Goal: Task Accomplishment & Management: Manage account settings

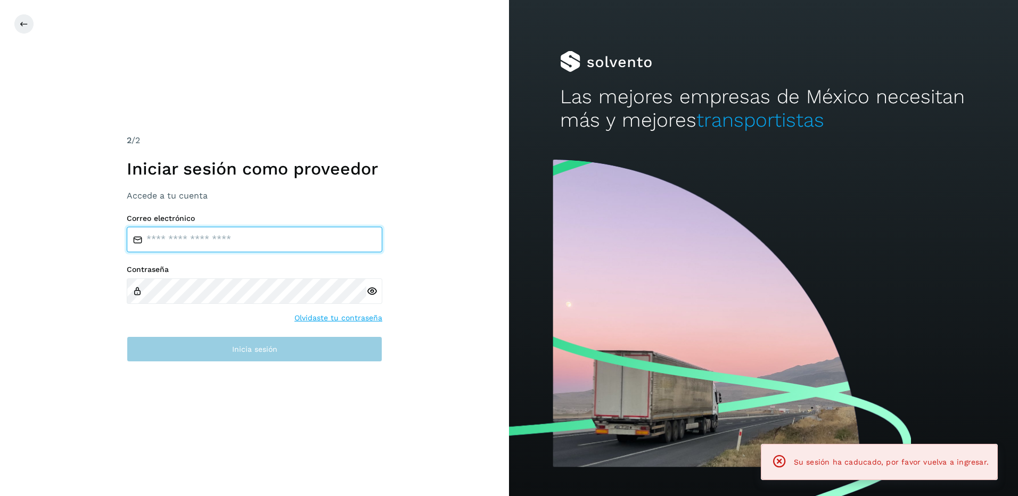
type input "**********"
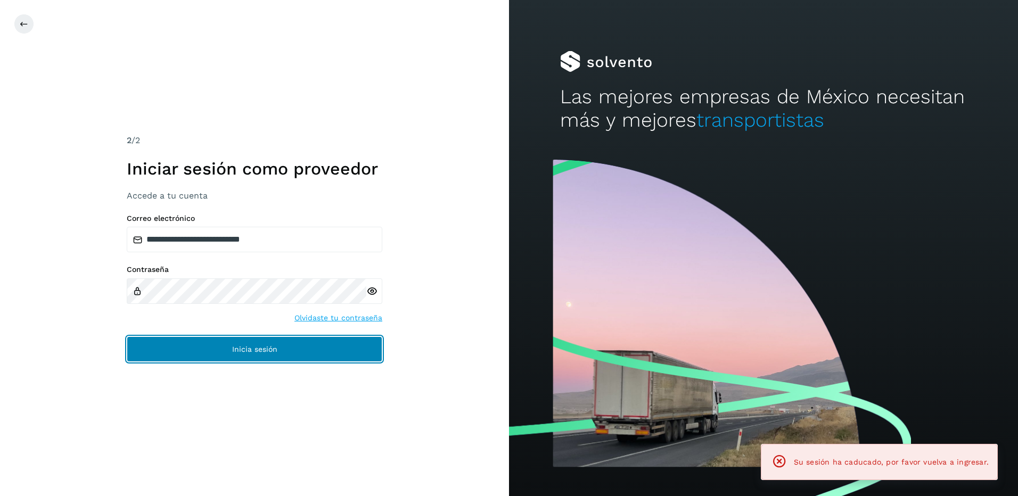
click at [287, 351] on button "Inicia sesión" at bounding box center [254, 349] width 255 height 26
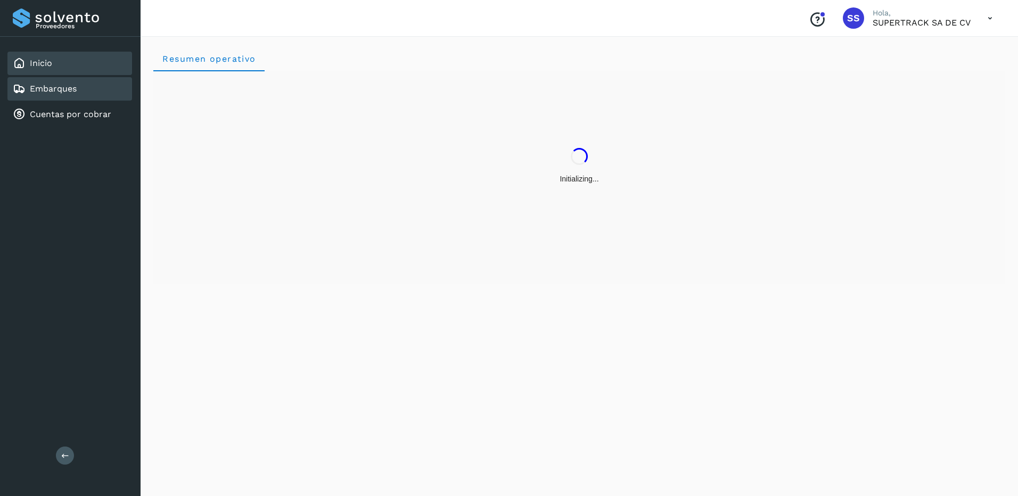
click at [65, 86] on link "Embarques" at bounding box center [53, 89] width 47 height 10
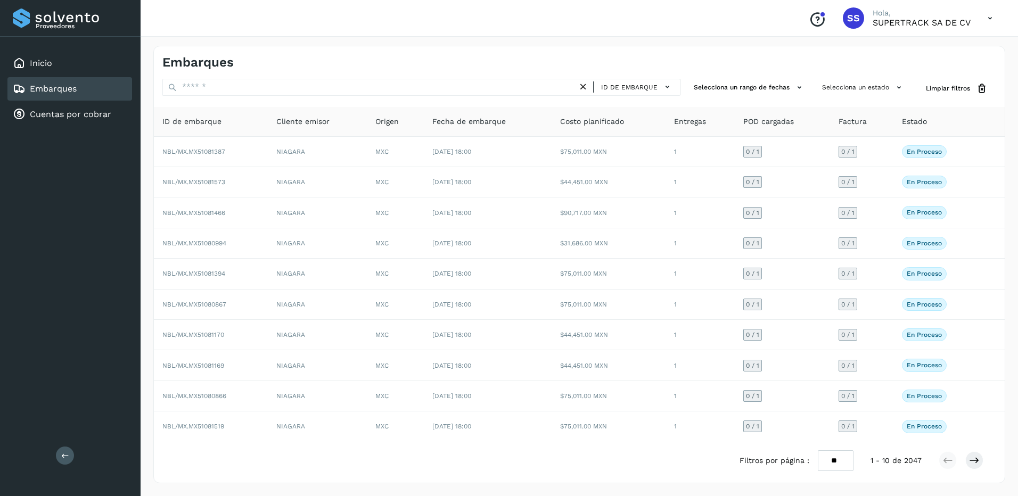
click at [47, 87] on link "Embarques" at bounding box center [53, 89] width 47 height 10
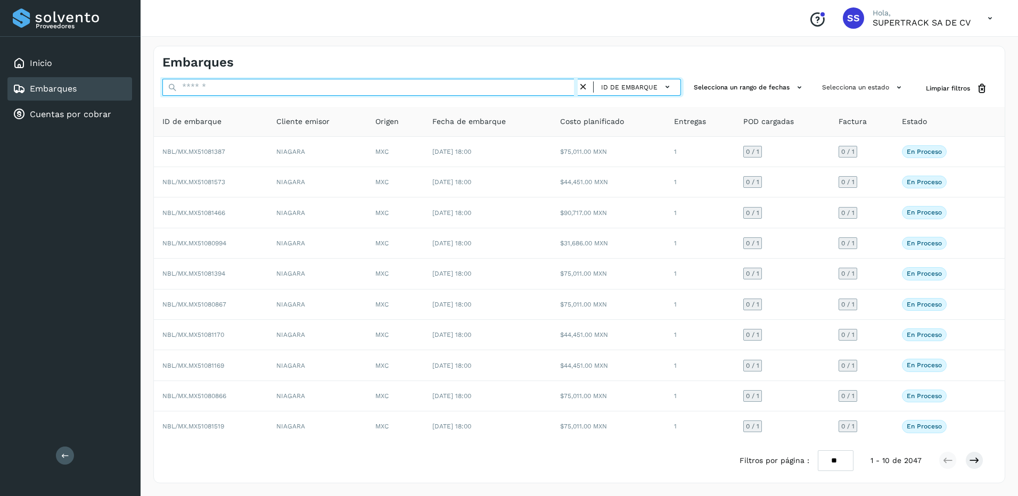
click at [372, 94] on input "text" at bounding box center [369, 87] width 415 height 17
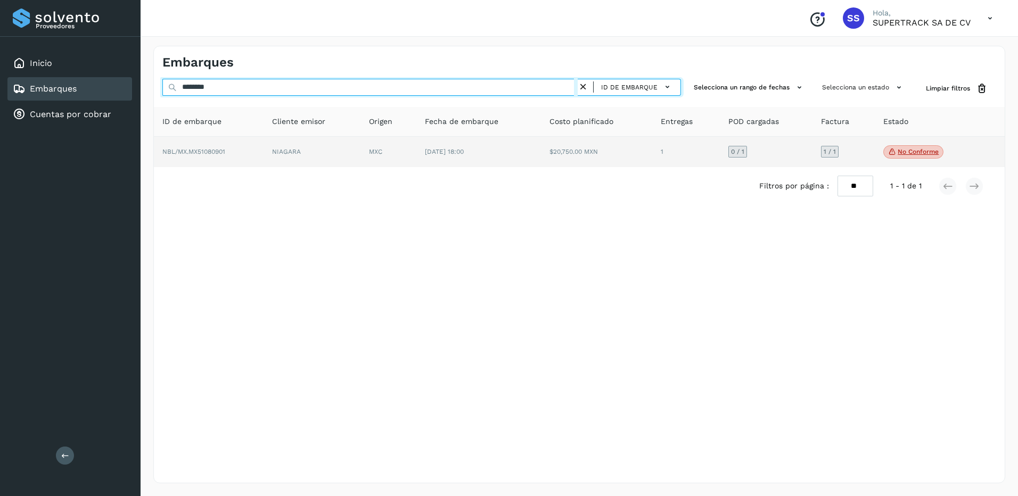
type input "********"
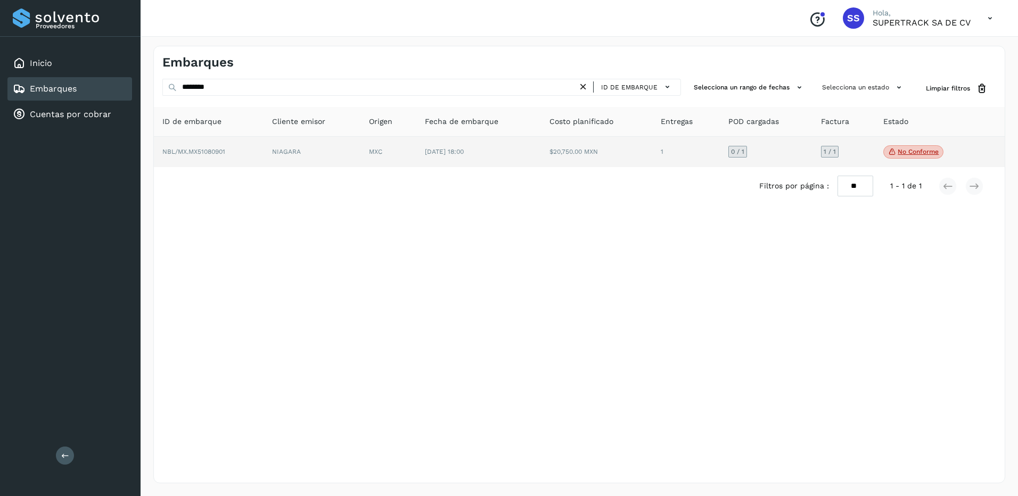
click at [490, 158] on td "[DATE] 18:00" at bounding box center [478, 152] width 125 height 31
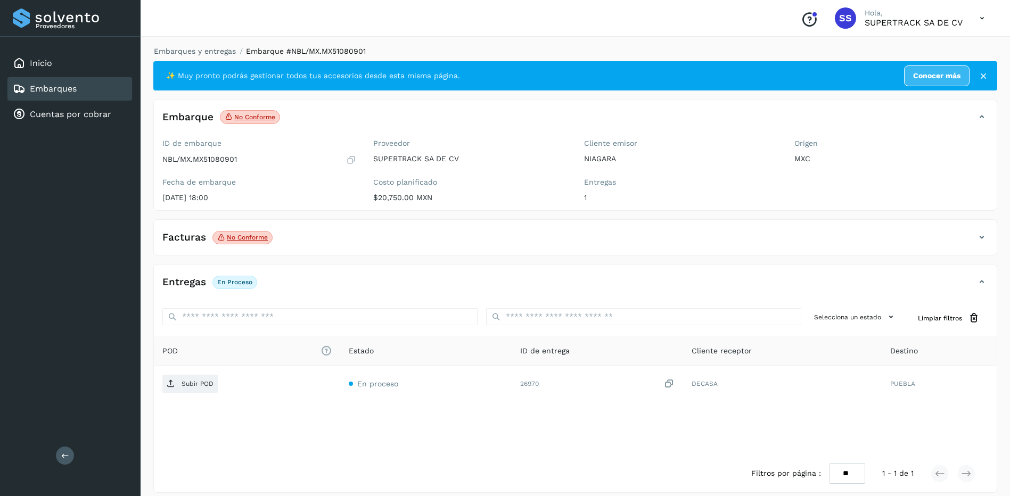
click at [234, 229] on div "Facturas No conforme" at bounding box center [564, 237] width 821 height 18
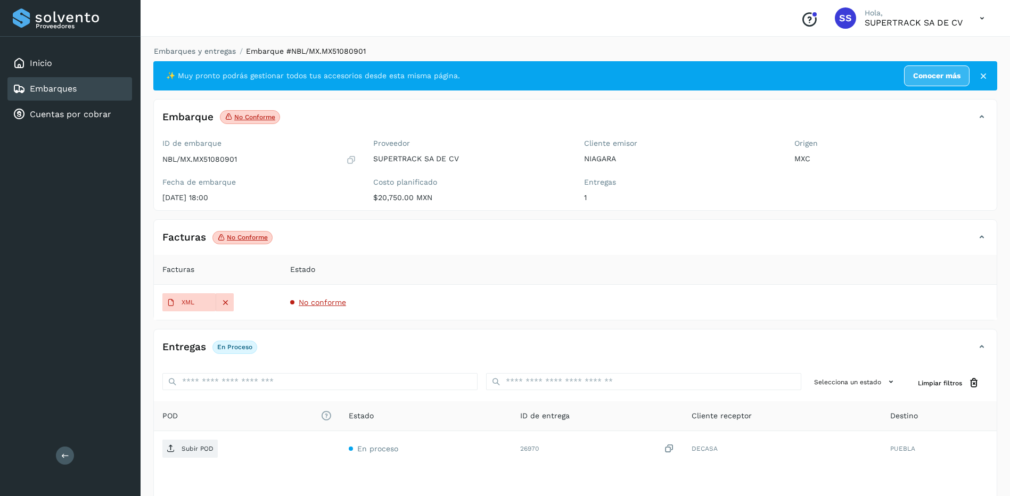
click at [301, 303] on span "No conforme" at bounding box center [322, 302] width 47 height 9
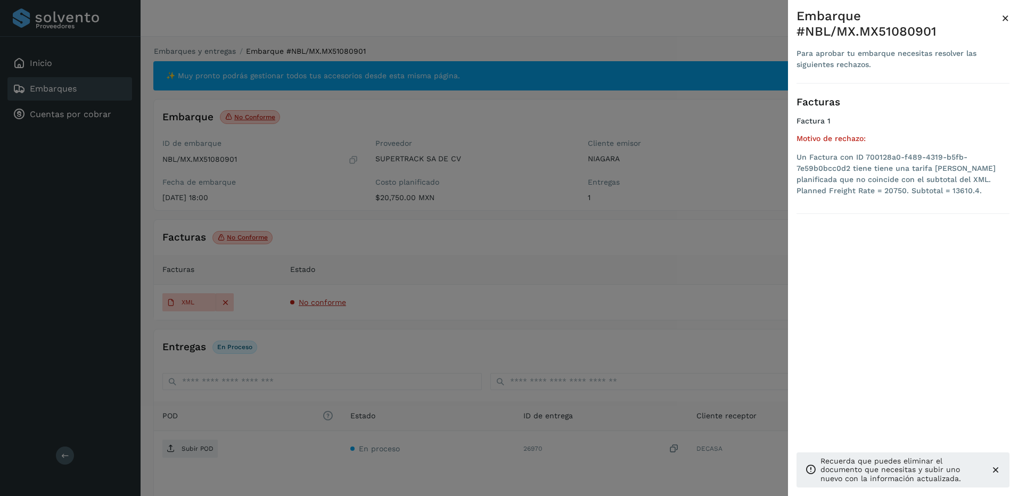
click at [606, 268] on div at bounding box center [509, 248] width 1018 height 496
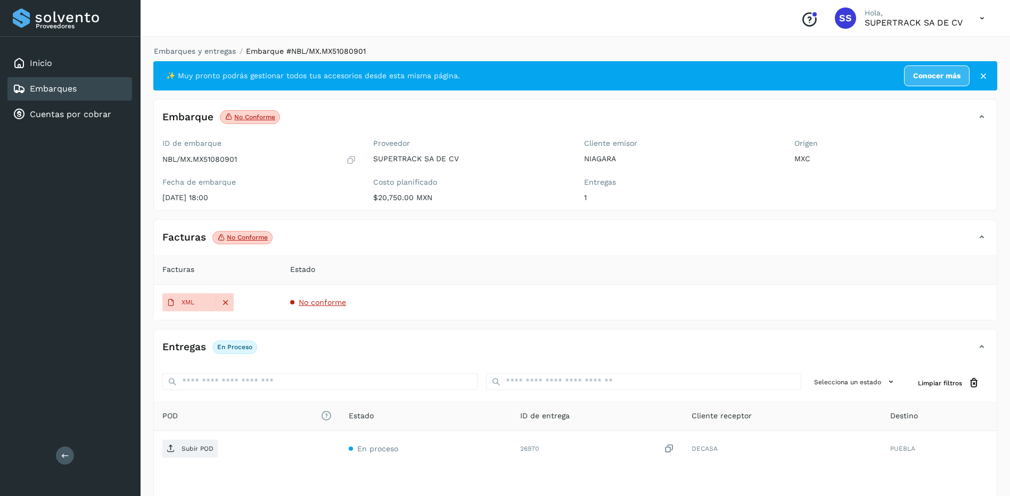
click at [193, 57] on div "Embarques y entregas Embarque #NBL/MX.MX51080901 ✨ Muy pronto podrás gestionar …" at bounding box center [575, 302] width 844 height 512
click at [188, 40] on div "Embarques y entregas Embarque #NBL/MX.MX51080901 ✨ Muy pronto podrás gestionar …" at bounding box center [575, 302] width 869 height 538
click at [183, 55] on link "Embarques y entregas" at bounding box center [195, 51] width 82 height 9
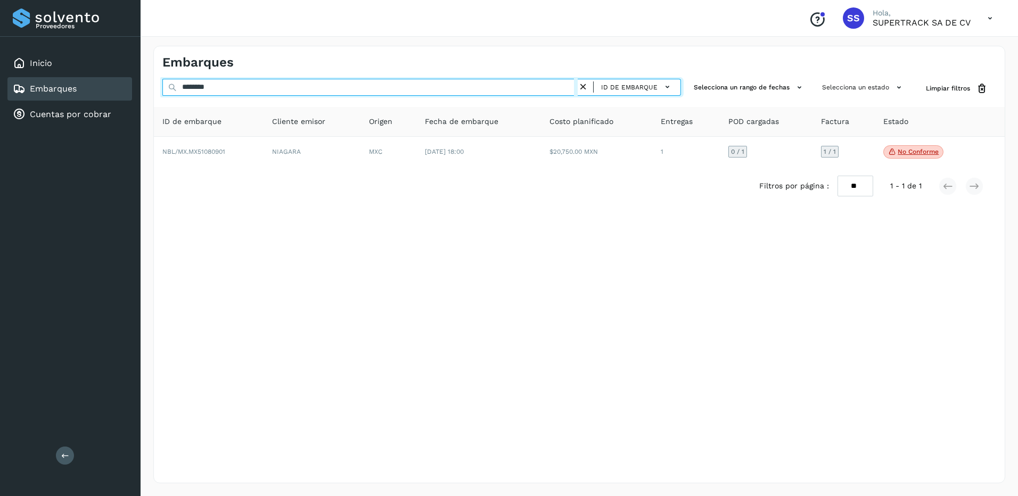
drag, startPoint x: 293, startPoint y: 88, endPoint x: 89, endPoint y: 92, distance: 203.9
click at [89, 92] on div "Proveedores Inicio Embarques Cuentas por cobrar Salir Conoce nuestros beneficio…" at bounding box center [509, 248] width 1018 height 496
type input "*"
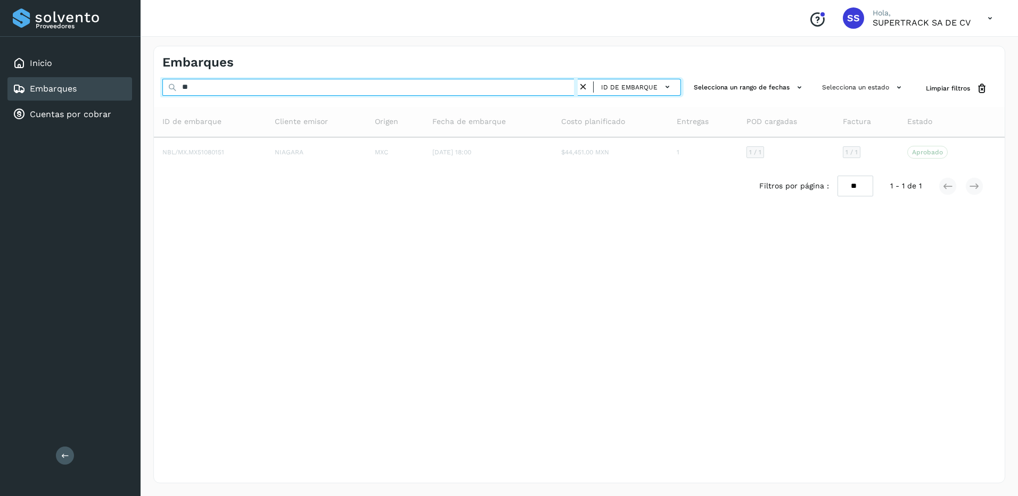
type input "*"
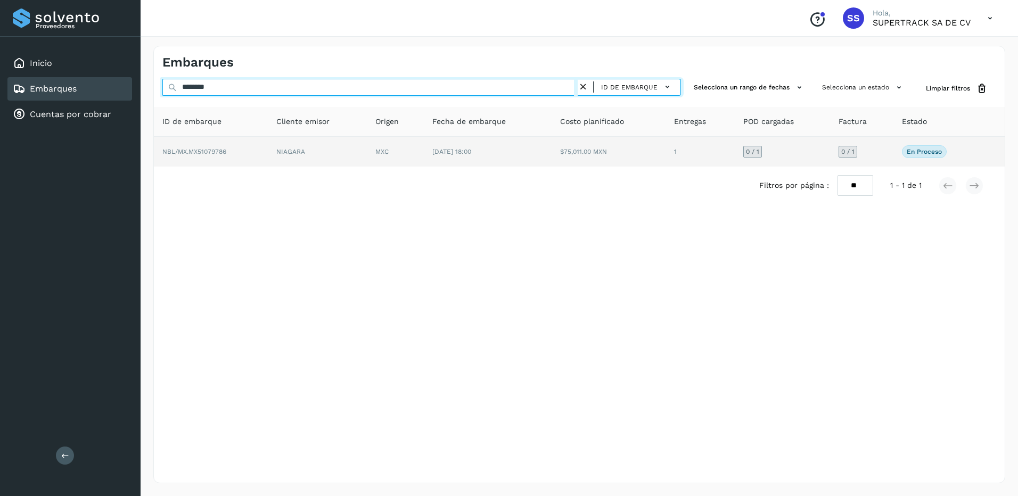
type input "********"
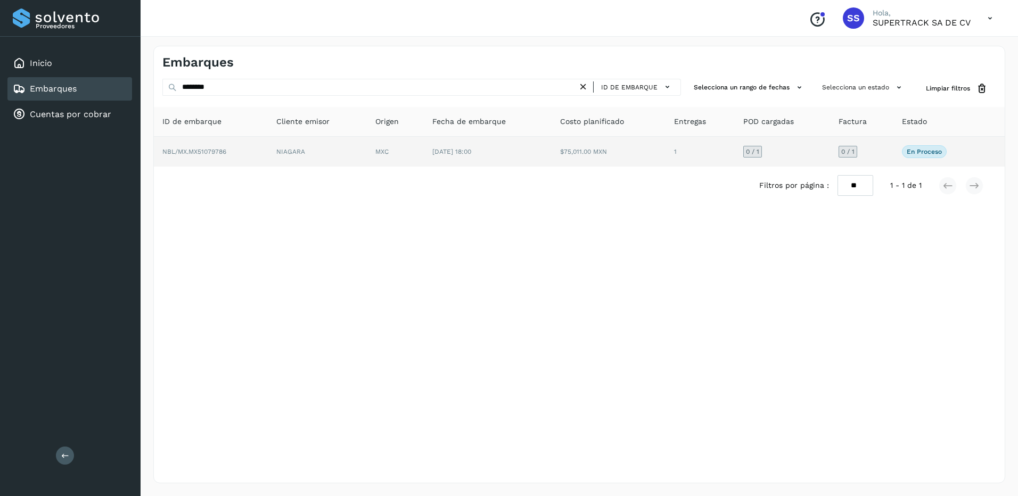
click at [381, 160] on td "MXC" at bounding box center [395, 152] width 57 height 30
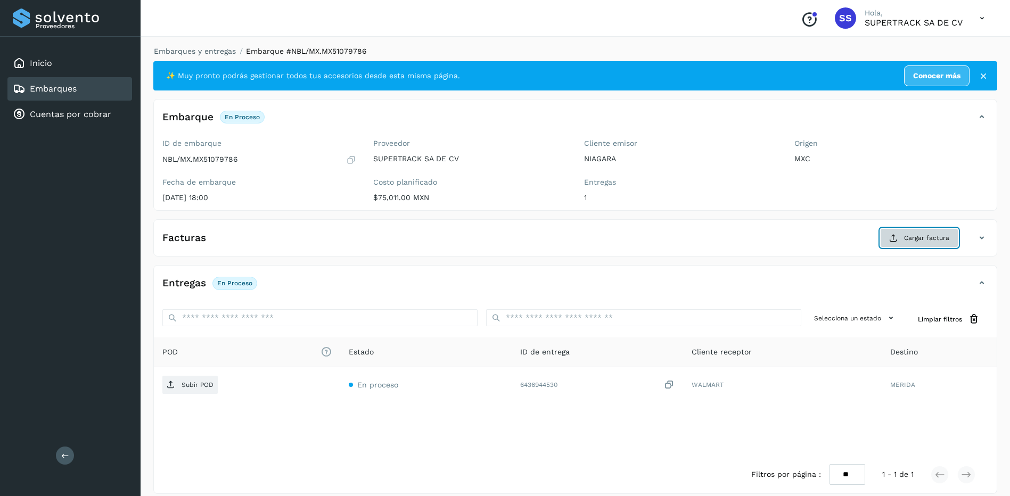
click at [918, 236] on span "Cargar factura" at bounding box center [926, 238] width 45 height 10
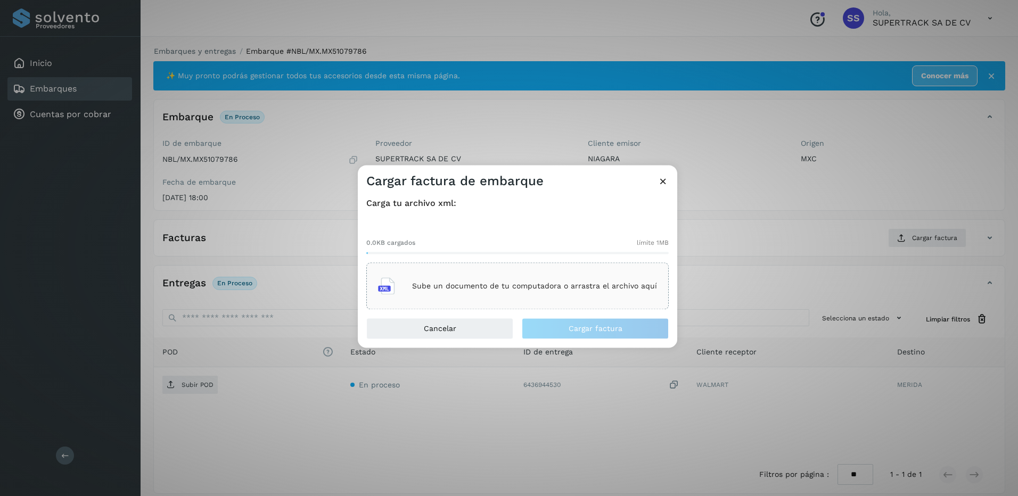
click at [513, 285] on p "Sube un documento de tu computadora o arrastra el archivo aquí" at bounding box center [534, 286] width 245 height 9
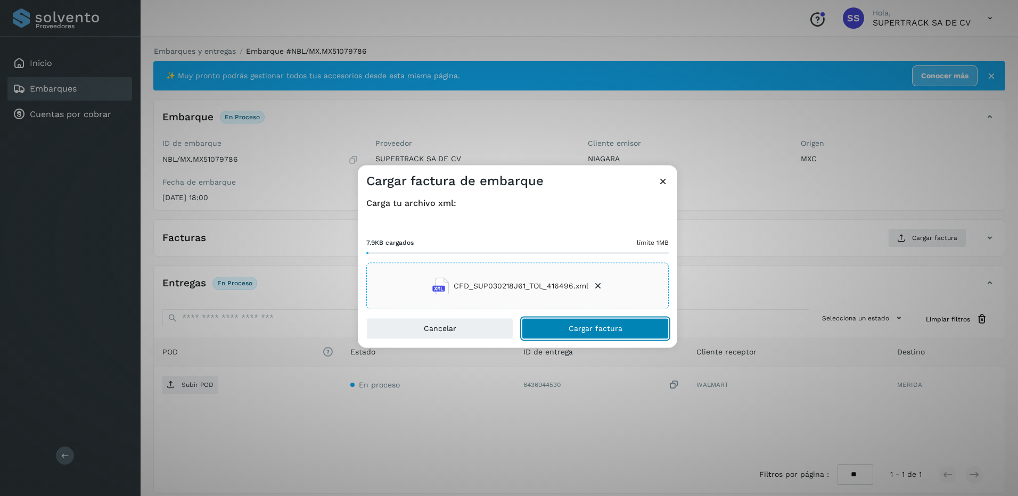
click at [605, 322] on button "Cargar factura" at bounding box center [595, 328] width 147 height 21
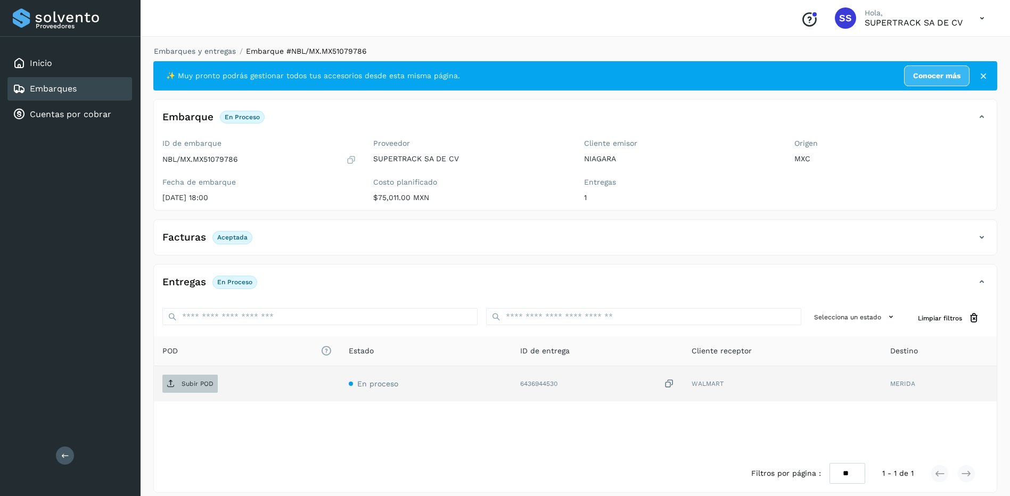
click at [197, 388] on span "Subir POD" at bounding box center [189, 383] width 55 height 17
click at [229, 47] on link "Embarques y entregas" at bounding box center [195, 51] width 82 height 9
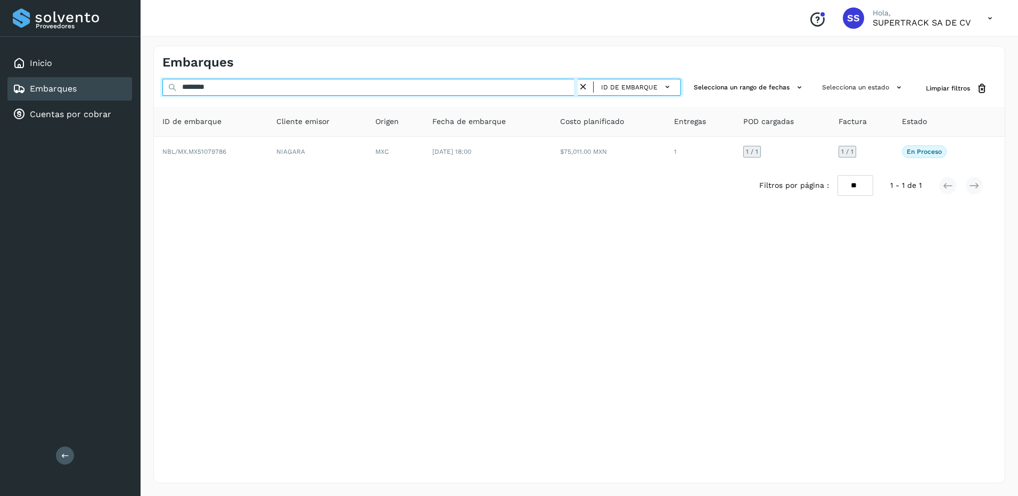
drag, startPoint x: 241, startPoint y: 86, endPoint x: 103, endPoint y: 87, distance: 137.9
click at [103, 87] on div "Proveedores Inicio Embarques Cuentas por cobrar Salir Conoce nuestros beneficio…" at bounding box center [509, 248] width 1018 height 496
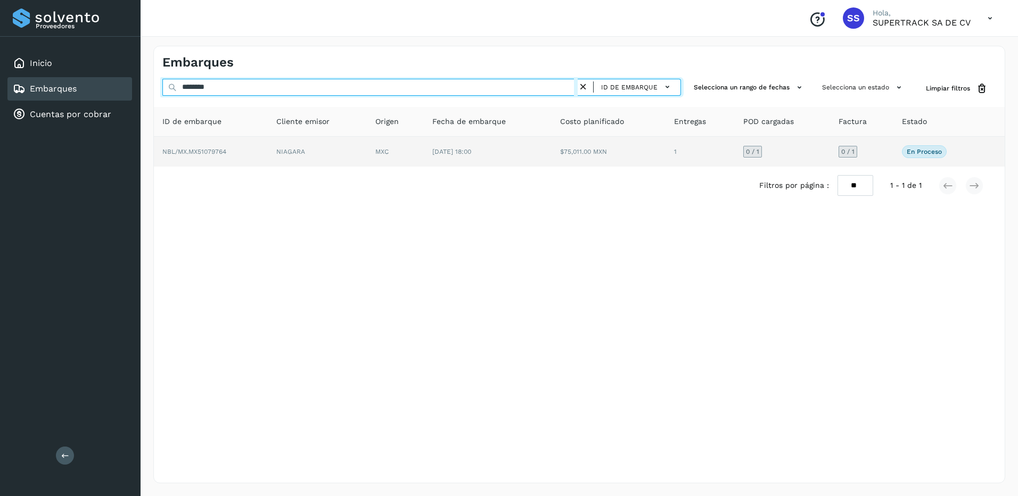
type input "********"
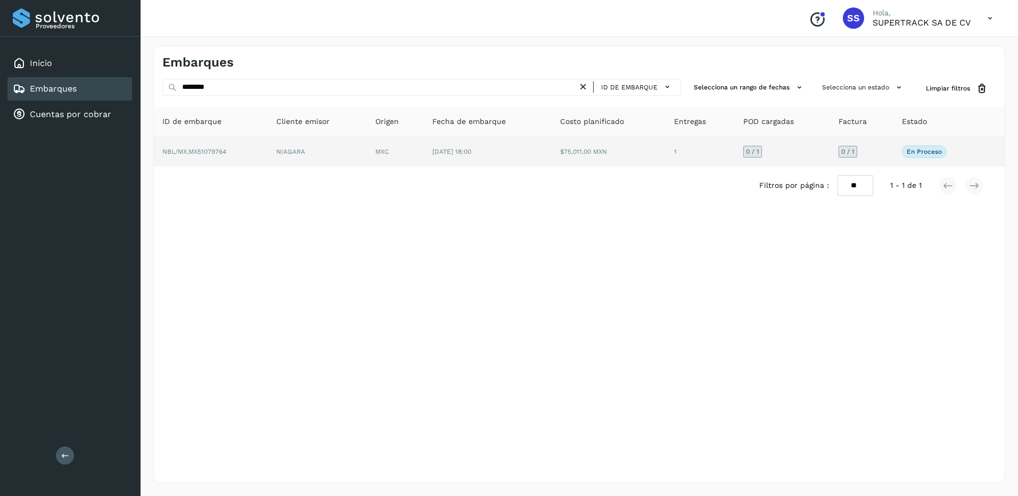
click at [302, 146] on td "NIAGARA" at bounding box center [317, 152] width 99 height 30
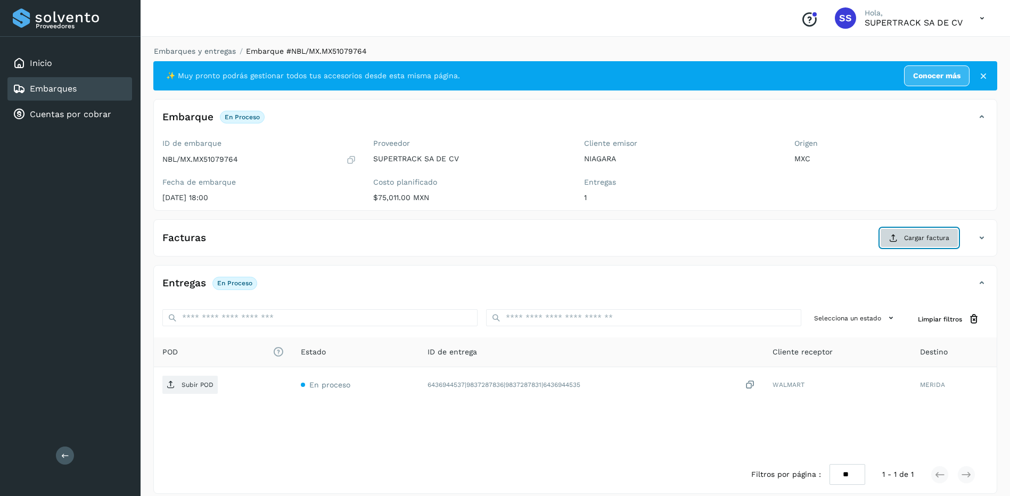
click at [913, 240] on span "Cargar factura" at bounding box center [926, 238] width 45 height 10
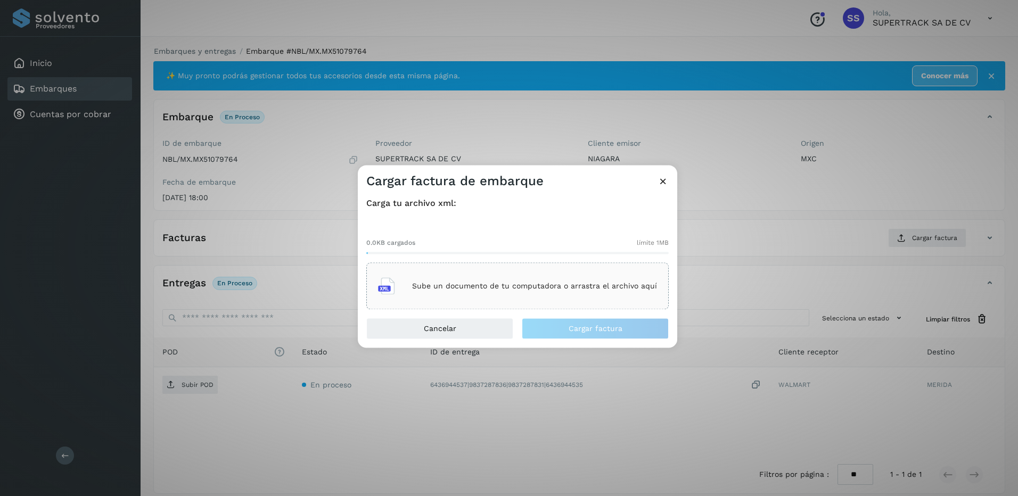
click at [595, 296] on div "Sube un documento de tu computadora o arrastra el archivo aquí" at bounding box center [517, 286] width 279 height 29
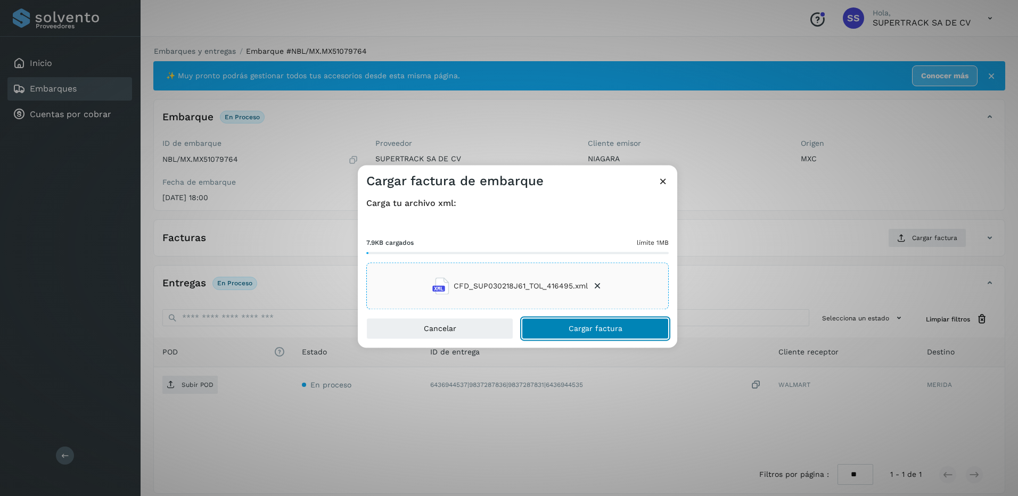
click at [600, 329] on span "Cargar factura" at bounding box center [595, 328] width 54 height 7
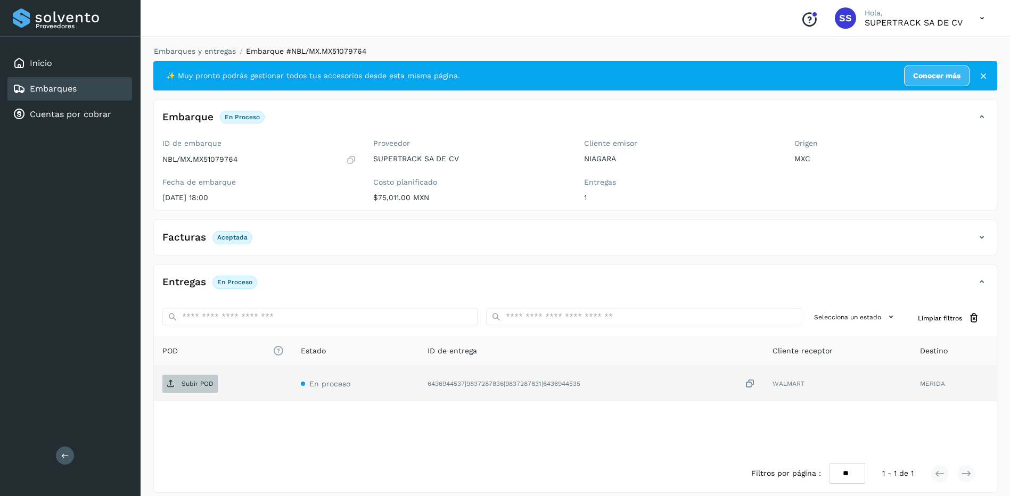
click at [188, 392] on span "Subir POD" at bounding box center [189, 383] width 55 height 17
click at [196, 52] on link "Embarques y entregas" at bounding box center [195, 51] width 82 height 9
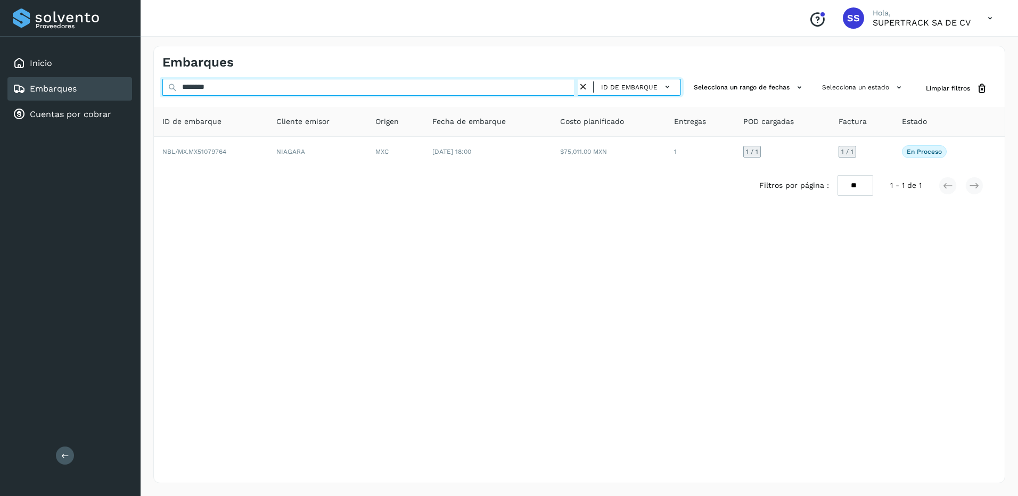
drag, startPoint x: 163, startPoint y: 78, endPoint x: 128, endPoint y: 78, distance: 34.6
click at [129, 78] on div "Proveedores Inicio Embarques Cuentas por cobrar Salir Conoce nuestros beneficio…" at bounding box center [509, 248] width 1018 height 496
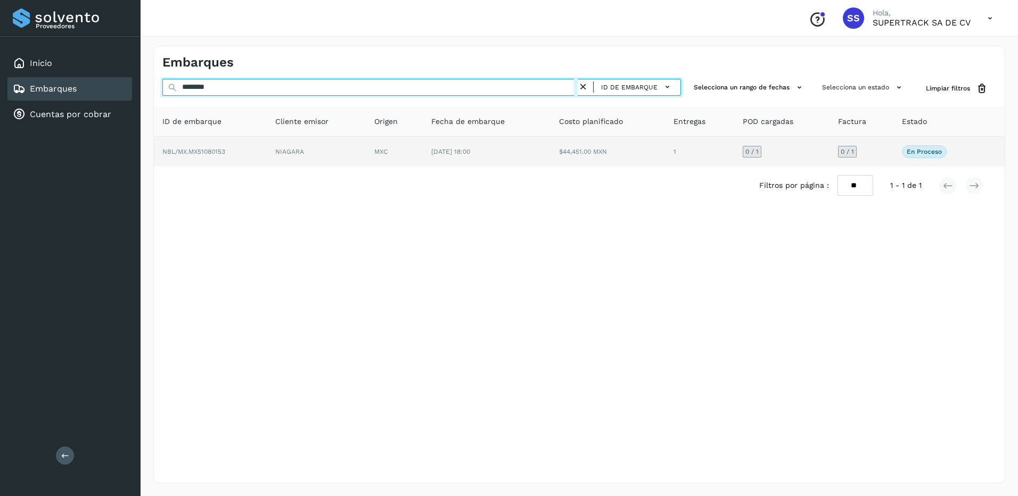
type input "********"
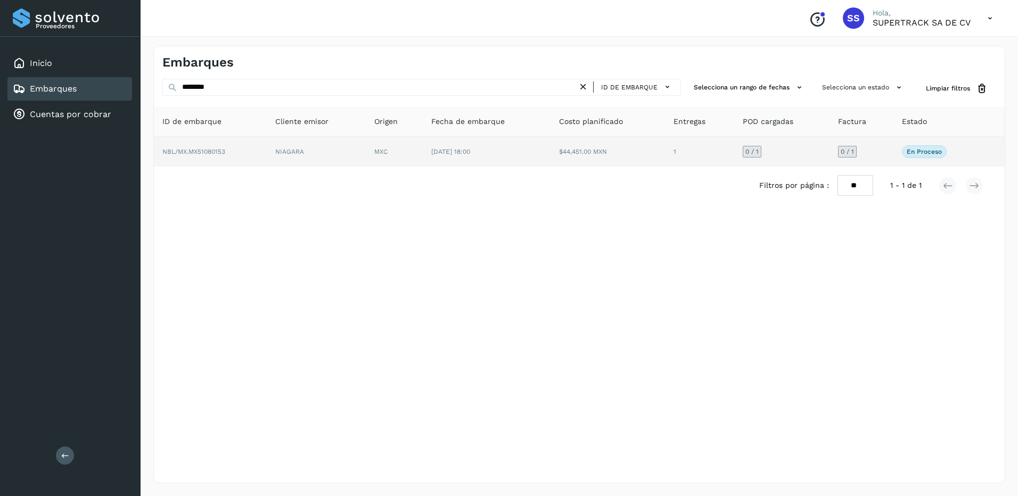
click at [413, 143] on td "MXC" at bounding box center [394, 152] width 57 height 30
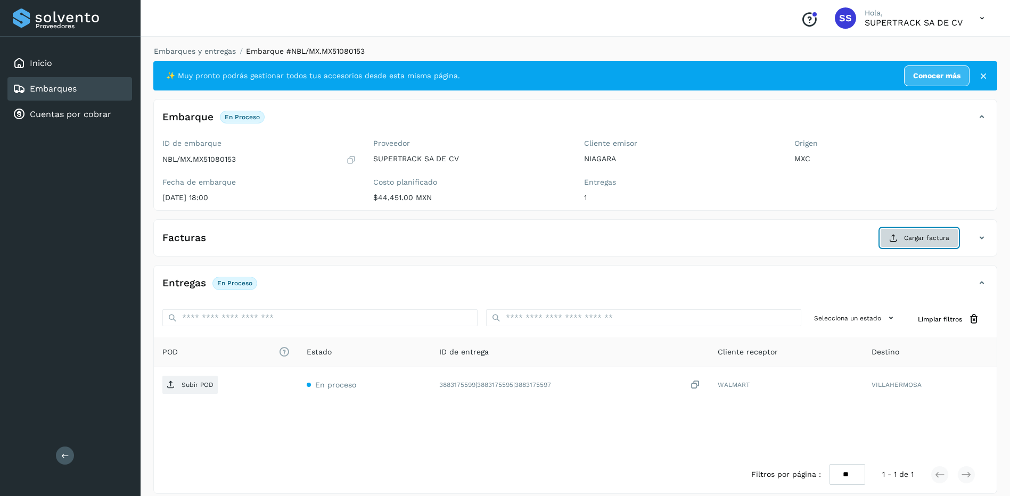
click at [913, 232] on button "Cargar factura" at bounding box center [919, 237] width 78 height 19
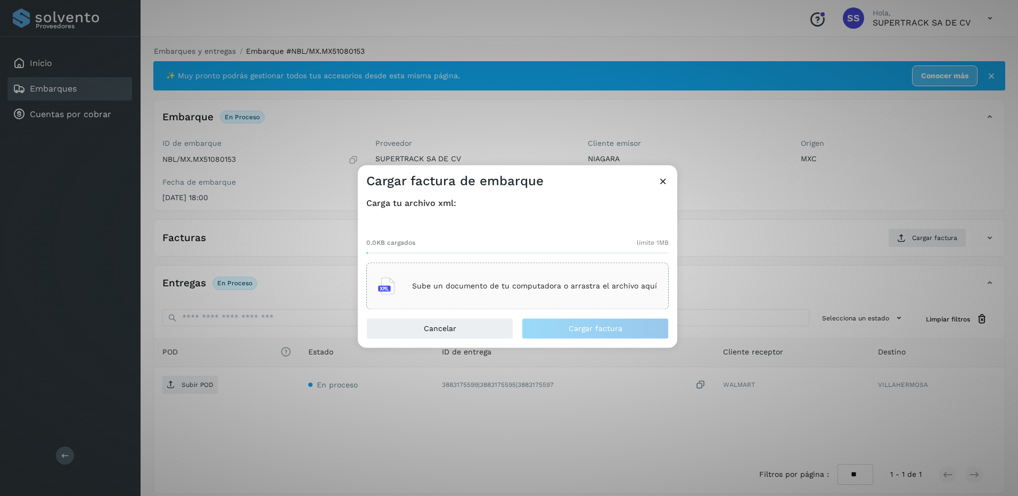
click at [606, 279] on div "Sube un documento de tu computadora o arrastra el archivo aquí" at bounding box center [517, 286] width 279 height 29
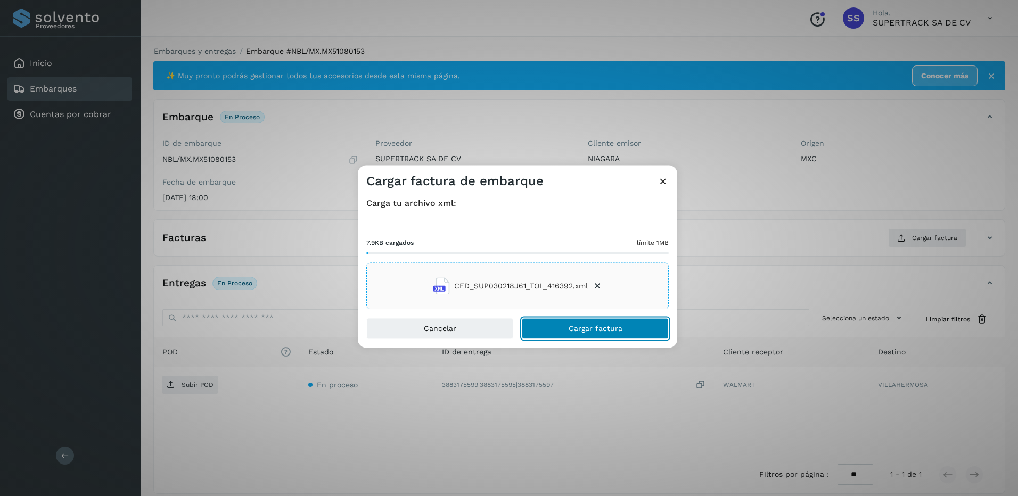
click at [600, 335] on button "Cargar factura" at bounding box center [595, 328] width 147 height 21
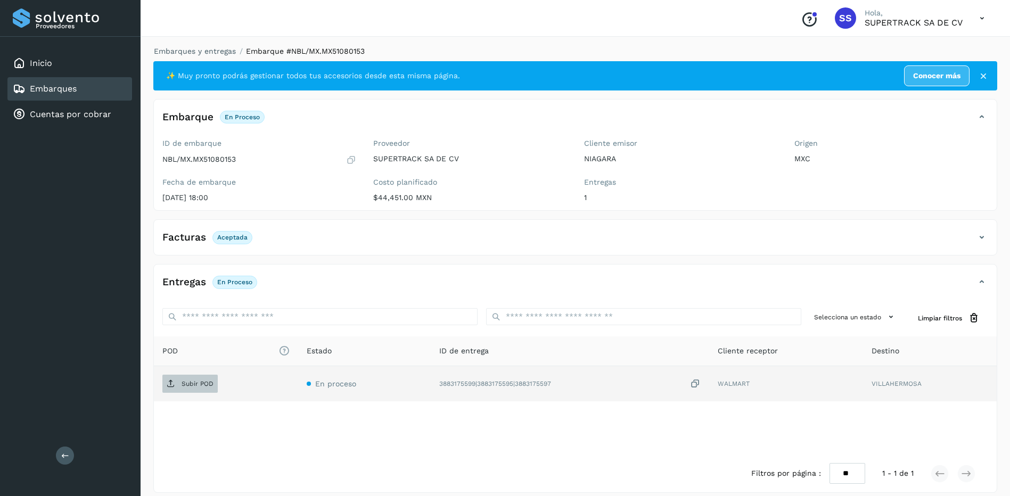
click at [190, 380] on p "Subir POD" at bounding box center [197, 383] width 32 height 7
click at [193, 54] on link "Embarques y entregas" at bounding box center [195, 51] width 82 height 9
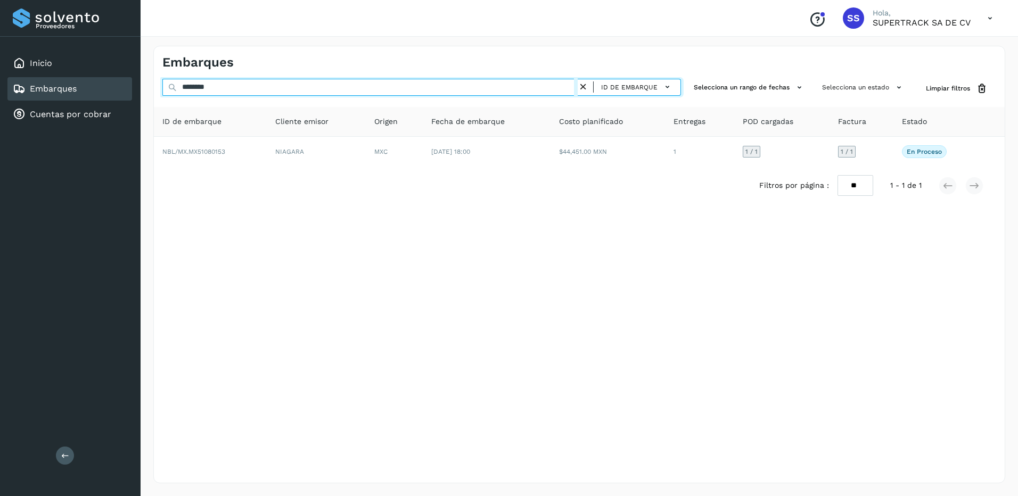
drag, startPoint x: 232, startPoint y: 84, endPoint x: 108, endPoint y: 88, distance: 124.6
click at [108, 88] on div "Proveedores Inicio Embarques Cuentas por cobrar Salir Conoce nuestros beneficio…" at bounding box center [509, 248] width 1018 height 496
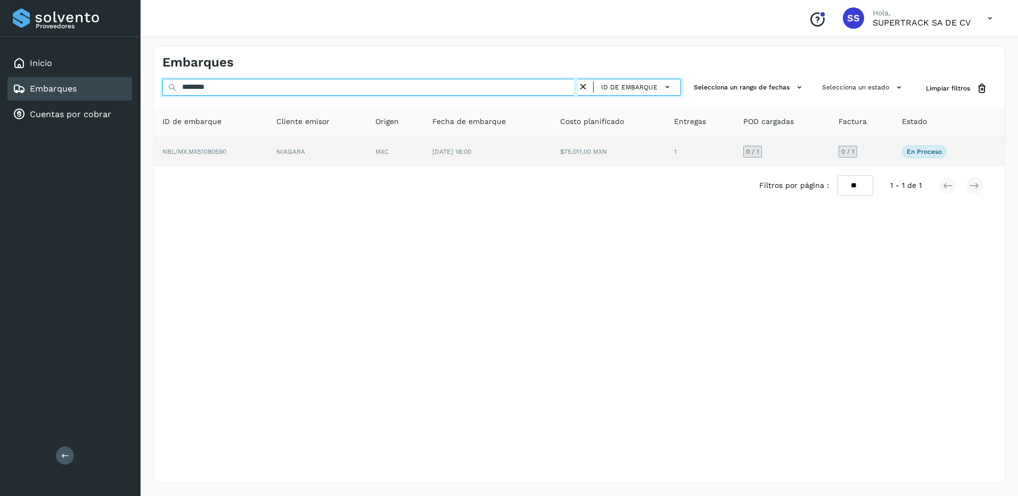
type input "********"
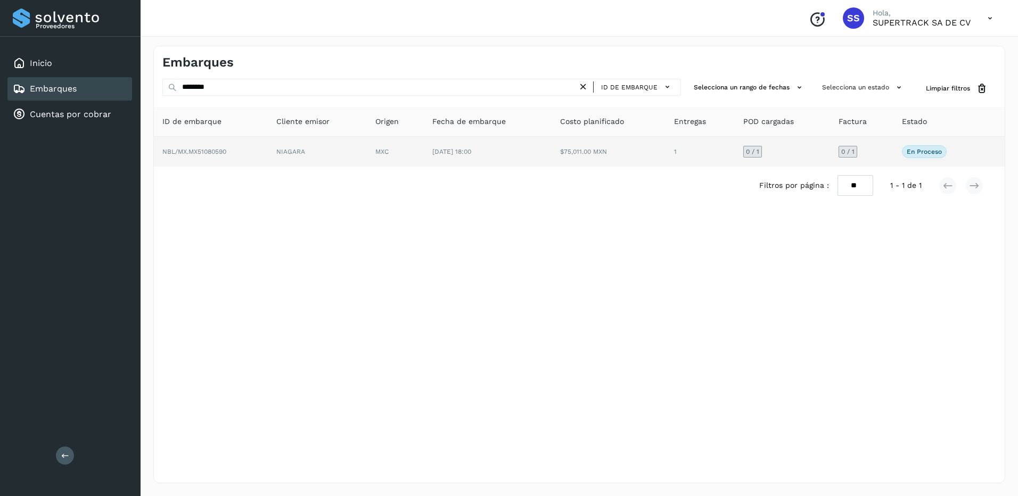
click at [247, 151] on td "NBL/MX.MX51080590" at bounding box center [211, 152] width 114 height 30
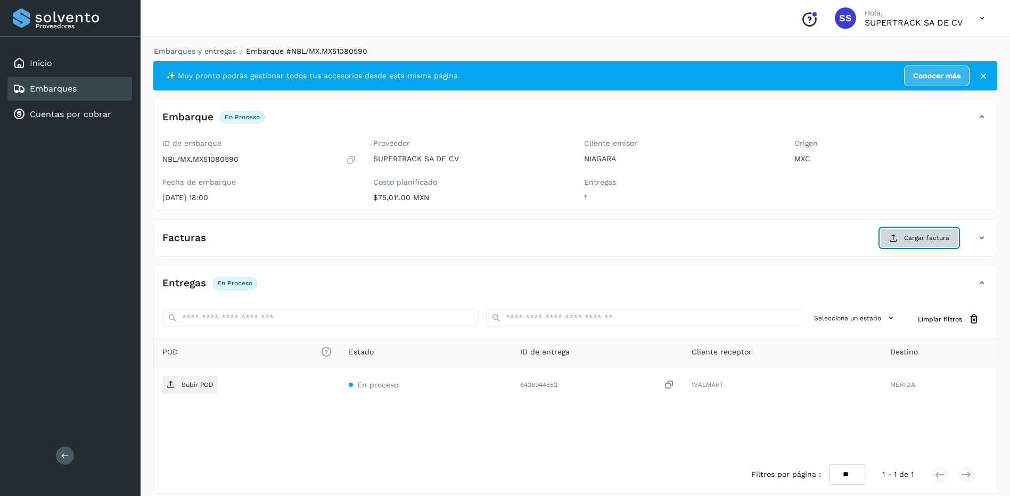
click at [927, 238] on span "Cargar factura" at bounding box center [926, 238] width 45 height 10
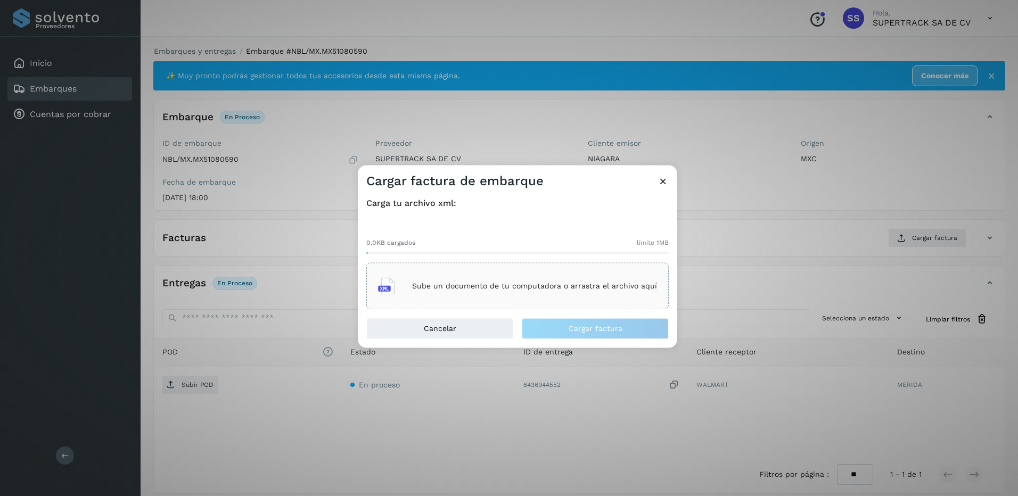
click at [468, 265] on div "Sube un documento de tu computadora o arrastra el archivo aquí" at bounding box center [517, 286] width 302 height 47
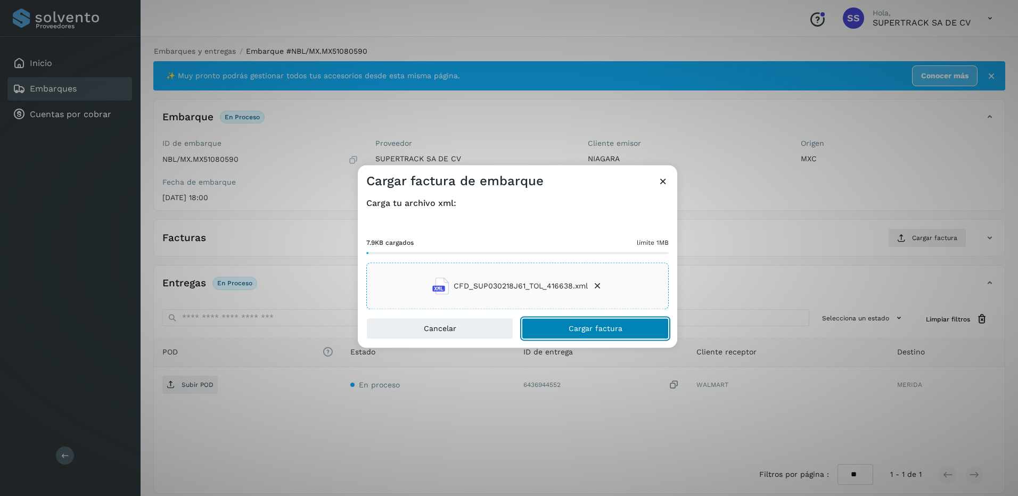
click at [621, 331] on span "Cargar factura" at bounding box center [595, 328] width 54 height 7
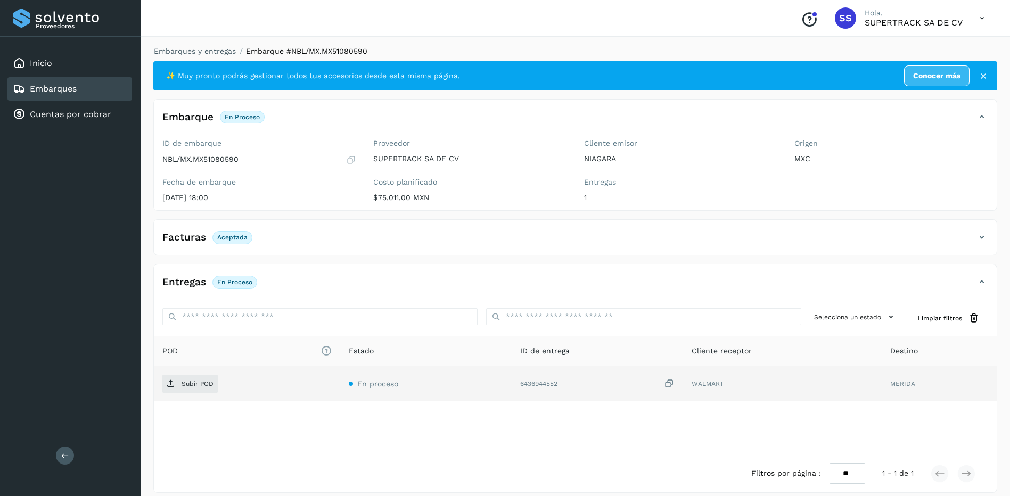
click at [201, 371] on td "Subir POD" at bounding box center [247, 383] width 186 height 35
click at [199, 380] on p "Subir POD" at bounding box center [197, 383] width 32 height 7
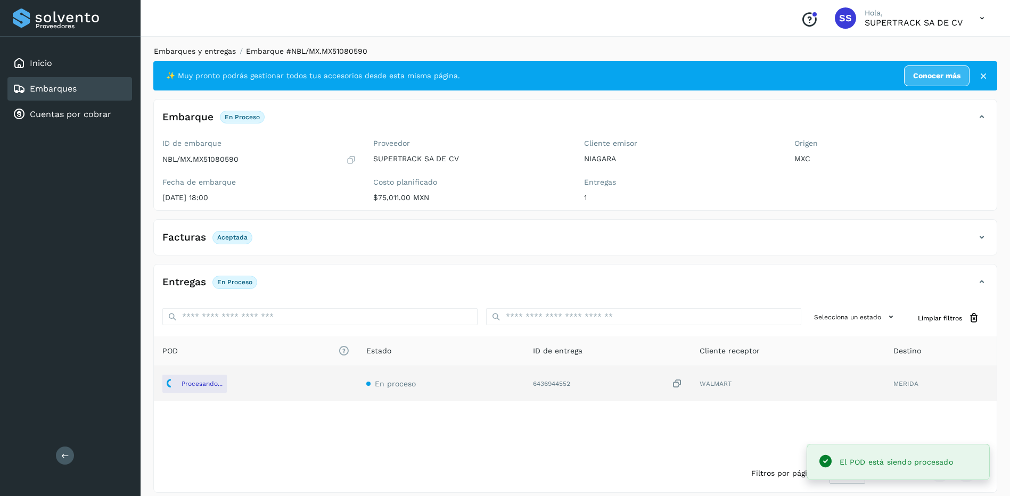
click at [207, 47] on link "Embarques y entregas" at bounding box center [195, 51] width 82 height 9
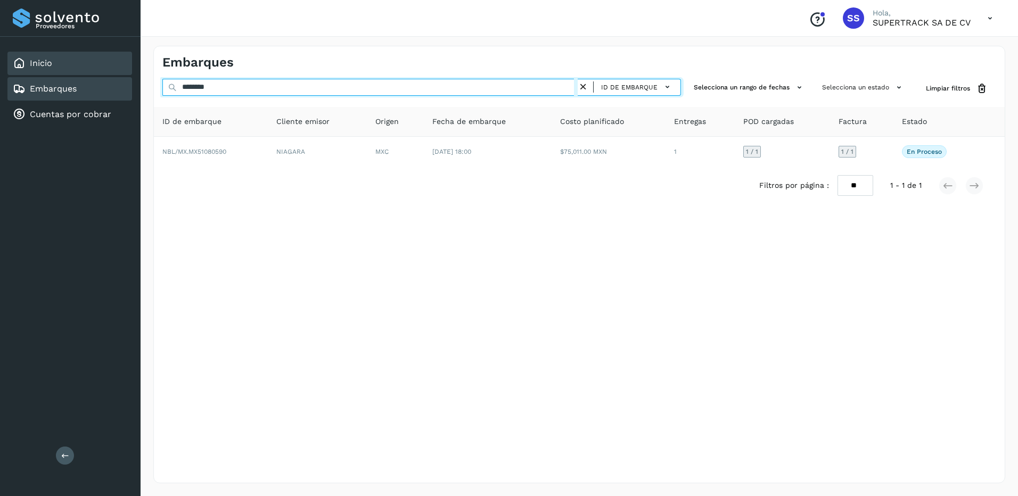
drag, startPoint x: 232, startPoint y: 91, endPoint x: 32, endPoint y: 62, distance: 201.7
click at [32, 62] on div "Proveedores Inicio Embarques Cuentas por cobrar Salir Conoce nuestros beneficio…" at bounding box center [509, 248] width 1018 height 496
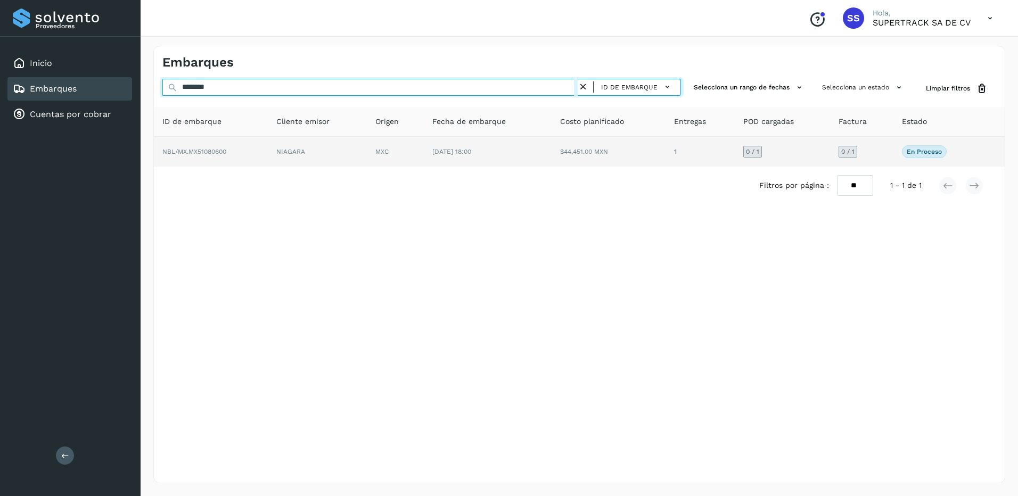
type input "********"
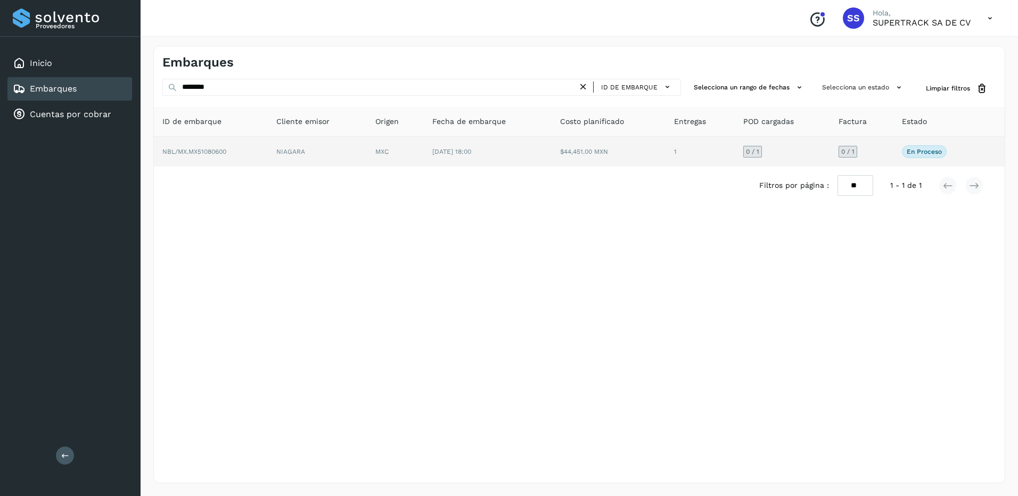
click at [315, 158] on td "NIAGARA" at bounding box center [317, 152] width 99 height 30
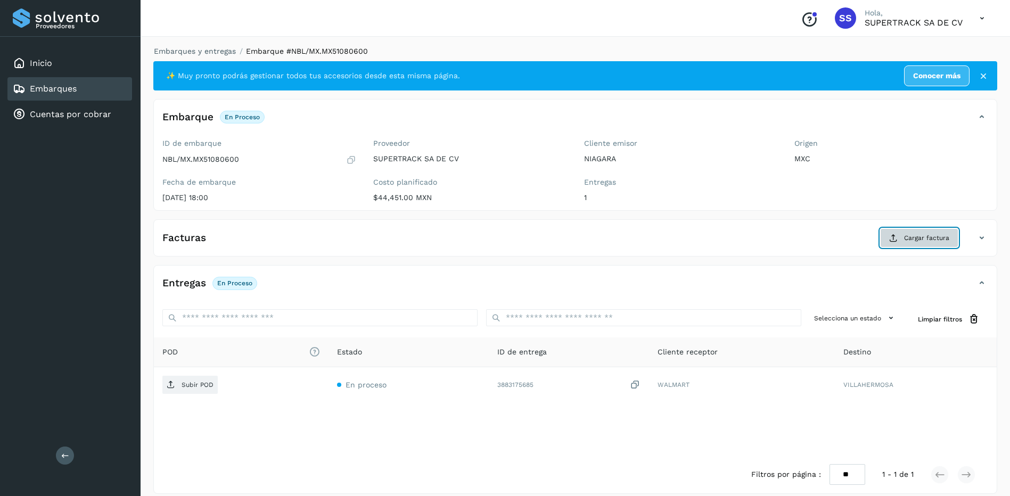
click at [926, 236] on span "Cargar factura" at bounding box center [926, 238] width 45 height 10
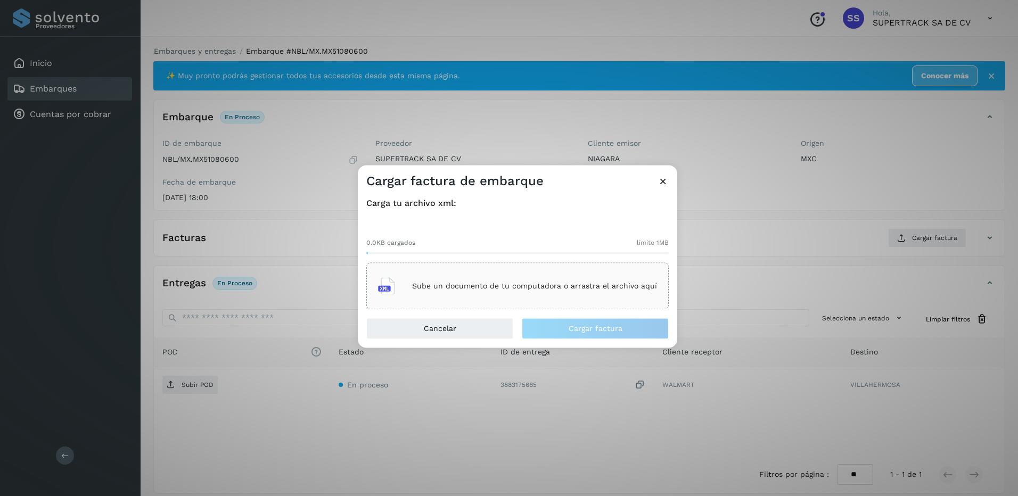
click at [577, 267] on div "Sube un documento de tu computadora o arrastra el archivo aquí" at bounding box center [517, 286] width 302 height 47
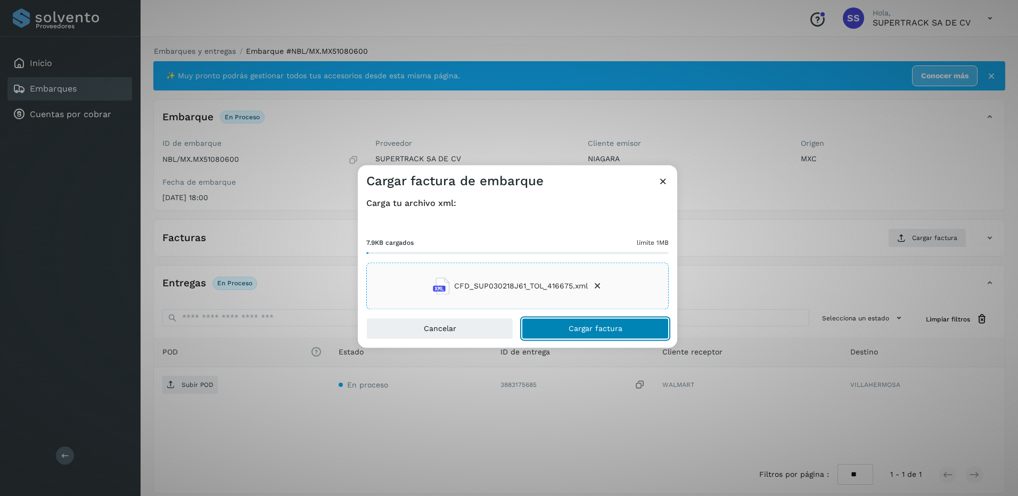
click at [609, 336] on button "Cargar factura" at bounding box center [595, 328] width 147 height 21
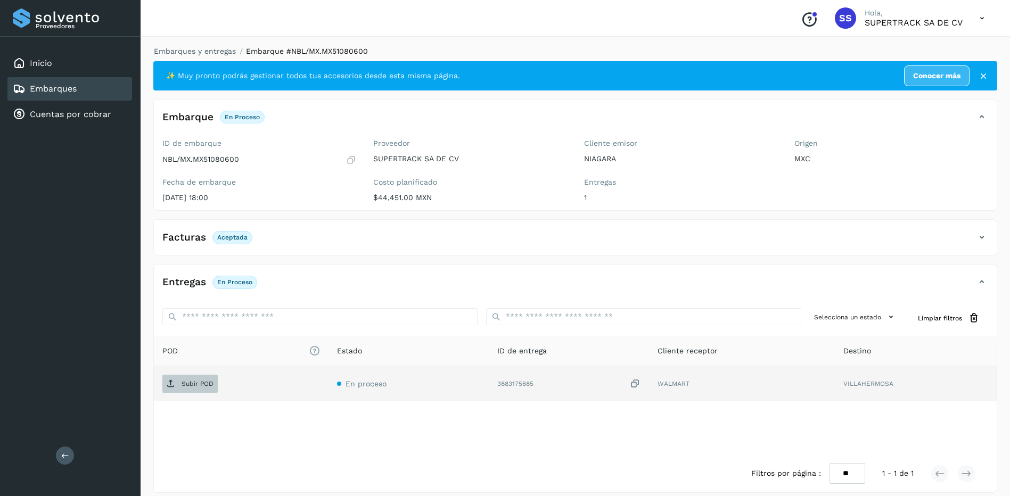
click at [189, 386] on p "Subir POD" at bounding box center [197, 383] width 32 height 7
click at [207, 52] on link "Embarques y entregas" at bounding box center [195, 51] width 82 height 9
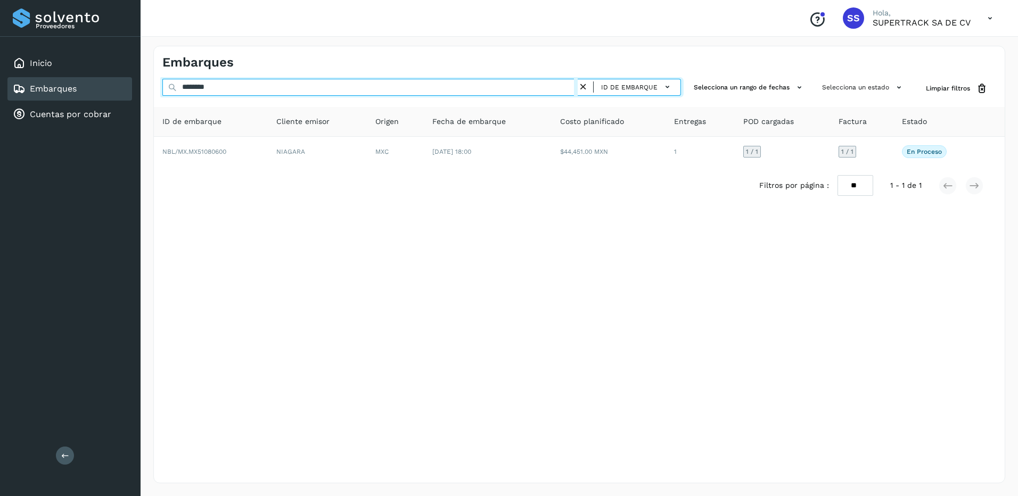
click at [133, 98] on div "Proveedores Inicio Embarques Cuentas por cobrar Salir Conoce nuestros beneficio…" at bounding box center [509, 248] width 1018 height 496
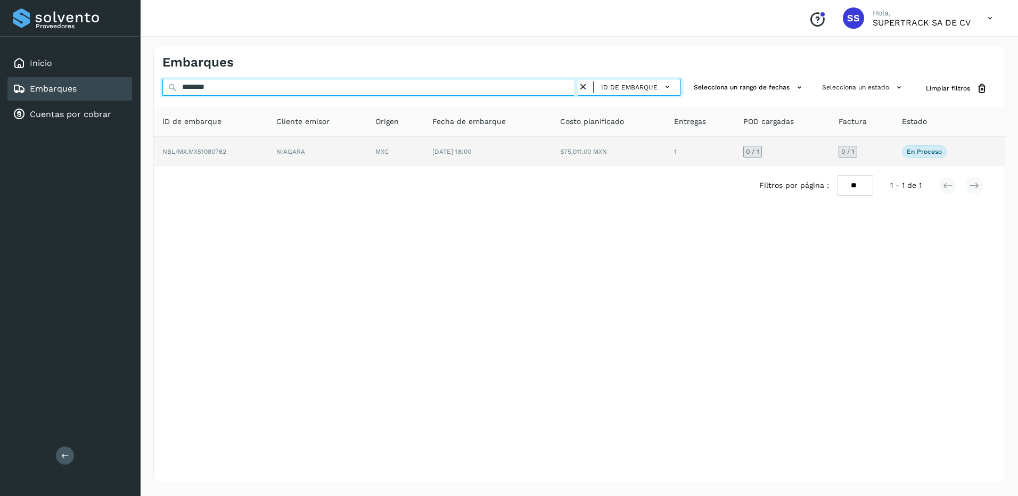
type input "********"
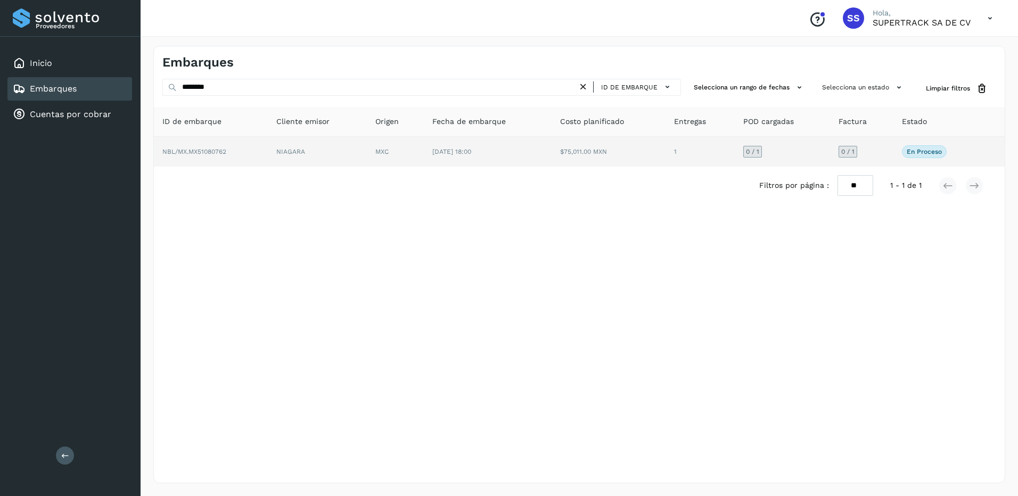
click at [254, 151] on td "NBL/MX.MX51080762" at bounding box center [211, 152] width 114 height 30
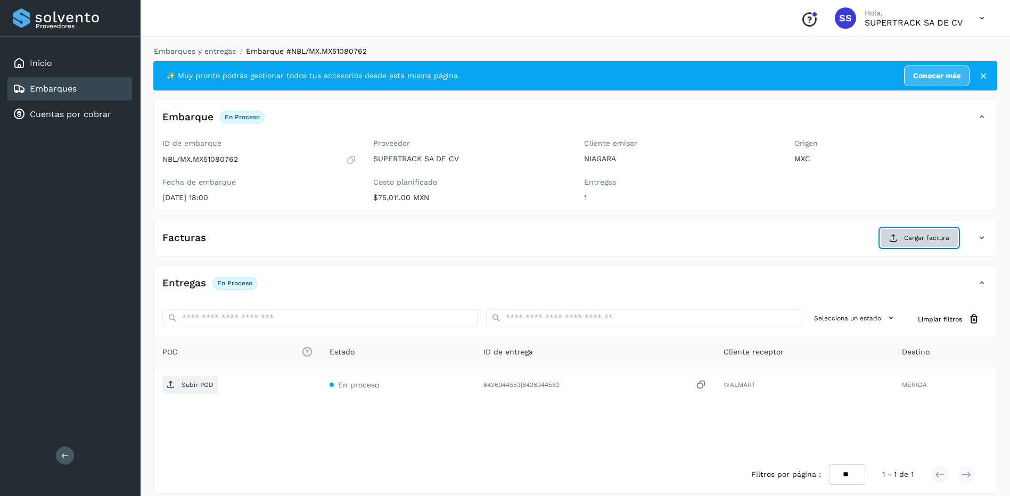
click at [930, 236] on span "Cargar factura" at bounding box center [926, 238] width 45 height 10
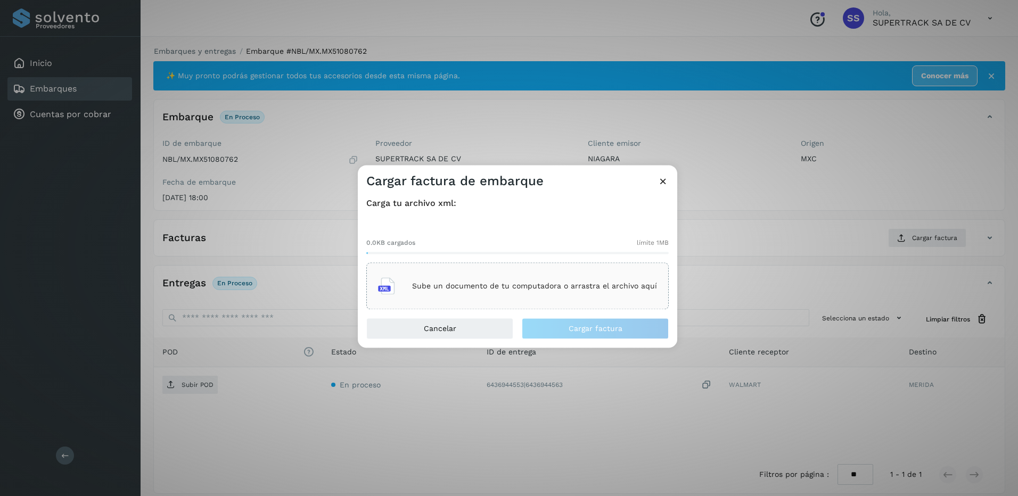
click at [493, 286] on p "Sube un documento de tu computadora o arrastra el archivo aquí" at bounding box center [534, 286] width 245 height 9
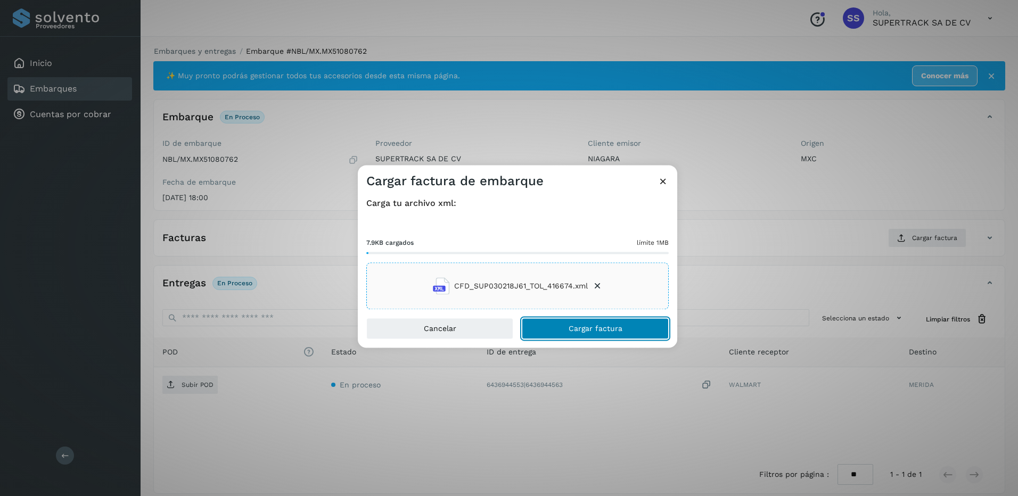
click at [611, 327] on span "Cargar factura" at bounding box center [595, 328] width 54 height 7
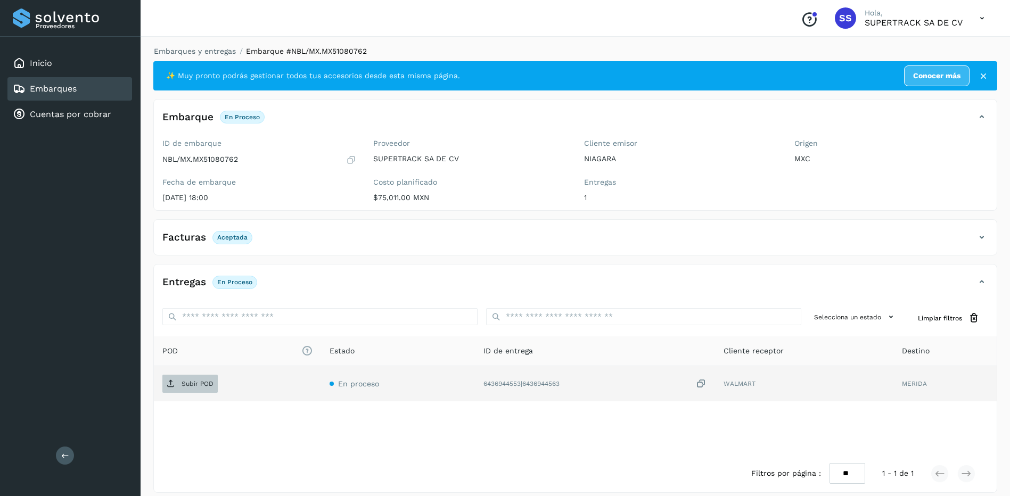
click at [181, 380] on p "Subir POD" at bounding box center [197, 383] width 32 height 7
click at [203, 62] on div "✨ Muy pronto podrás gestionar todos tus accesorios desde esta misma página. Con…" at bounding box center [575, 75] width 844 height 29
click at [203, 54] on link "Embarques y entregas" at bounding box center [195, 51] width 82 height 9
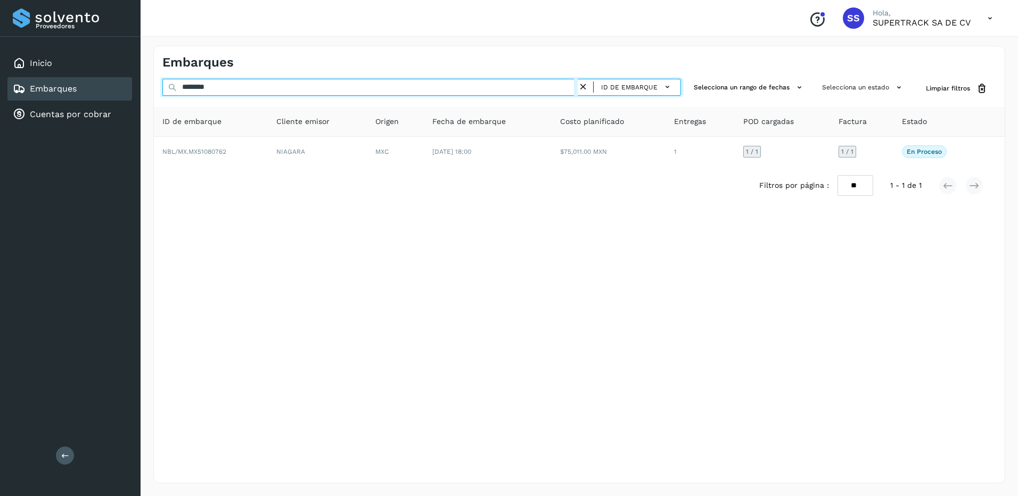
drag, startPoint x: 228, startPoint y: 92, endPoint x: 44, endPoint y: 87, distance: 183.7
click at [44, 87] on div "Proveedores Inicio Embarques Cuentas por cobrar Salir Conoce nuestros beneficio…" at bounding box center [509, 248] width 1018 height 496
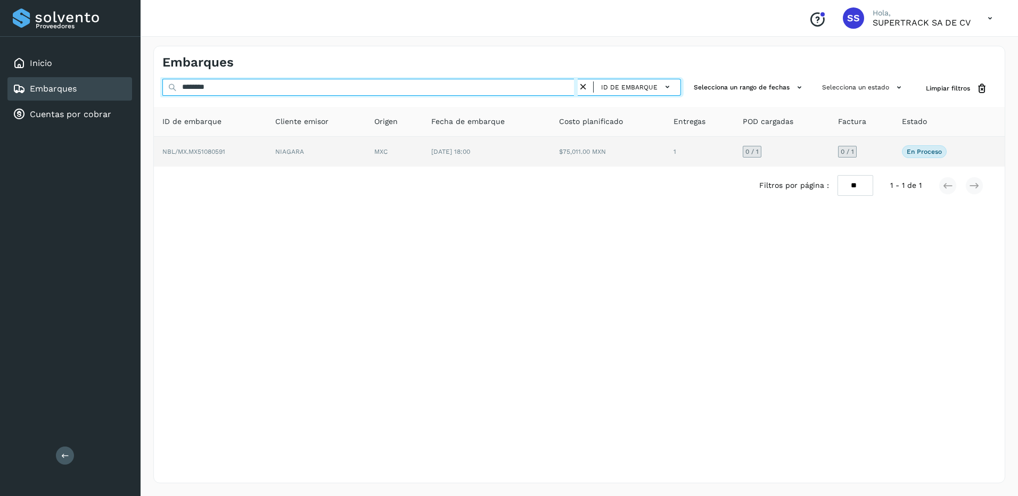
type input "********"
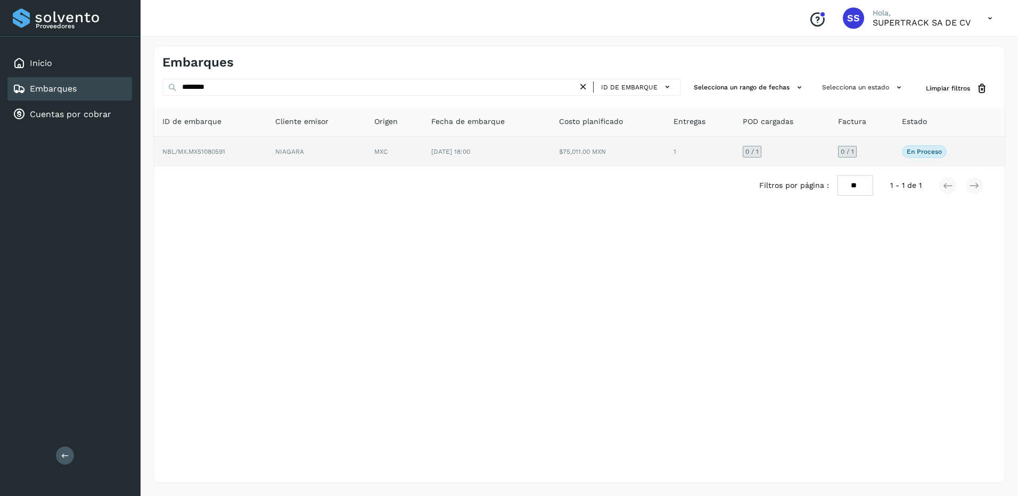
click at [291, 146] on td "NIAGARA" at bounding box center [316, 152] width 99 height 30
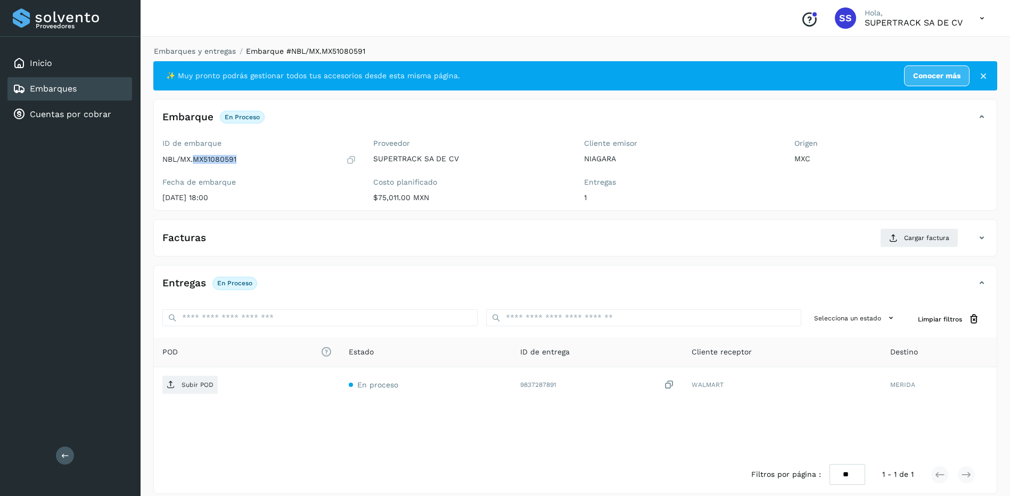
drag, startPoint x: 258, startPoint y: 155, endPoint x: 195, endPoint y: 163, distance: 63.4
click at [195, 163] on div "NBL/MX.MX51080591" at bounding box center [259, 159] width 194 height 11
copy p "MX51080591"
click at [884, 236] on button "Cargar factura" at bounding box center [919, 237] width 78 height 19
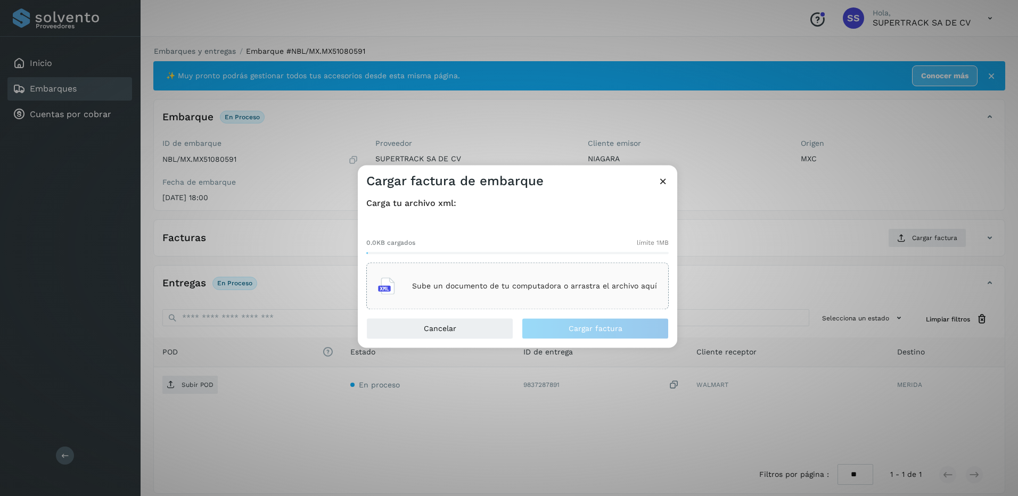
click at [544, 292] on div "Sube un documento de tu computadora o arrastra el archivo aquí" at bounding box center [517, 286] width 279 height 29
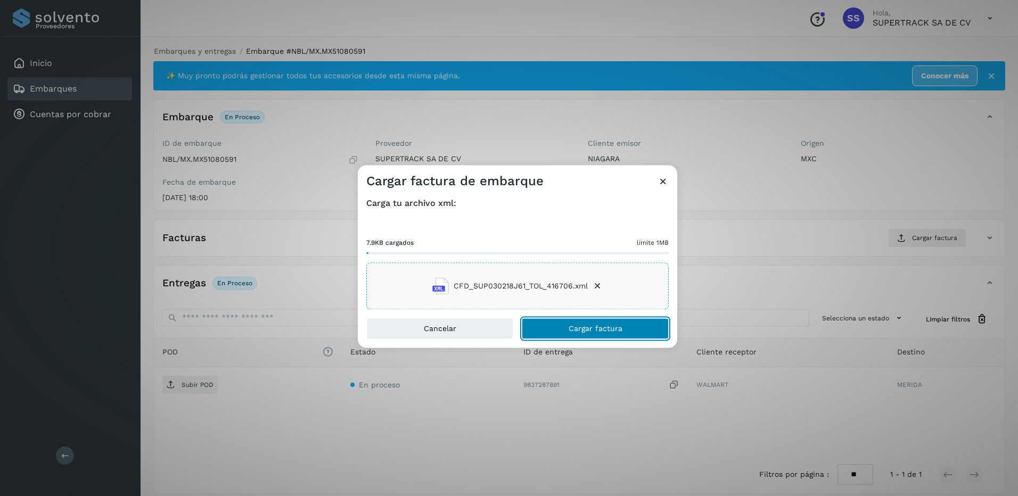
click at [615, 327] on span "Cargar factura" at bounding box center [595, 328] width 54 height 7
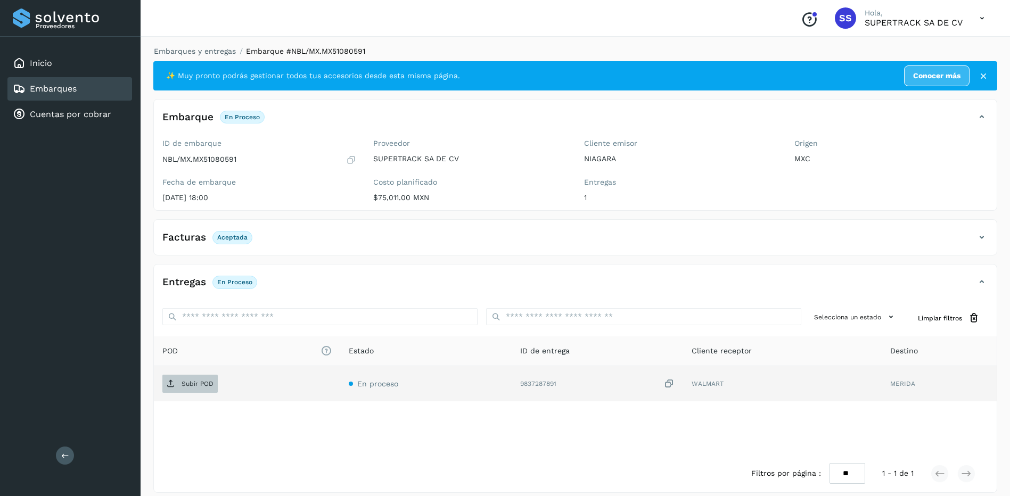
click at [194, 384] on p "Subir POD" at bounding box center [197, 383] width 32 height 7
click at [205, 53] on link "Embarques y entregas" at bounding box center [195, 51] width 82 height 9
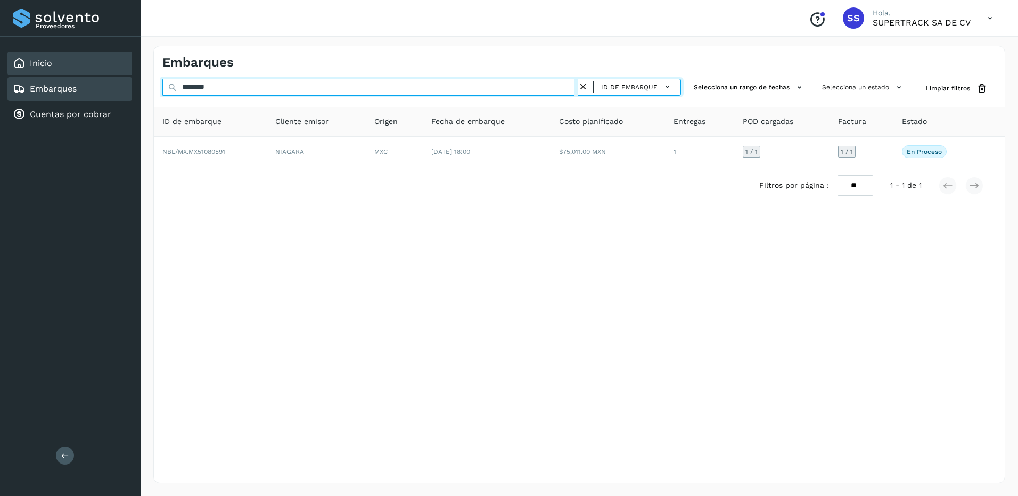
drag, startPoint x: 124, startPoint y: 67, endPoint x: 108, endPoint y: 64, distance: 16.2
click at [108, 64] on div "Proveedores Inicio Embarques Cuentas por cobrar Salir Conoce nuestros beneficio…" at bounding box center [509, 248] width 1018 height 496
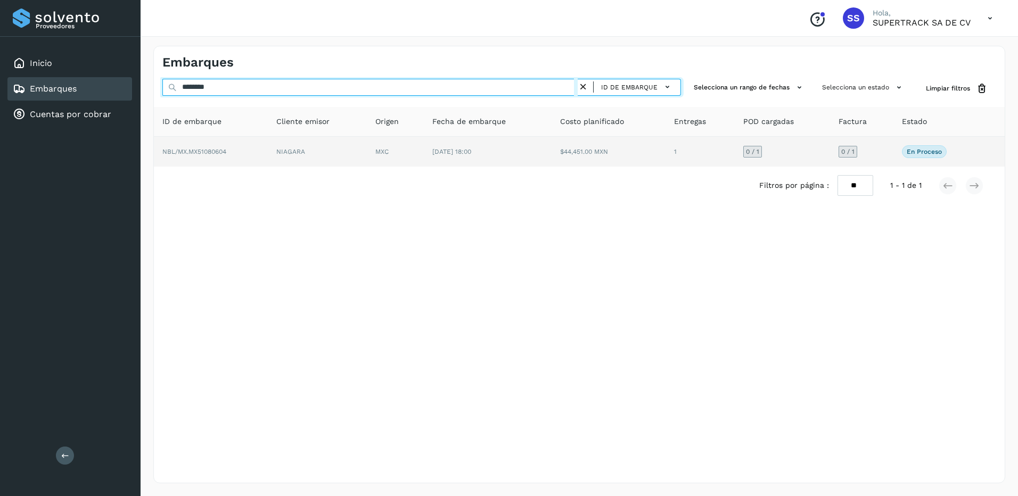
type input "********"
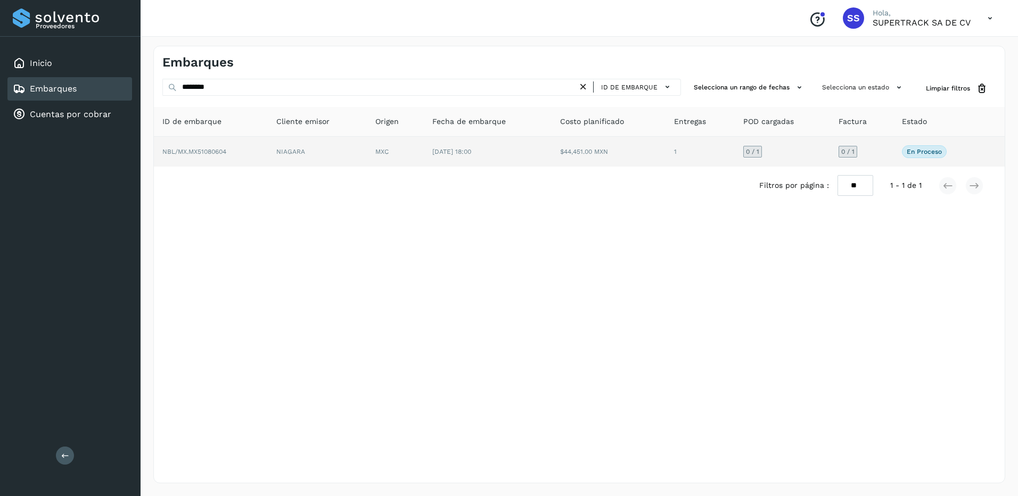
click at [315, 161] on td "NIAGARA" at bounding box center [317, 152] width 99 height 30
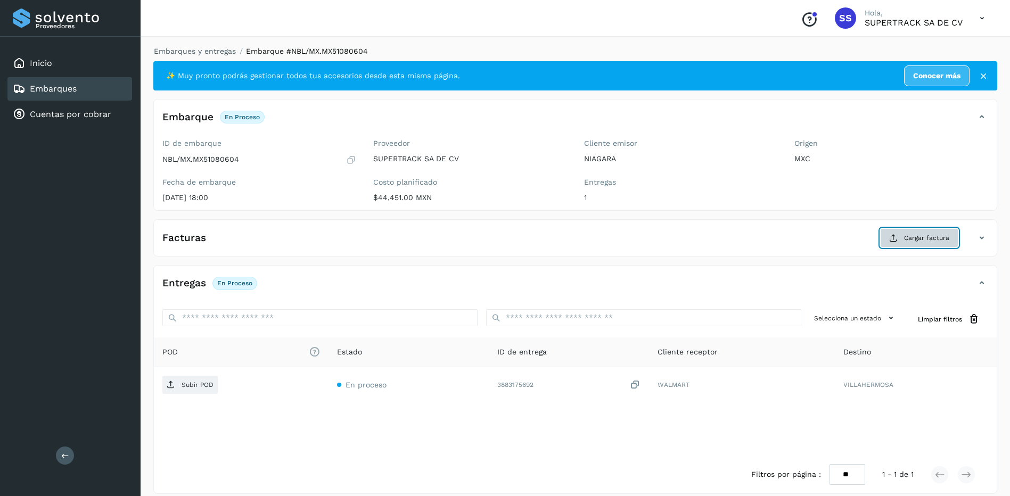
click at [927, 239] on span "Cargar factura" at bounding box center [926, 238] width 45 height 10
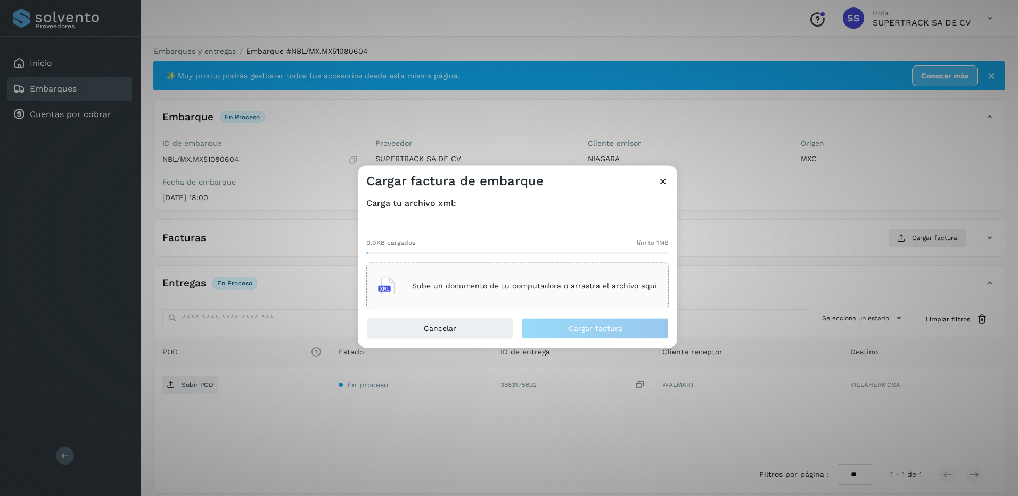
click at [525, 287] on p "Sube un documento de tu computadora o arrastra el archivo aquí" at bounding box center [534, 286] width 245 height 9
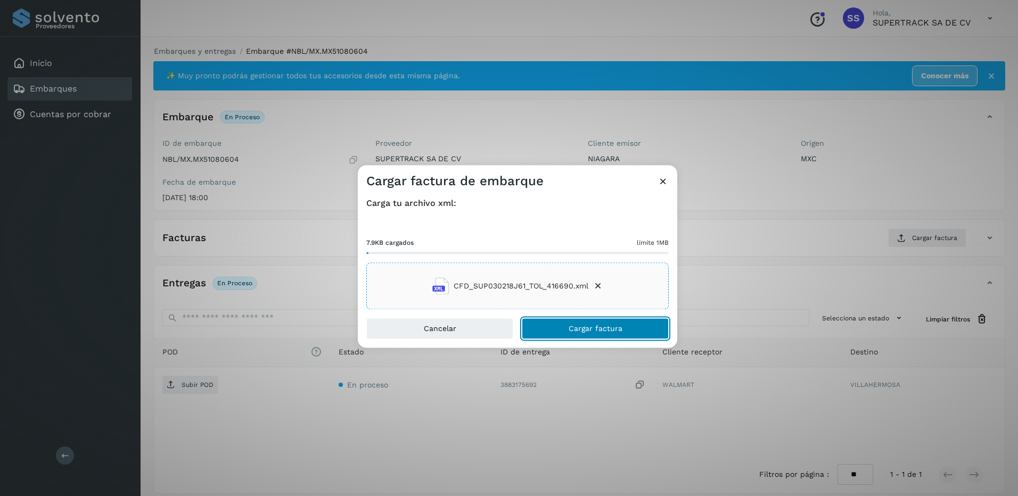
click at [600, 329] on span "Cargar factura" at bounding box center [595, 328] width 54 height 7
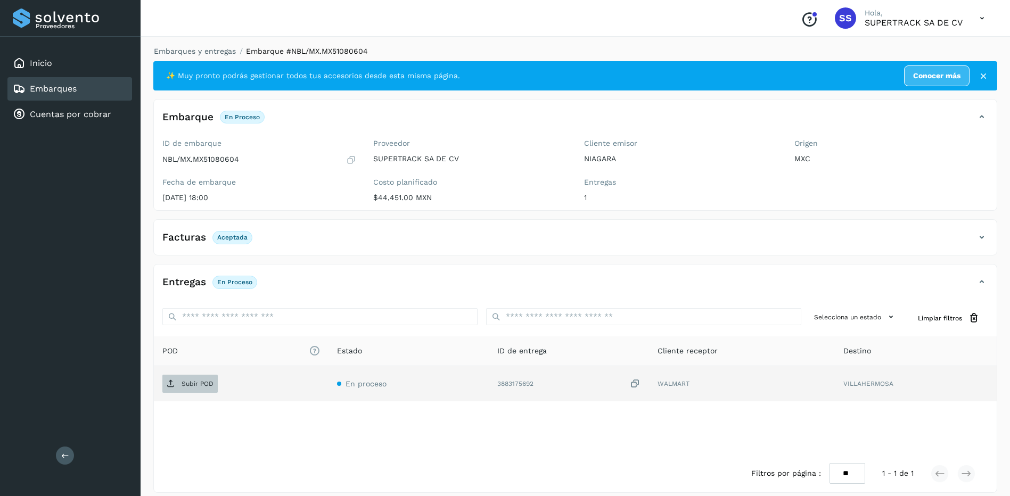
click at [200, 380] on p "Subir POD" at bounding box center [197, 383] width 32 height 7
drag, startPoint x: 195, startPoint y: 61, endPoint x: 195, endPoint y: 49, distance: 11.7
click at [195, 61] on div "Embarques y entregas Embarque #NBL/MX.MX51080604 ✨ Muy pronto podrás gestionar …" at bounding box center [575, 269] width 844 height 447
click at [195, 49] on link "Embarques y entregas" at bounding box center [195, 51] width 82 height 9
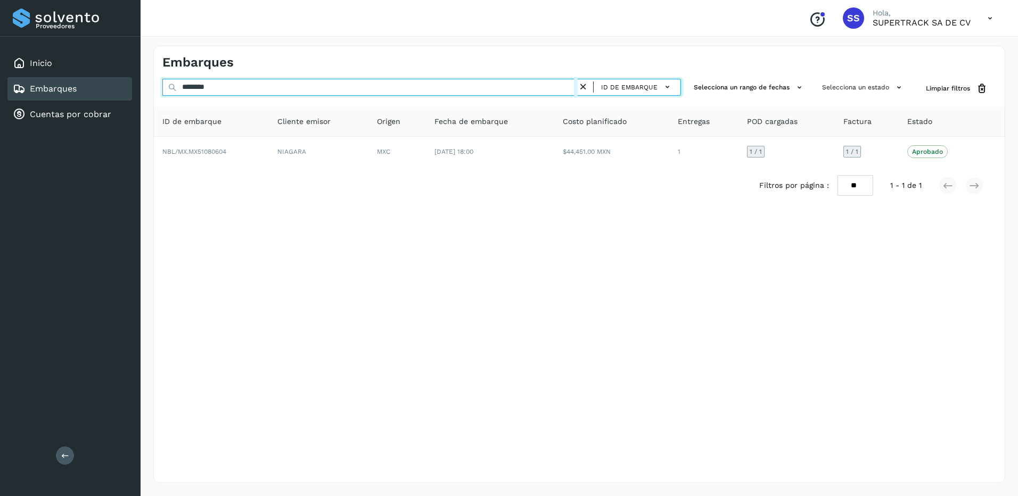
drag, startPoint x: 243, startPoint y: 95, endPoint x: 129, endPoint y: 94, distance: 113.4
click at [126, 94] on div "Proveedores Inicio Embarques Cuentas por cobrar Salir Conoce nuestros beneficio…" at bounding box center [509, 248] width 1018 height 496
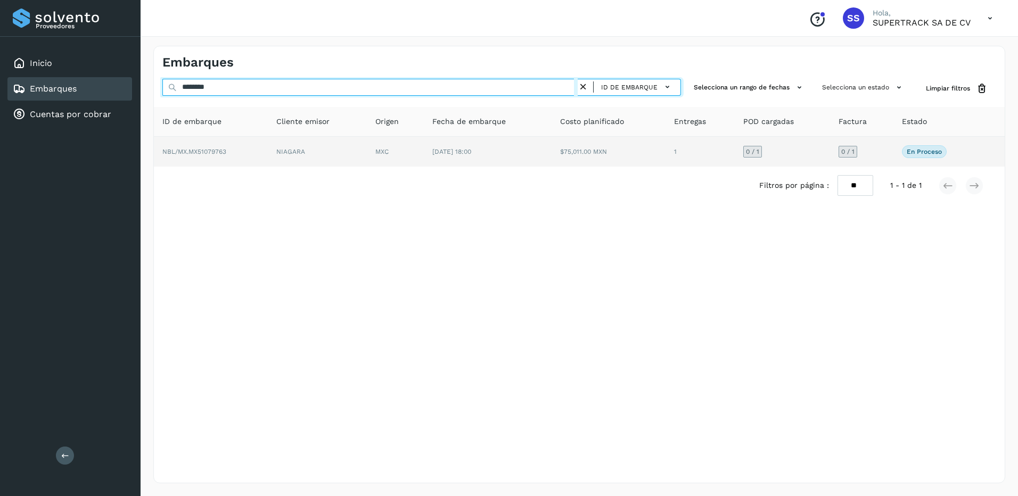
type input "********"
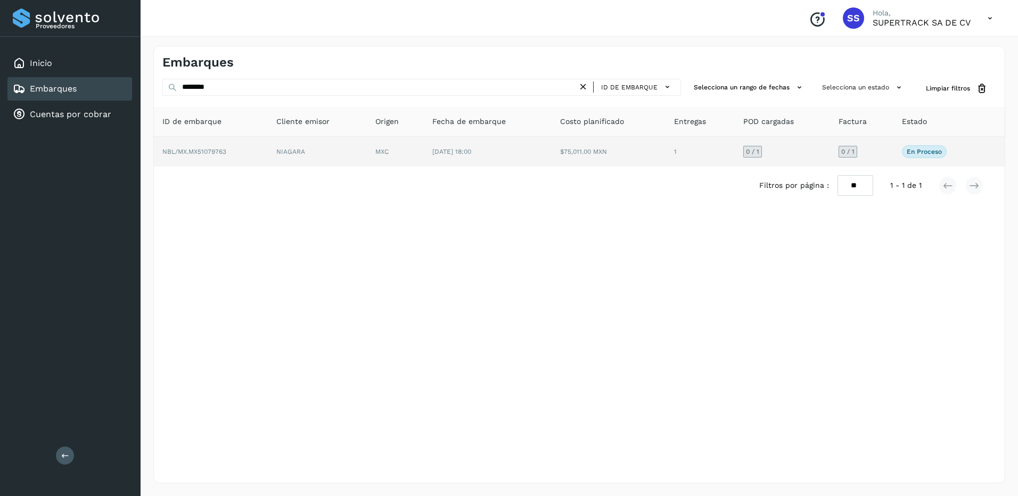
click at [283, 153] on td "NIAGARA" at bounding box center [317, 152] width 99 height 30
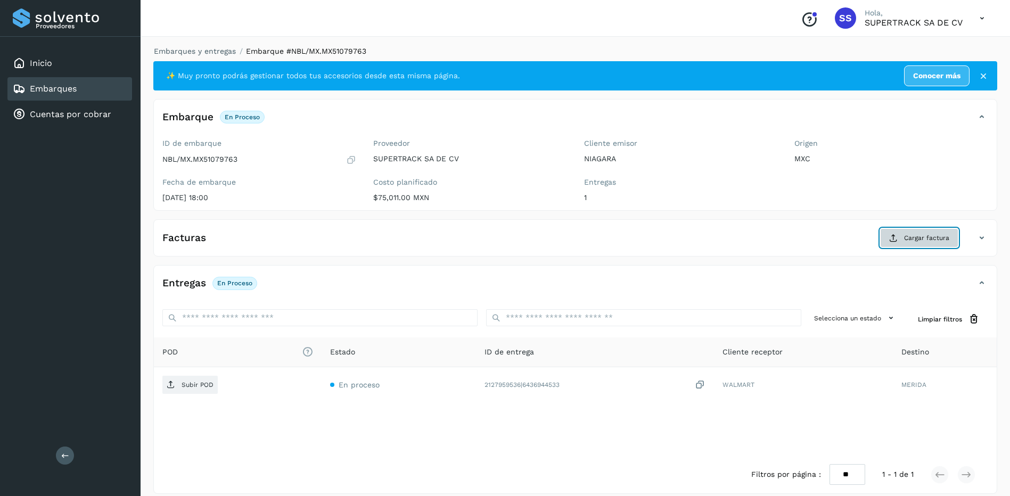
click at [942, 241] on span "Cargar factura" at bounding box center [926, 238] width 45 height 10
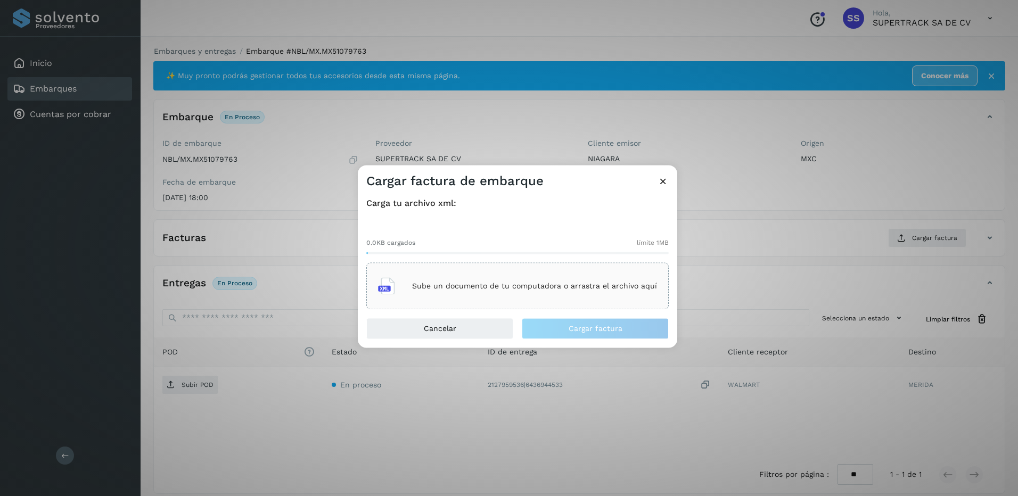
click at [485, 286] on p "Sube un documento de tu computadora o arrastra el archivo aquí" at bounding box center [534, 286] width 245 height 9
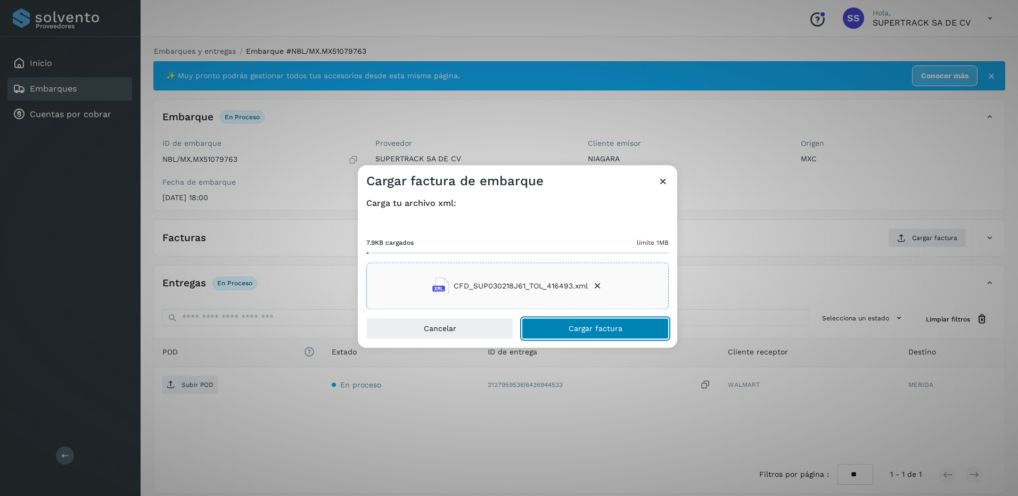
click at [602, 327] on span "Cargar factura" at bounding box center [595, 328] width 54 height 7
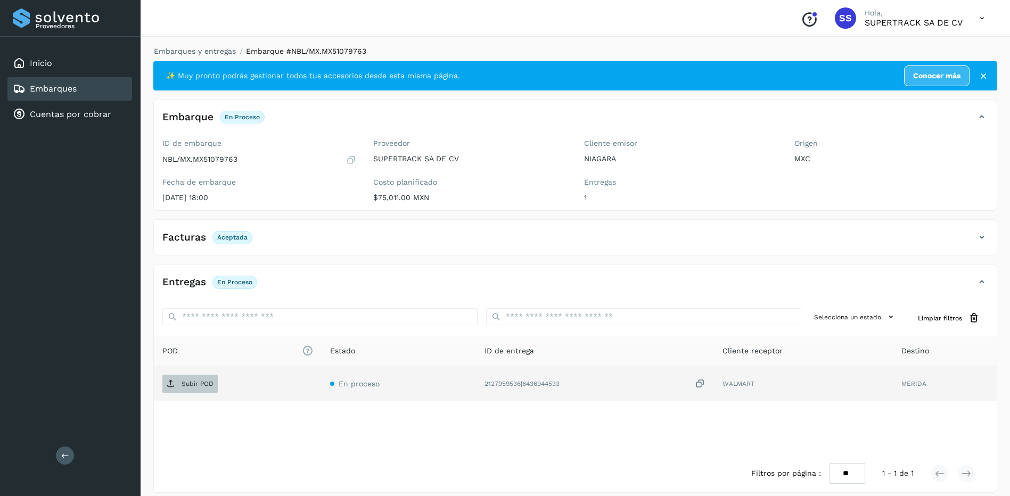
click at [208, 380] on p "Subir POD" at bounding box center [197, 383] width 32 height 7
click at [204, 53] on link "Embarques y entregas" at bounding box center [195, 51] width 82 height 9
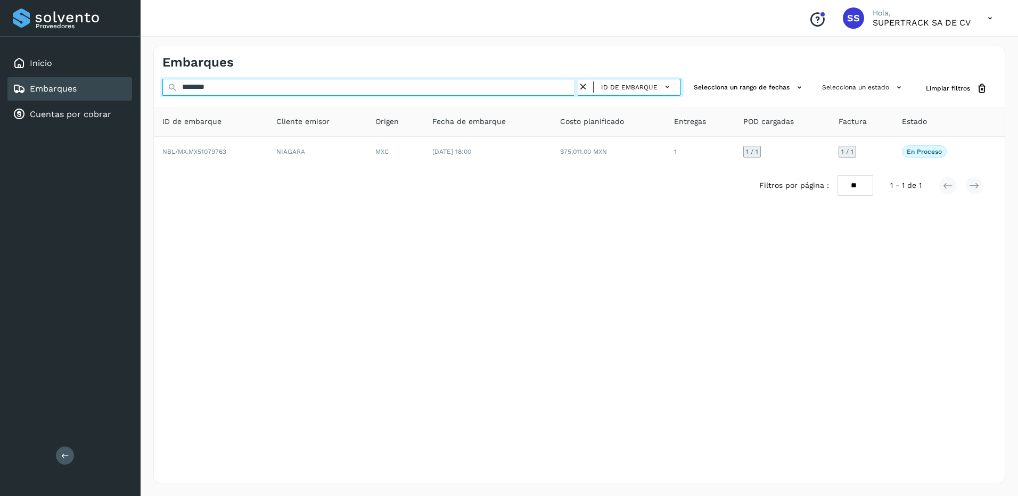
drag, startPoint x: 225, startPoint y: 81, endPoint x: 129, endPoint y: 78, distance: 95.9
click at [128, 82] on div "Proveedores Inicio Embarques Cuentas por cobrar Salir Conoce nuestros beneficio…" at bounding box center [509, 248] width 1018 height 496
type input "*"
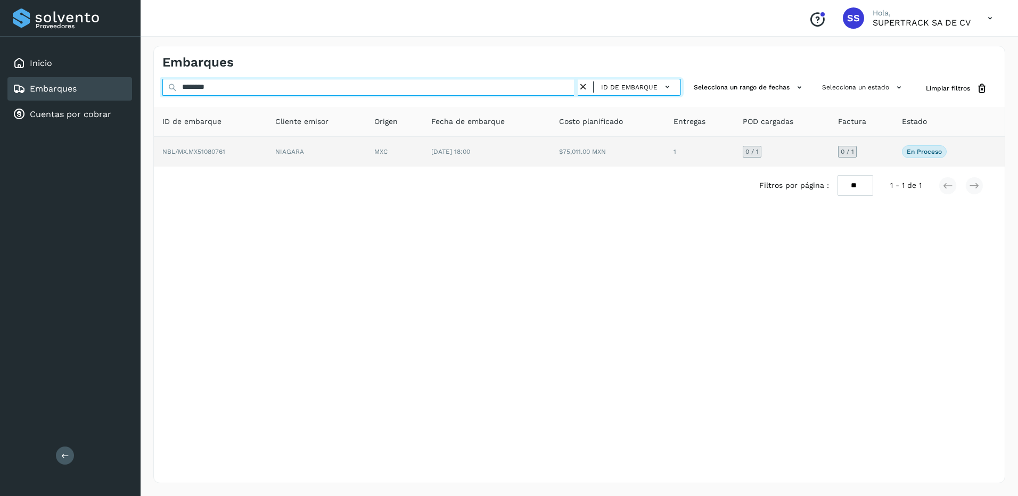
type input "********"
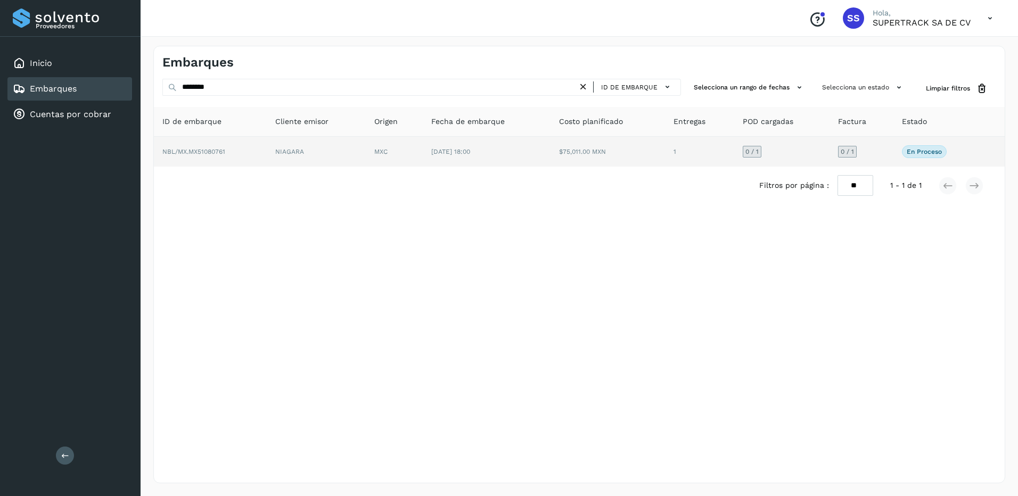
click at [349, 160] on td "NIAGARA" at bounding box center [316, 152] width 99 height 30
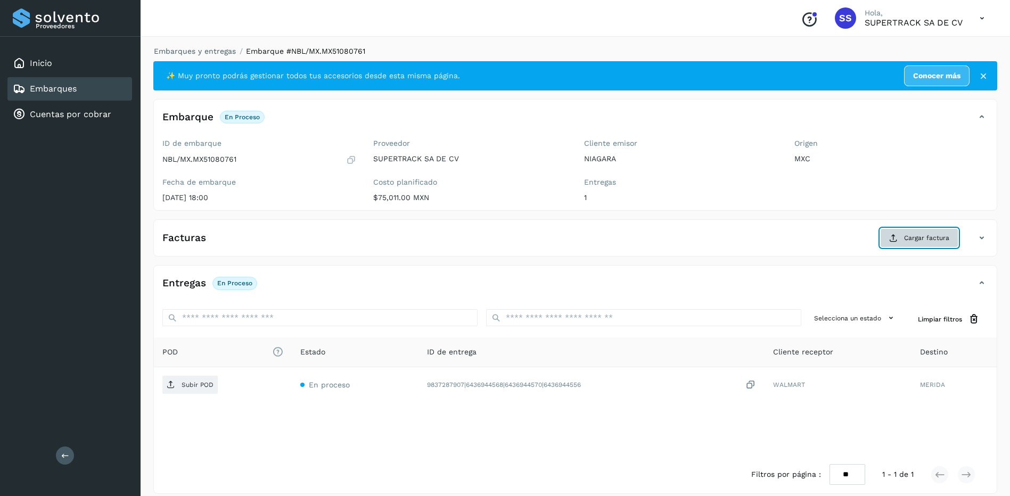
click at [927, 234] on span "Cargar factura" at bounding box center [926, 238] width 45 height 10
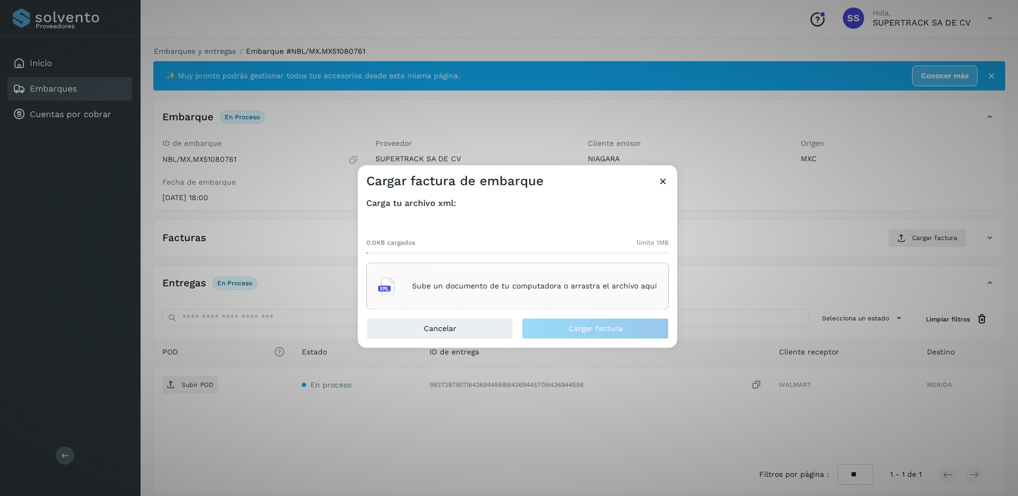
click at [468, 286] on p "Sube un documento de tu computadora o arrastra el archivo aquí" at bounding box center [534, 286] width 245 height 9
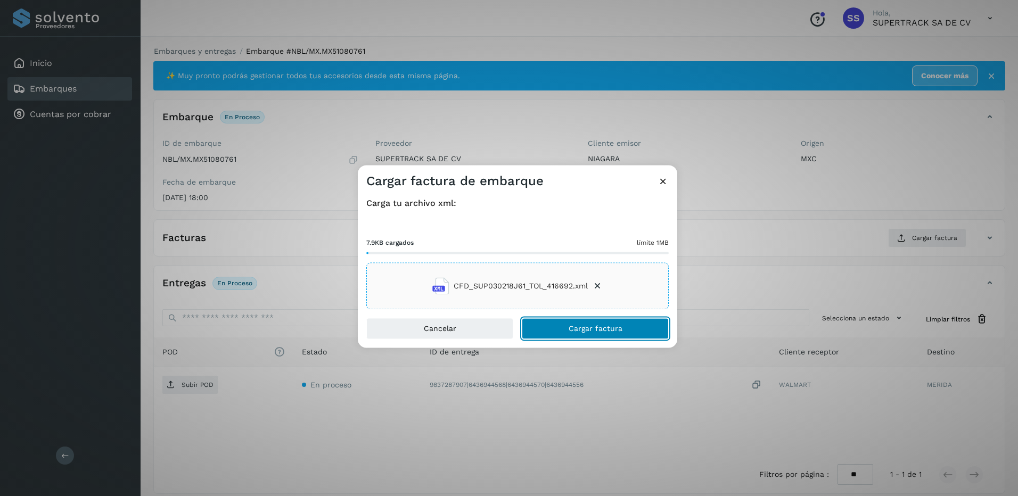
click at [614, 334] on button "Cargar factura" at bounding box center [595, 328] width 147 height 21
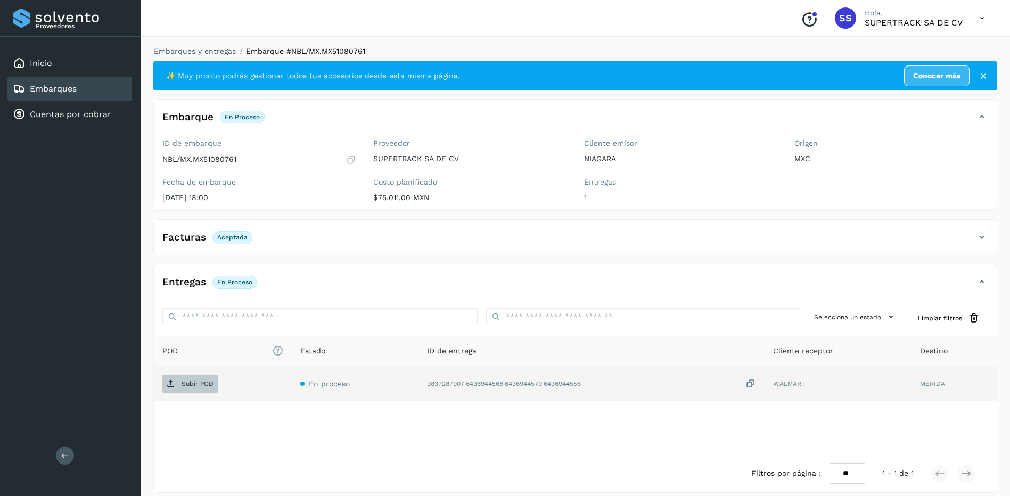
click at [191, 384] on p "Subir POD" at bounding box center [197, 383] width 32 height 7
click at [220, 47] on link "Embarques y entregas" at bounding box center [195, 51] width 82 height 9
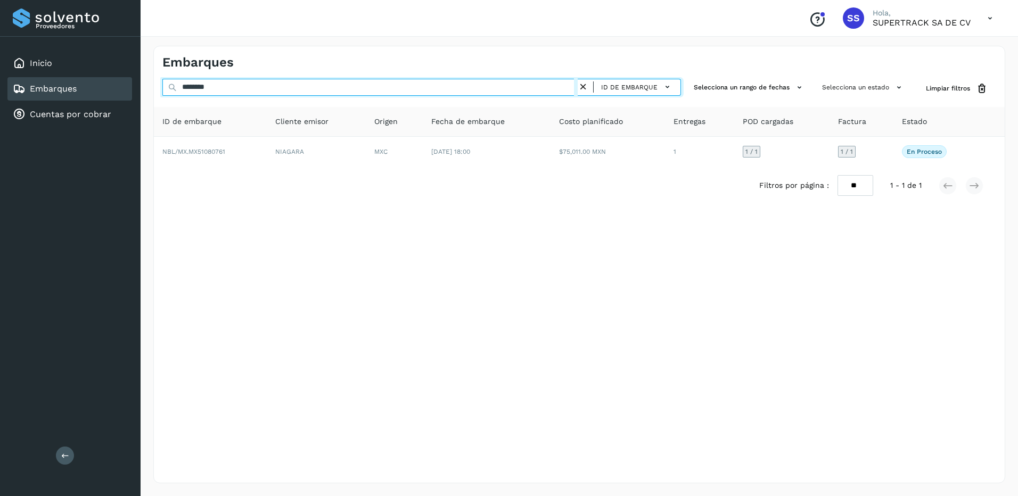
drag, startPoint x: 235, startPoint y: 86, endPoint x: 153, endPoint y: 87, distance: 81.5
click at [153, 87] on div "Embarques ******** ID de embarque Selecciona un rango de fechas Selecciona un e…" at bounding box center [579, 265] width 852 height 438
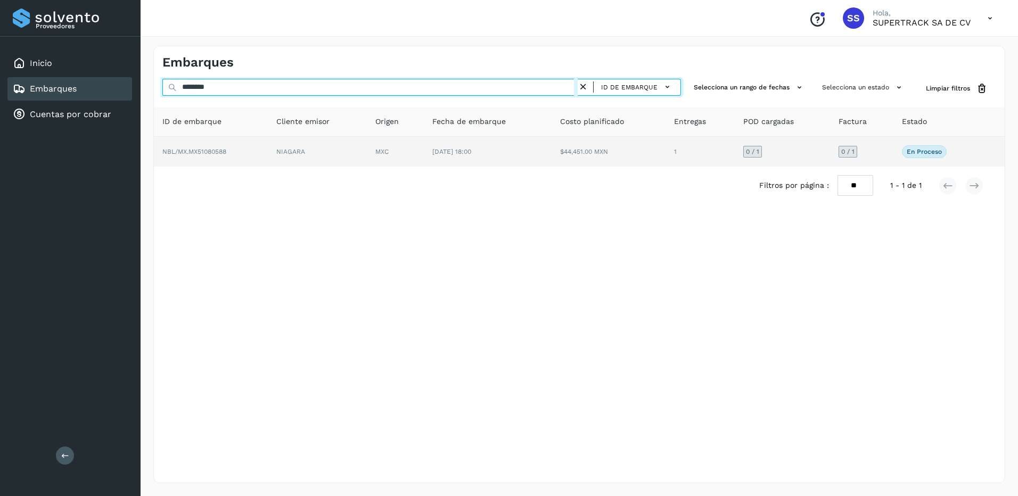
type input "********"
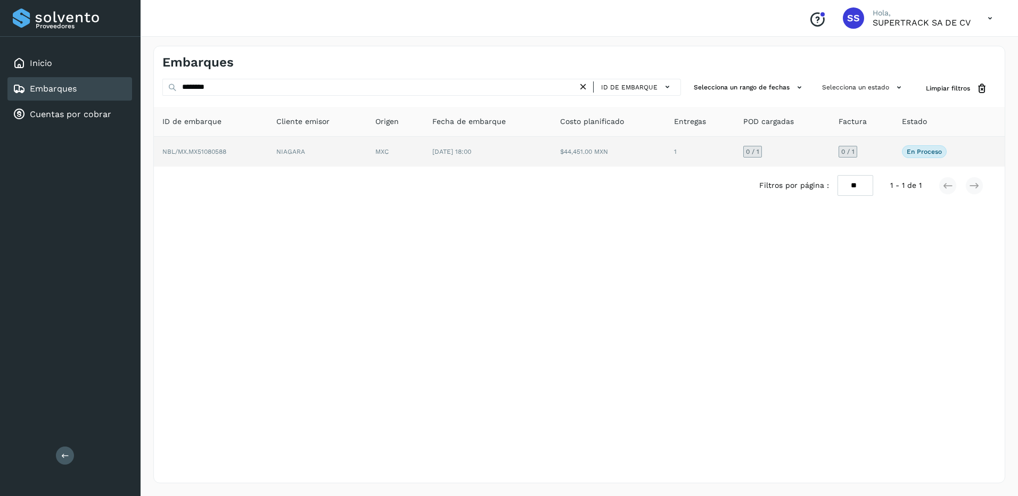
click at [249, 145] on td "NBL/MX.MX51080588" at bounding box center [211, 152] width 114 height 30
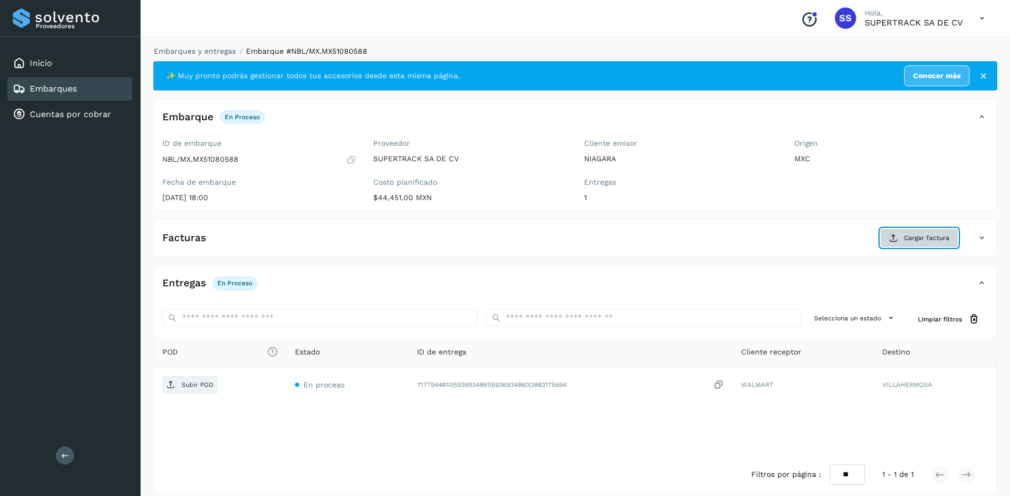
click at [906, 234] on span "Cargar factura" at bounding box center [926, 238] width 45 height 10
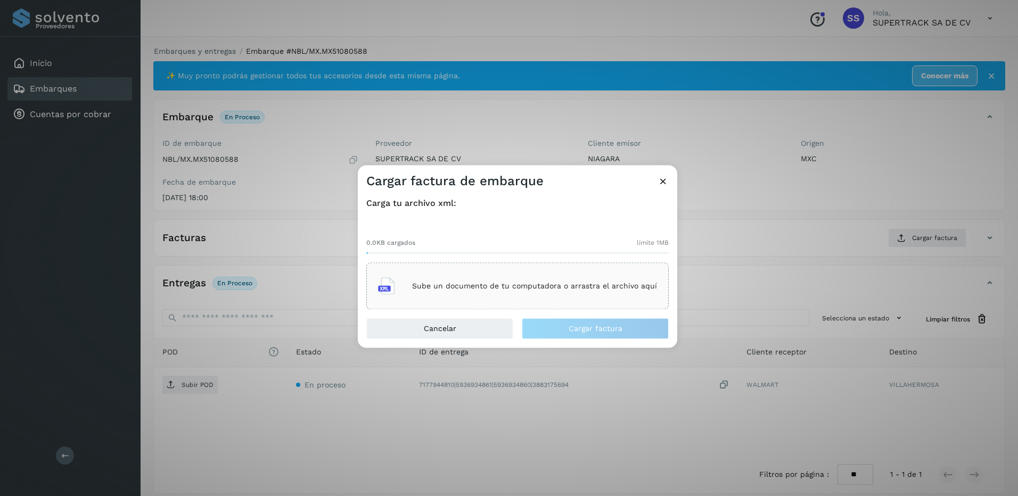
click at [491, 280] on div "Sube un documento de tu computadora o arrastra el archivo aquí" at bounding box center [517, 286] width 279 height 29
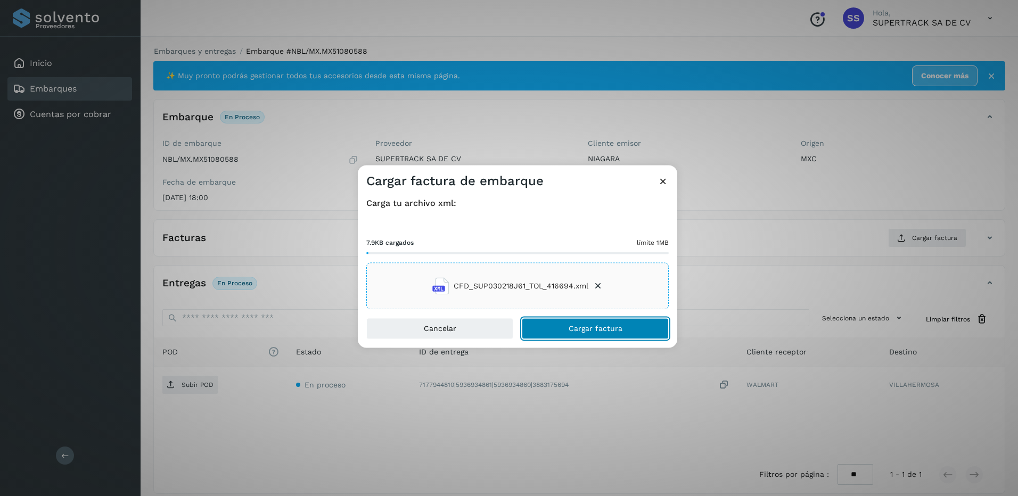
click at [577, 323] on button "Cargar factura" at bounding box center [595, 328] width 147 height 21
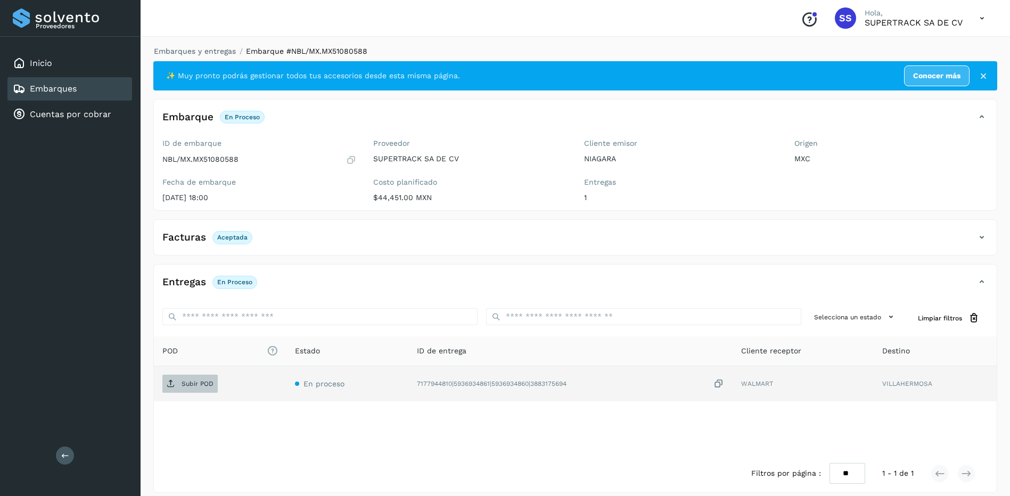
click at [176, 388] on span "Subir POD" at bounding box center [189, 383] width 55 height 17
click at [184, 39] on div "Embarques y entregas Embarque #NBL/MX.MX51080588 ✨ Muy pronto podrás gestionar …" at bounding box center [575, 269] width 869 height 473
click at [195, 50] on link "Embarques y entregas" at bounding box center [195, 51] width 82 height 9
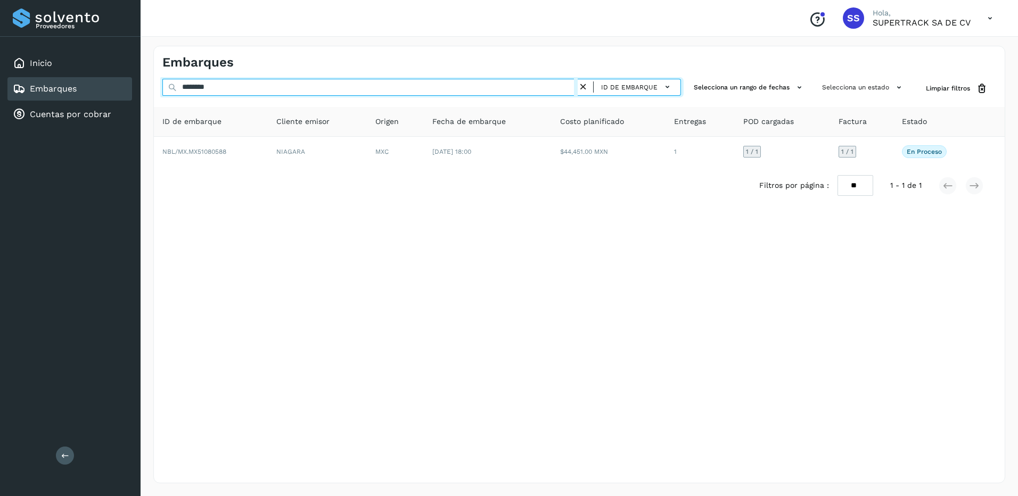
drag, startPoint x: 253, startPoint y: 79, endPoint x: 94, endPoint y: 87, distance: 159.4
click at [94, 88] on div "Proveedores Inicio Embarques Cuentas por cobrar Salir Conoce nuestros beneficio…" at bounding box center [509, 248] width 1018 height 496
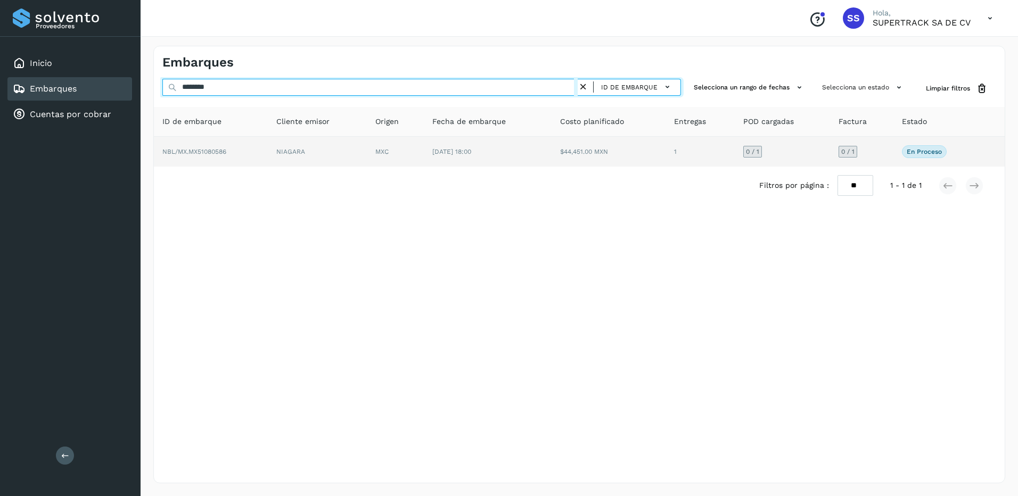
type input "********"
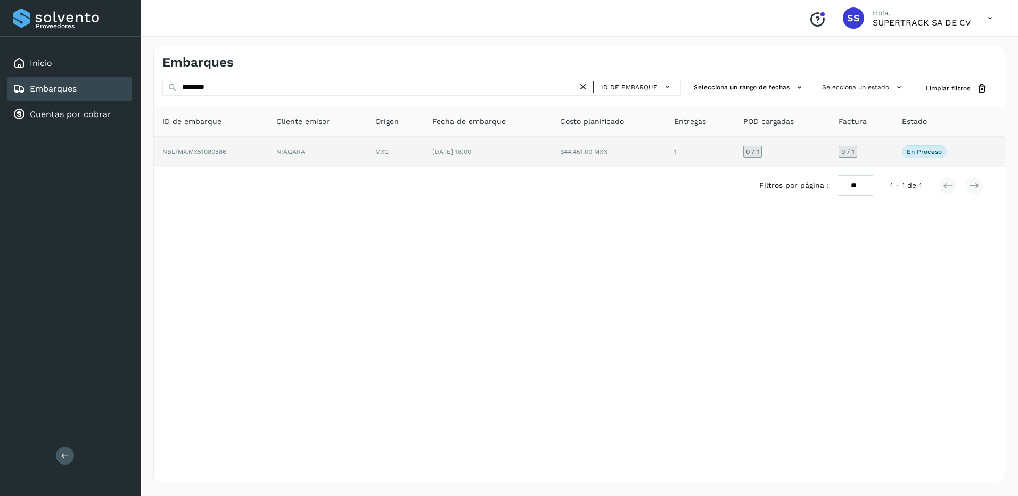
click at [356, 157] on td "NIAGARA" at bounding box center [317, 152] width 99 height 30
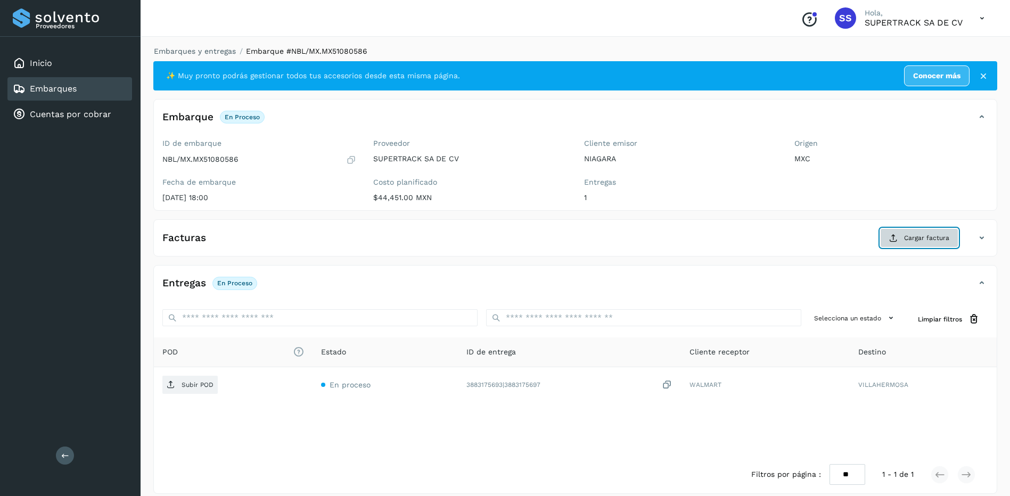
click at [902, 237] on button "Cargar factura" at bounding box center [919, 237] width 78 height 19
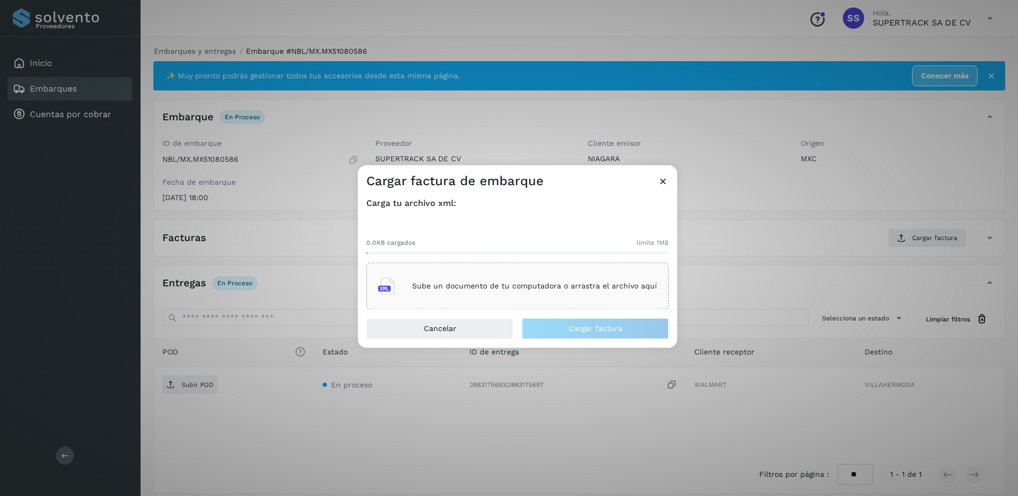
click at [523, 290] on p "Sube un documento de tu computadora o arrastra el archivo aquí" at bounding box center [534, 286] width 245 height 9
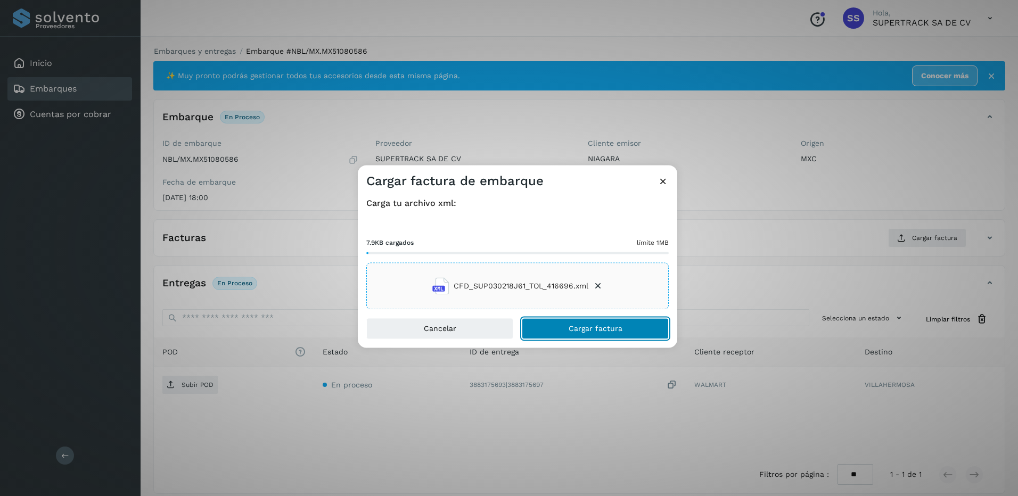
click at [602, 332] on span "Cargar factura" at bounding box center [595, 328] width 54 height 7
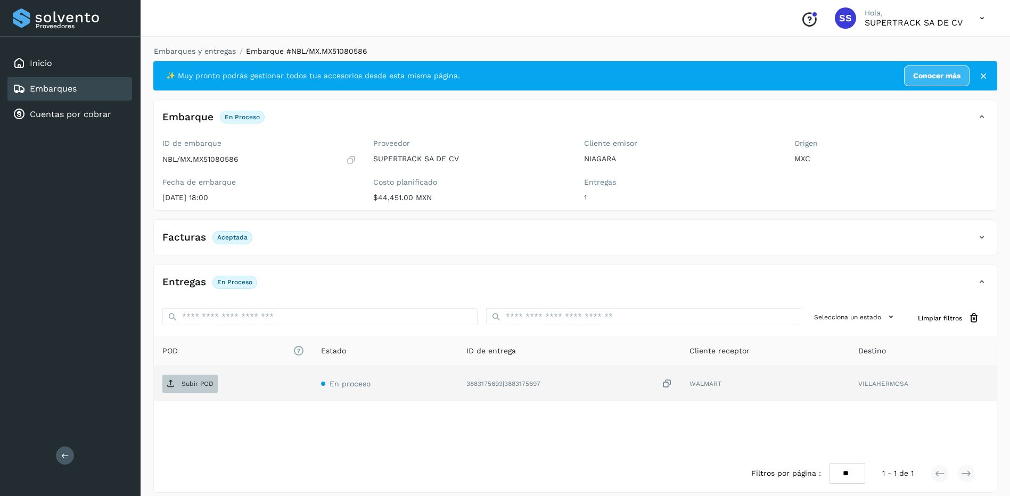
click at [193, 382] on p "Subir POD" at bounding box center [197, 383] width 32 height 7
click at [208, 44] on div "Embarques y entregas Embarque #NBL/MX.MX51080586 ✨ Muy pronto podrás gestionar …" at bounding box center [575, 269] width 869 height 473
click at [211, 48] on link "Embarques y entregas" at bounding box center [195, 51] width 82 height 9
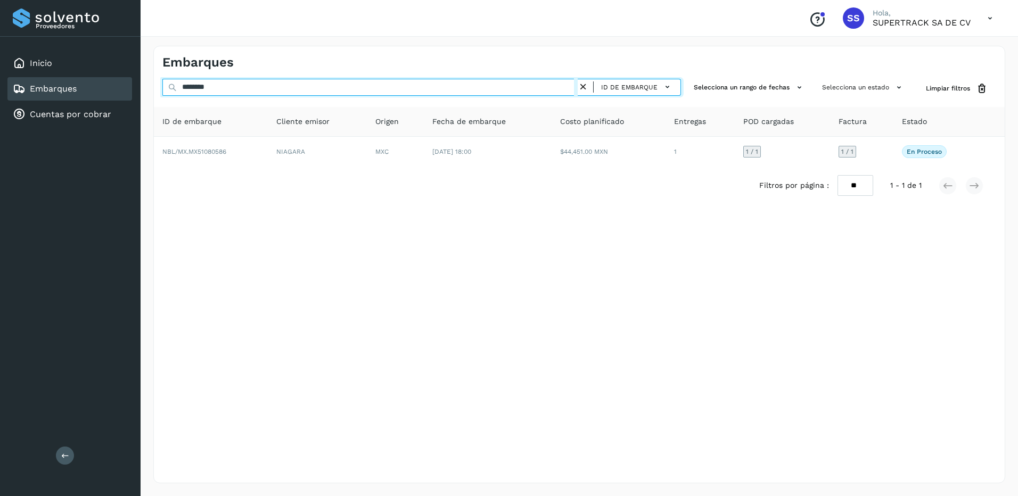
drag, startPoint x: 170, startPoint y: 85, endPoint x: 147, endPoint y: 85, distance: 23.4
click at [147, 85] on div "Embarques ******** ID de embarque Selecciona un rango de fechas Selecciona un e…" at bounding box center [579, 264] width 877 height 463
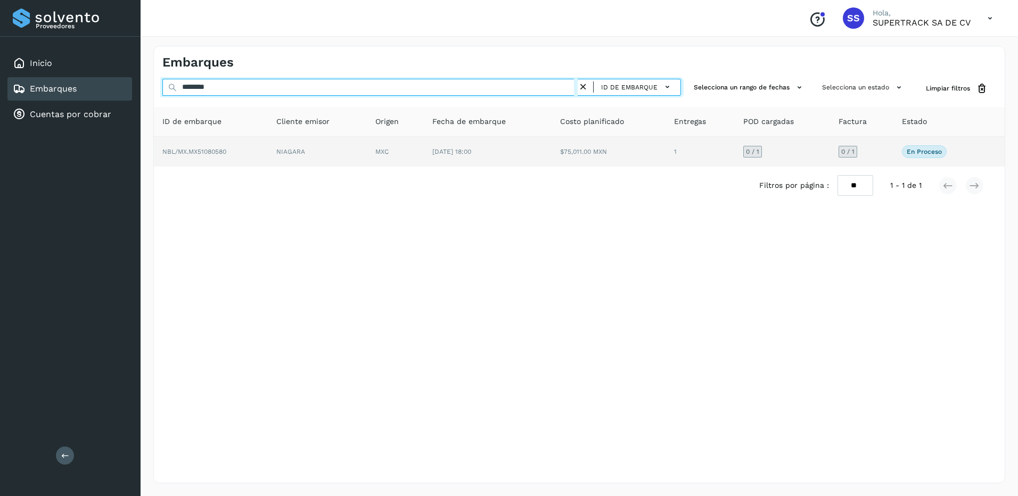
type input "********"
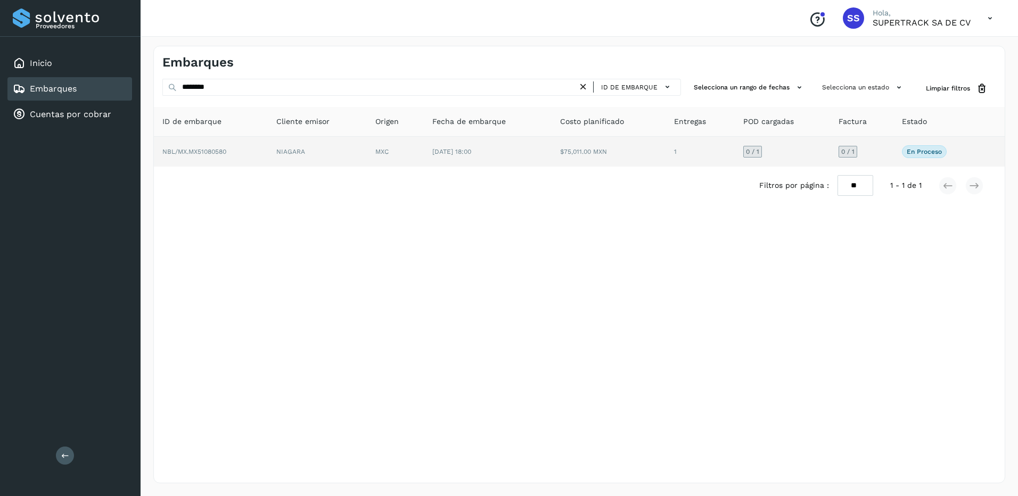
click at [342, 155] on td "NIAGARA" at bounding box center [317, 152] width 99 height 30
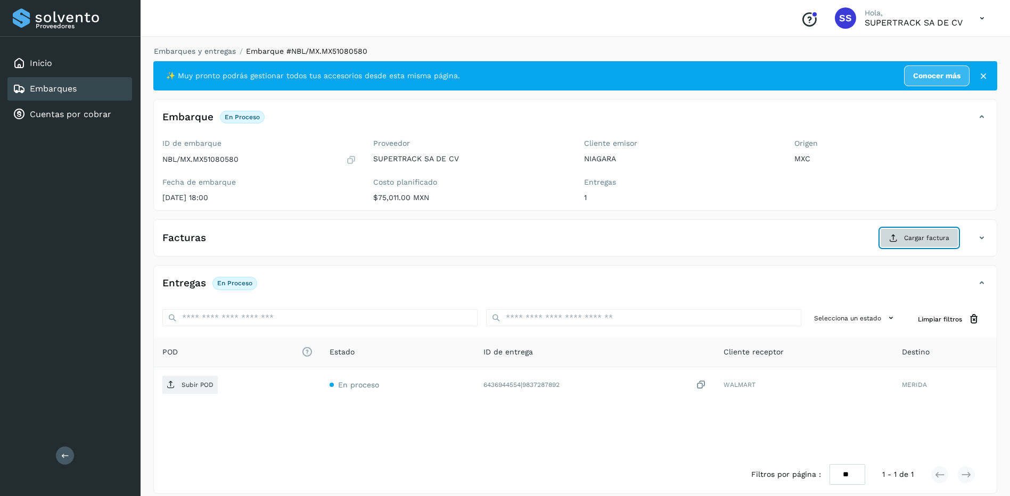
click at [923, 239] on span "Cargar factura" at bounding box center [926, 238] width 45 height 10
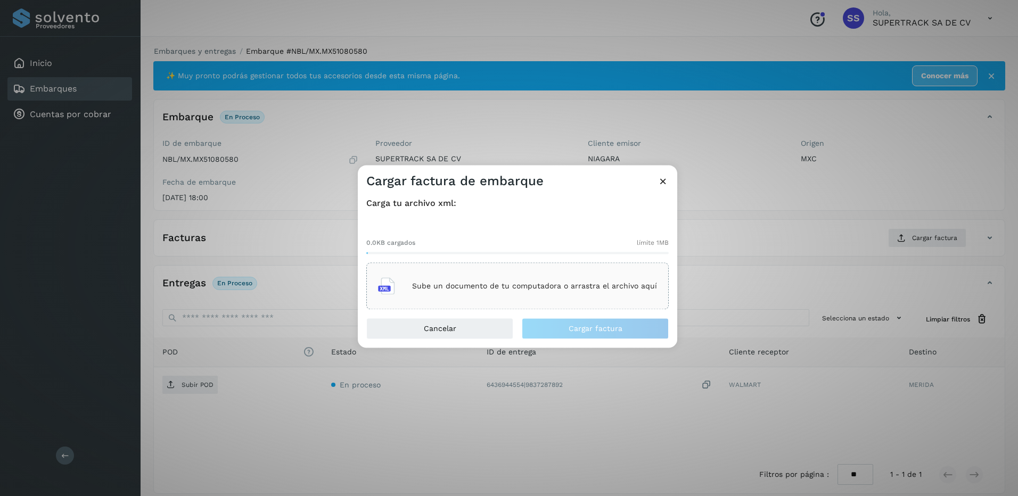
click at [493, 288] on p "Sube un documento de tu computadora o arrastra el archivo aquí" at bounding box center [534, 286] width 245 height 9
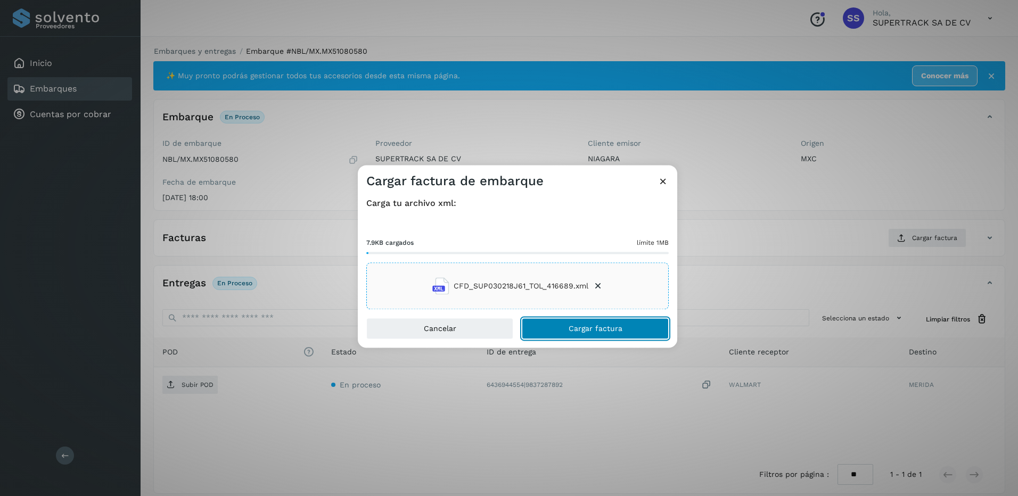
click at [621, 334] on button "Cargar factura" at bounding box center [595, 328] width 147 height 21
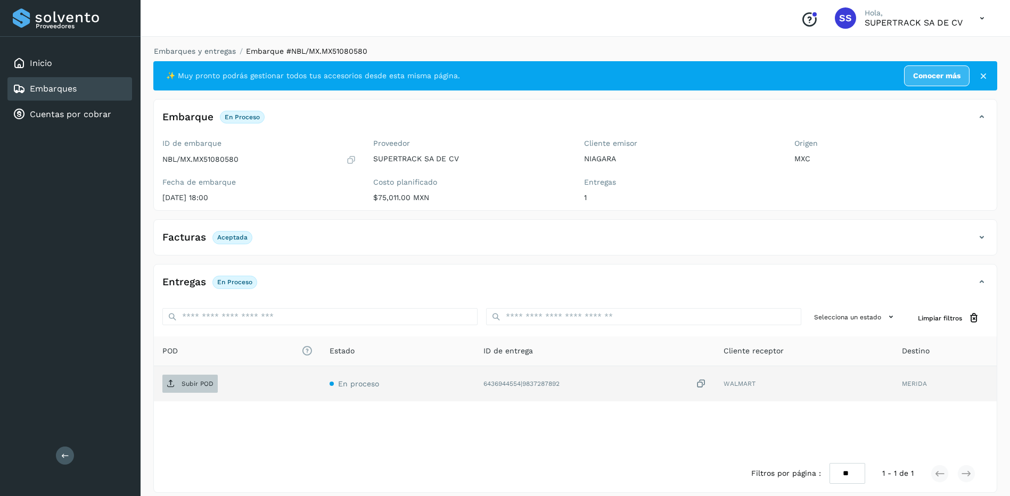
click at [199, 384] on p "Subir POD" at bounding box center [197, 383] width 32 height 7
click at [204, 46] on li "Embarques y entregas" at bounding box center [191, 51] width 89 height 11
click at [209, 48] on link "Embarques y entregas" at bounding box center [195, 51] width 82 height 9
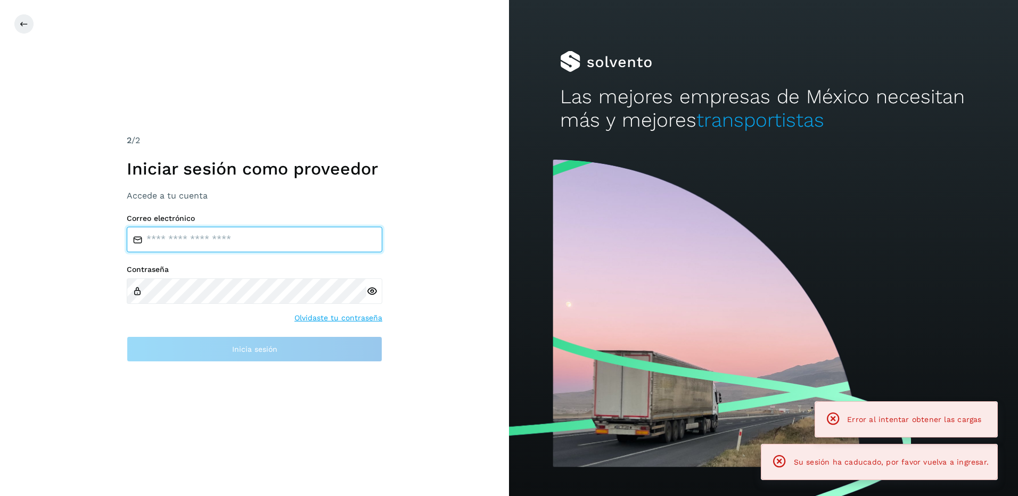
type input "**********"
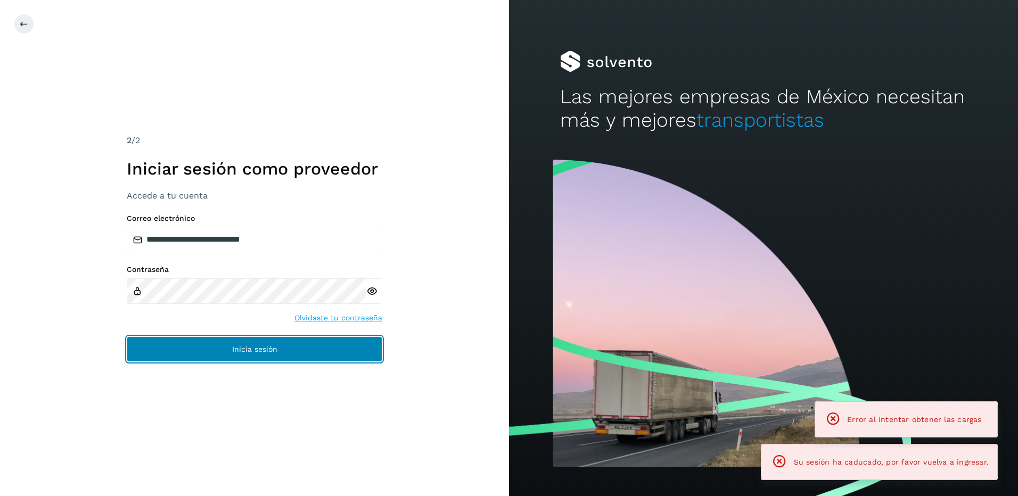
click at [275, 353] on span "Inicia sesión" at bounding box center [254, 348] width 45 height 7
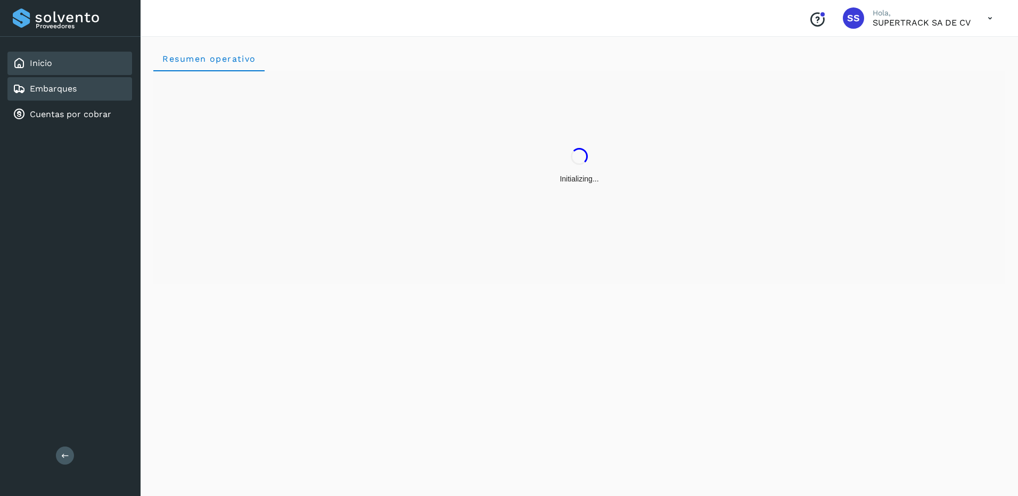
click at [67, 89] on link "Embarques" at bounding box center [53, 89] width 47 height 10
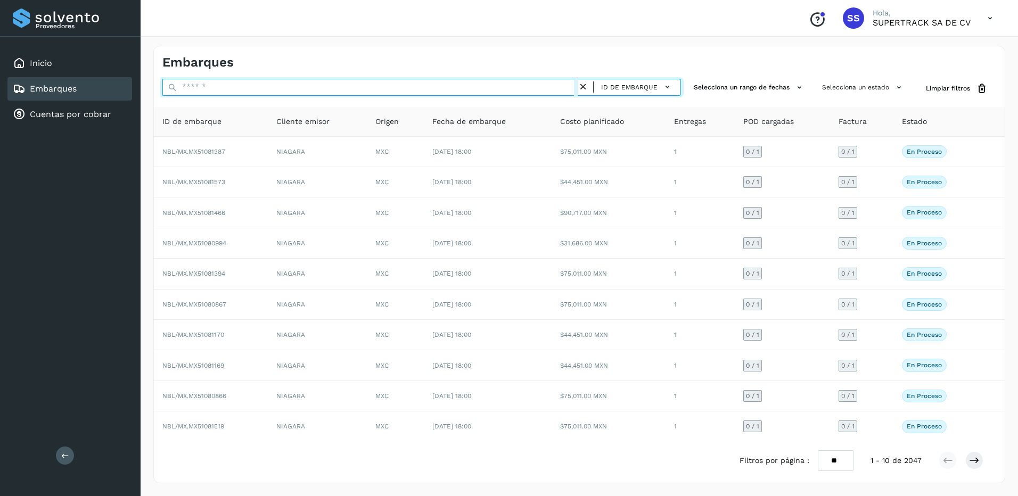
click at [206, 86] on input "text" at bounding box center [369, 87] width 415 height 17
type input "*"
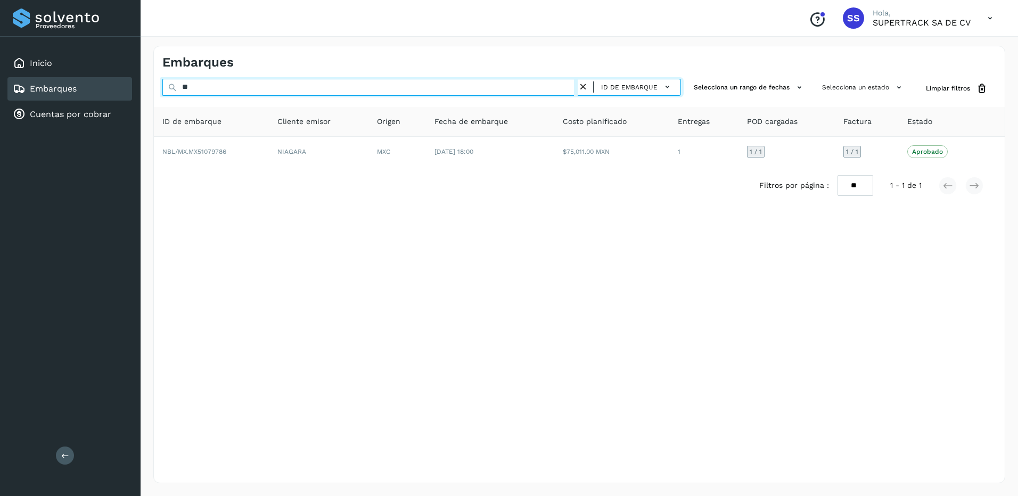
type input "*"
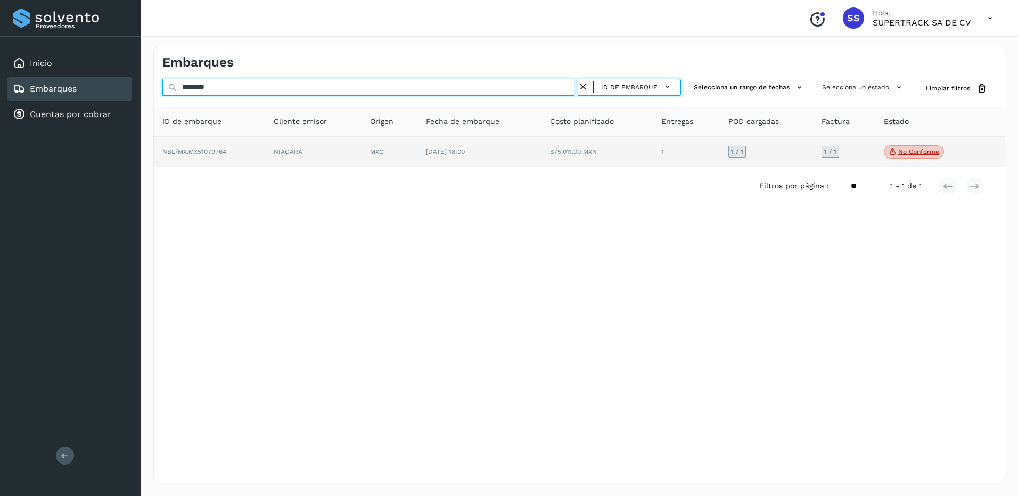
type input "********"
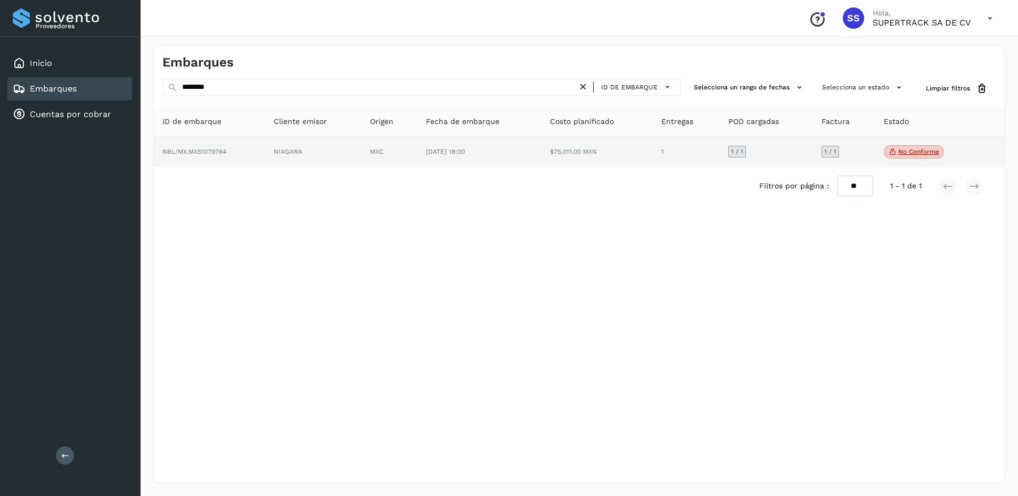
click at [488, 159] on td "[DATE] 18:00" at bounding box center [479, 152] width 125 height 31
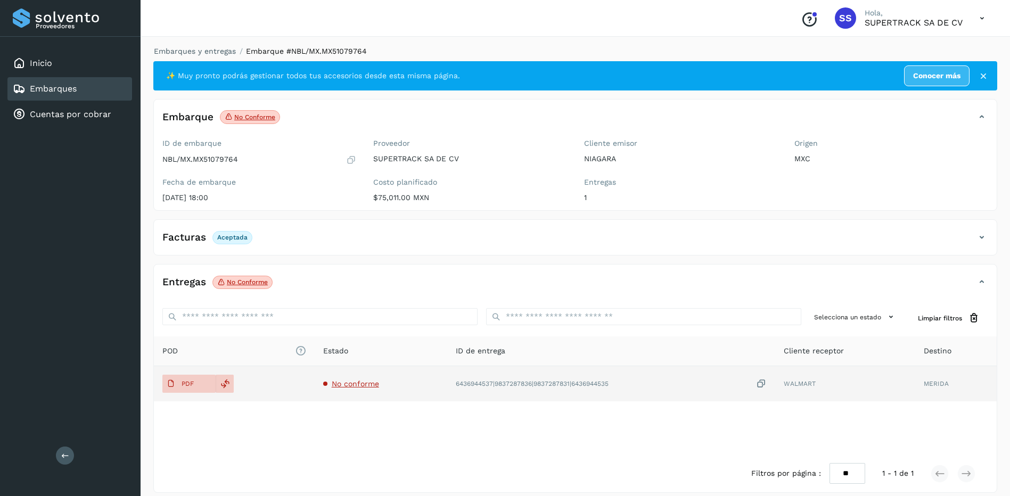
click at [338, 381] on span "No conforme" at bounding box center [355, 383] width 47 height 9
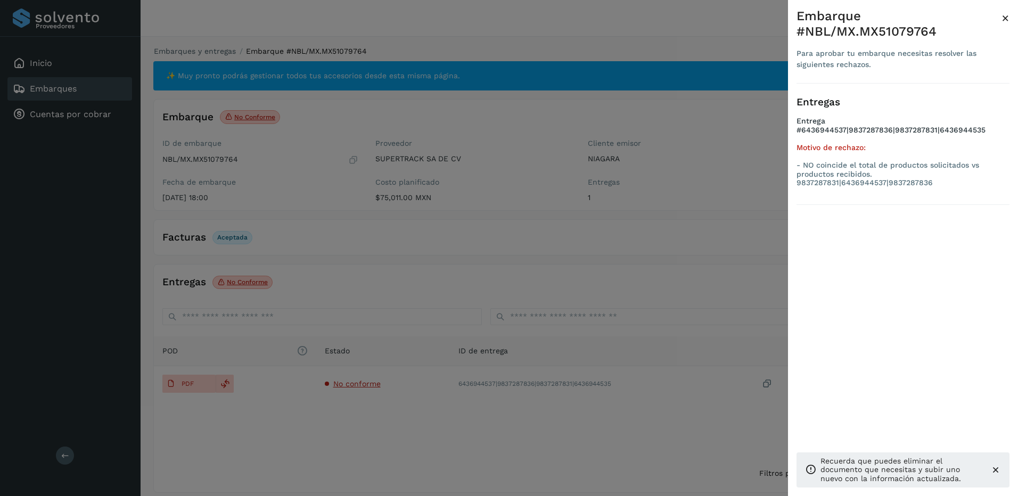
click at [492, 261] on div at bounding box center [509, 248] width 1018 height 496
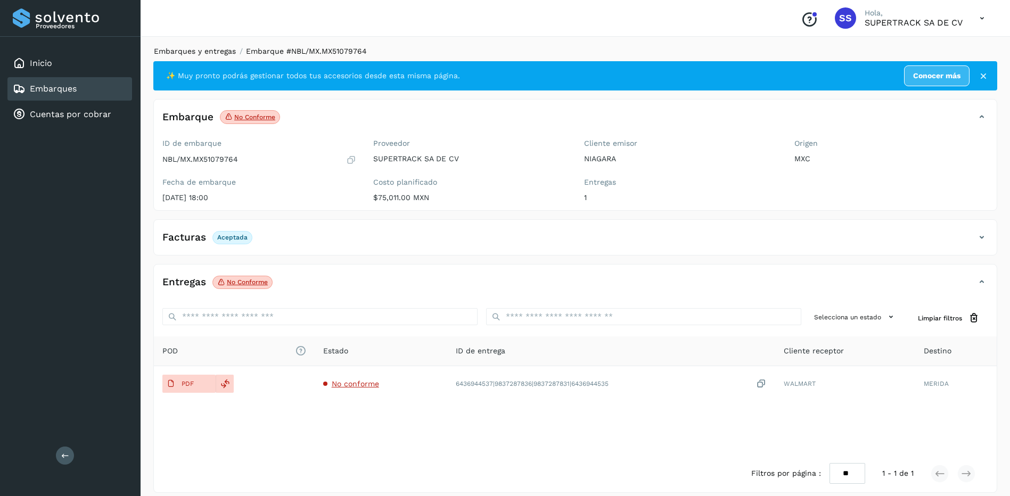
click at [195, 53] on link "Embarques y entregas" at bounding box center [195, 51] width 82 height 9
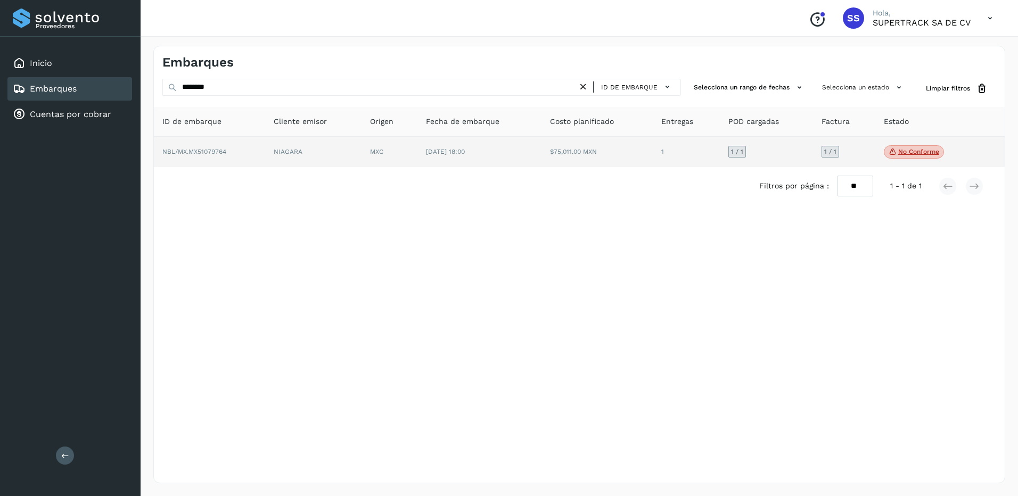
click at [402, 160] on td "MXC" at bounding box center [388, 152] width 55 height 31
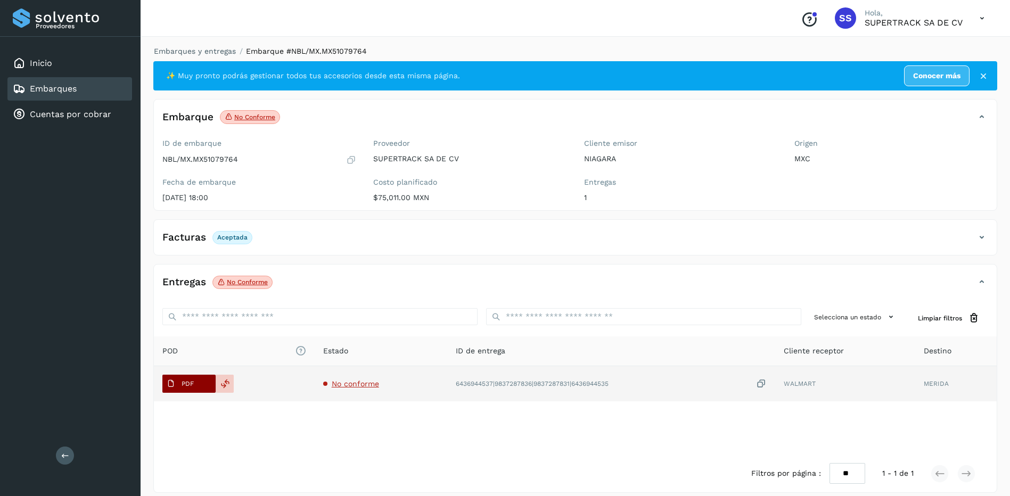
click at [206, 387] on button "PDF" at bounding box center [188, 384] width 53 height 18
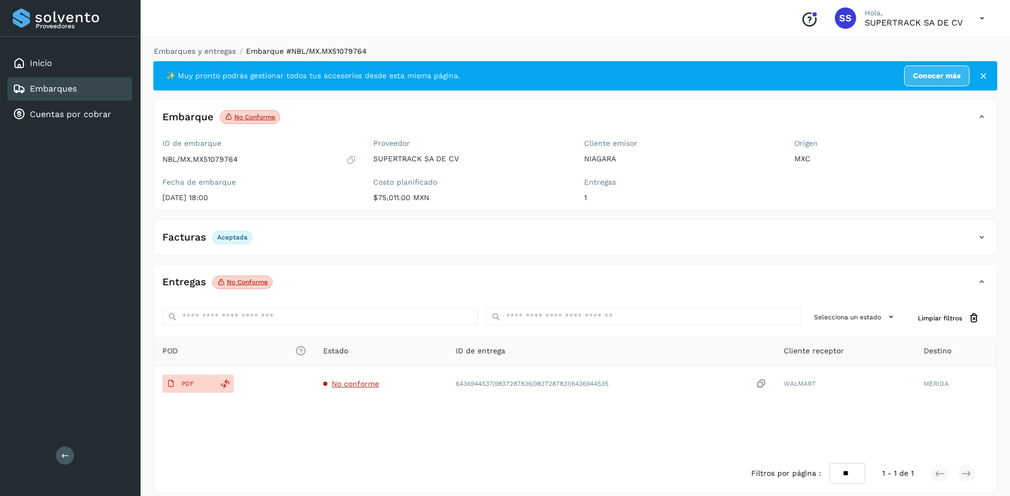
scroll to position [10, 0]
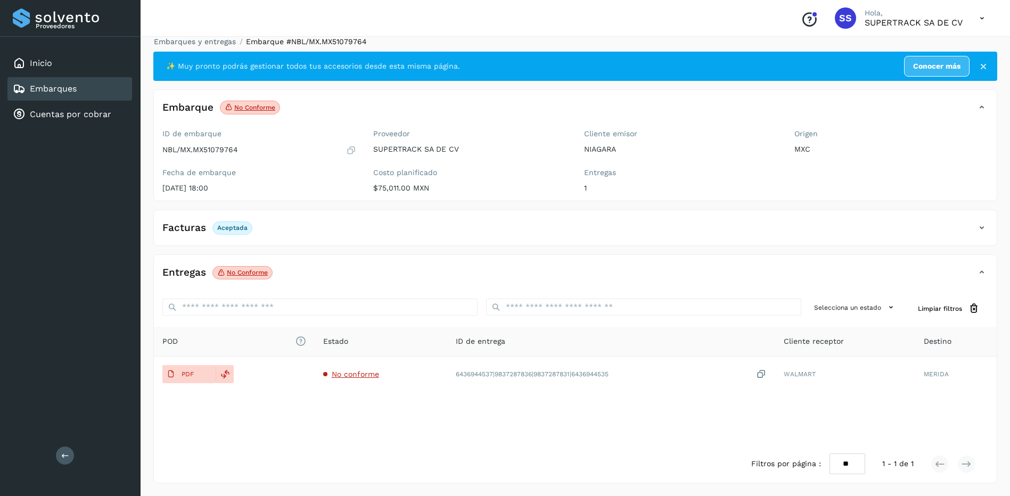
click at [184, 47] on li "Embarques y entregas" at bounding box center [191, 41] width 89 height 11
click at [197, 44] on link "Embarques y entregas" at bounding box center [195, 41] width 82 height 9
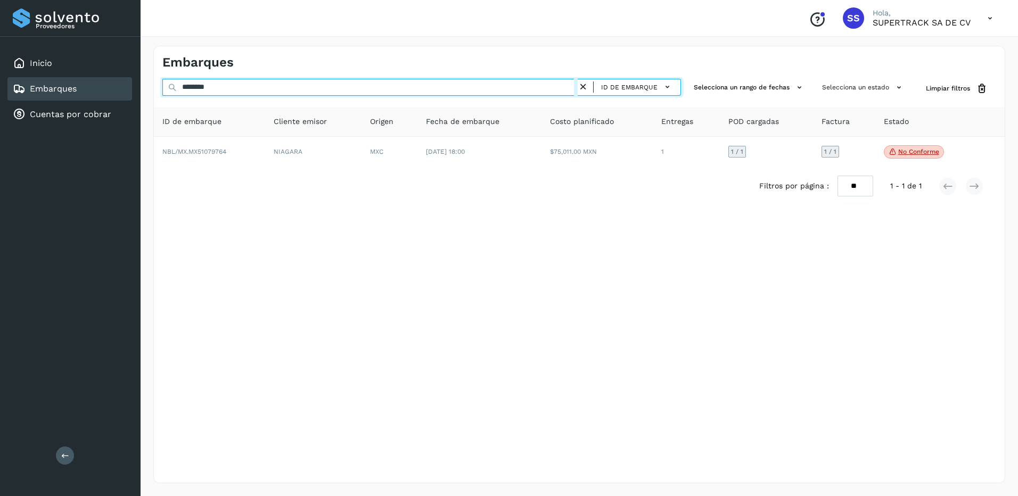
drag, startPoint x: 215, startPoint y: 94, endPoint x: 181, endPoint y: 100, distance: 34.0
click at [181, 100] on div "******** ID de embarque Selecciona un rango de fechas Selecciona un estado Limp…" at bounding box center [579, 142] width 851 height 126
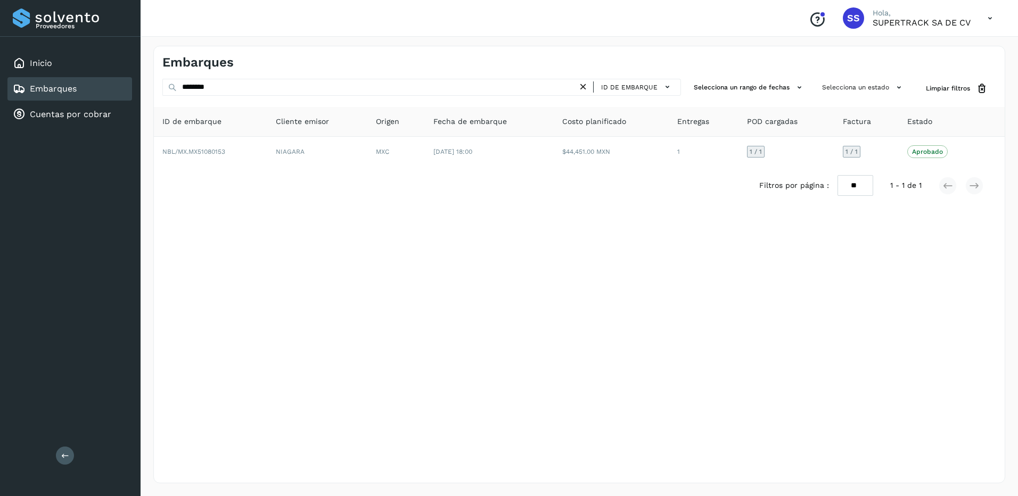
click at [620, 369] on div "Embarques ******** ID de embarque Selecciona un rango de fechas Selecciona un e…" at bounding box center [579, 265] width 852 height 438
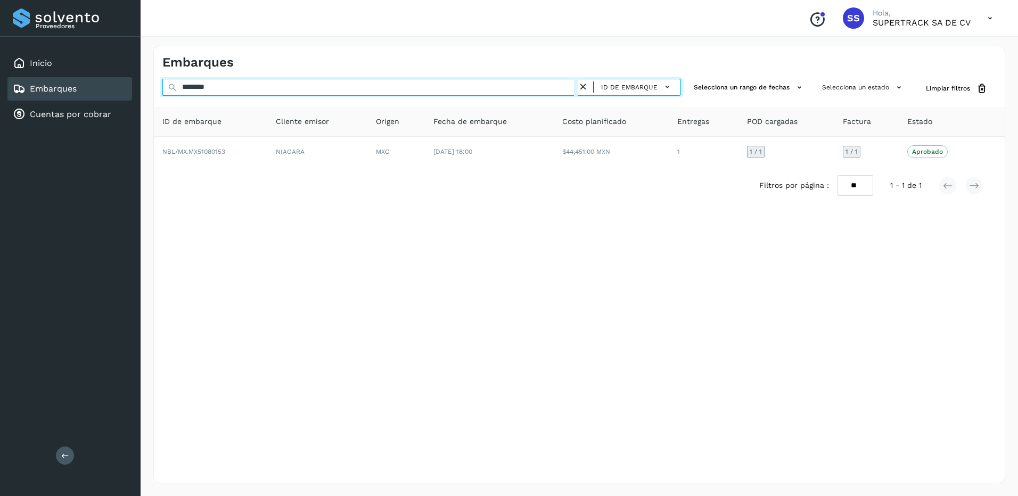
drag, startPoint x: 218, startPoint y: 79, endPoint x: 150, endPoint y: 81, distance: 67.6
click at [150, 81] on div "Embarques ******** ID de embarque Selecciona un rango de fechas Selecciona un e…" at bounding box center [579, 264] width 877 height 463
drag, startPoint x: 248, startPoint y: 85, endPoint x: 73, endPoint y: 84, distance: 175.1
click at [59, 87] on div "Proveedores Inicio Embarques Cuentas por cobrar Salir Conoce nuestros beneficio…" at bounding box center [509, 248] width 1018 height 496
type input "*"
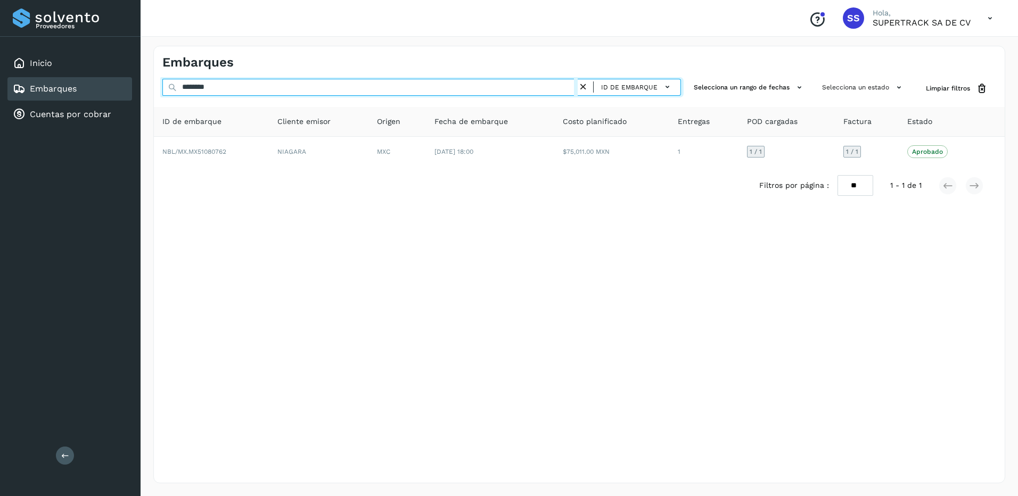
drag, startPoint x: 207, startPoint y: 85, endPoint x: 116, endPoint y: 81, distance: 90.6
click at [116, 81] on div "Proveedores Inicio Embarques Cuentas por cobrar Salir Conoce nuestros beneficio…" at bounding box center [509, 248] width 1018 height 496
type input "*"
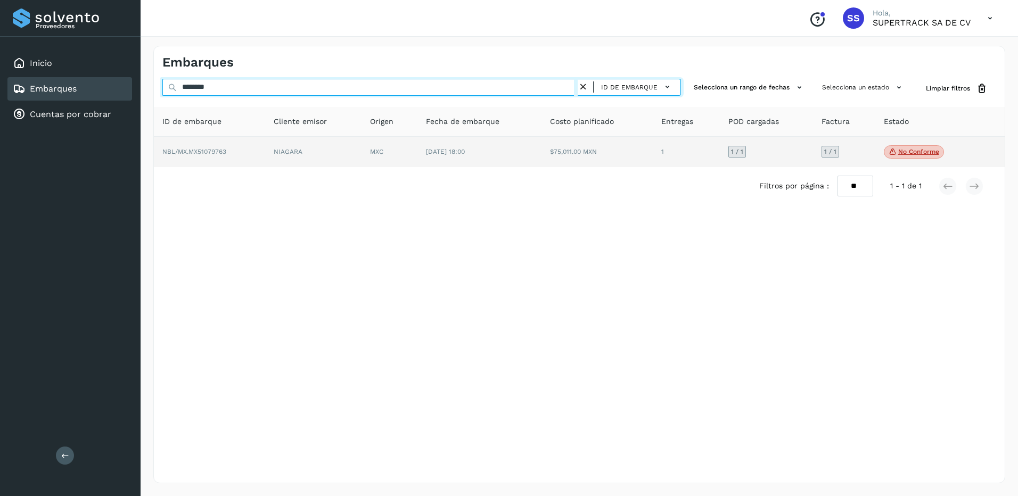
type input "********"
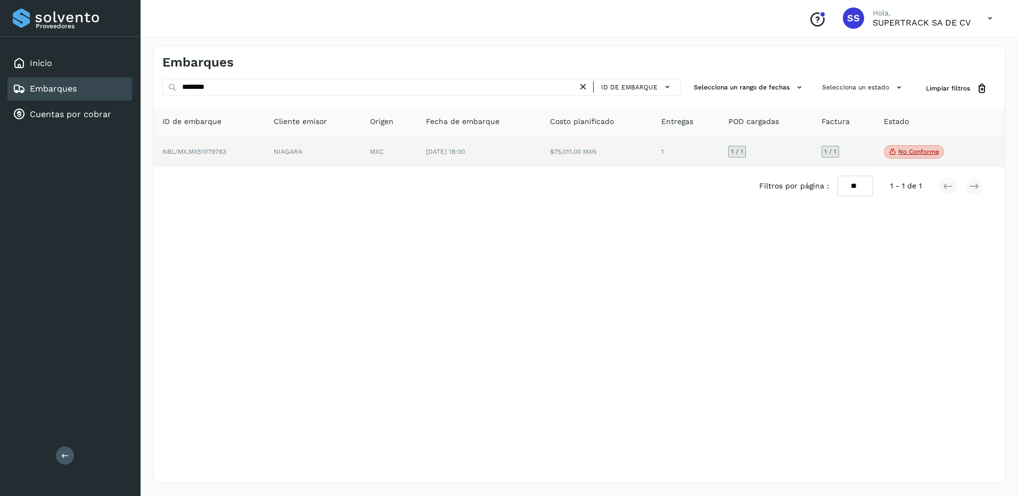
click at [248, 148] on td "NBL/MX.MX51079763" at bounding box center [209, 152] width 111 height 31
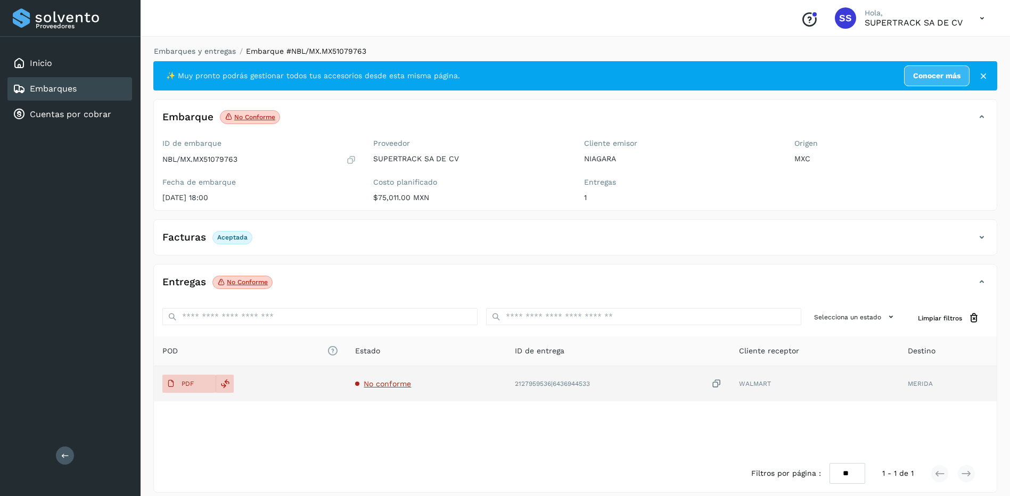
click at [376, 381] on span "No conforme" at bounding box center [387, 383] width 47 height 9
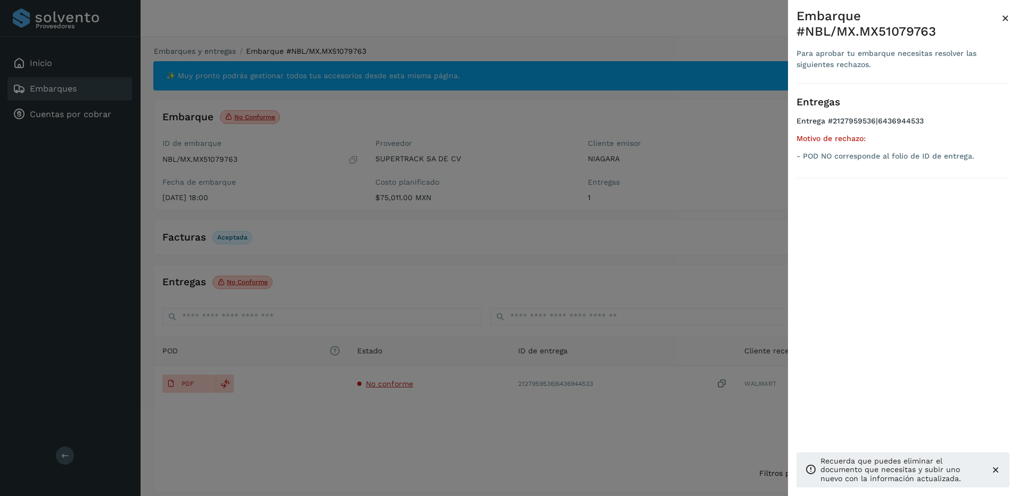
click at [253, 414] on div at bounding box center [509, 248] width 1018 height 496
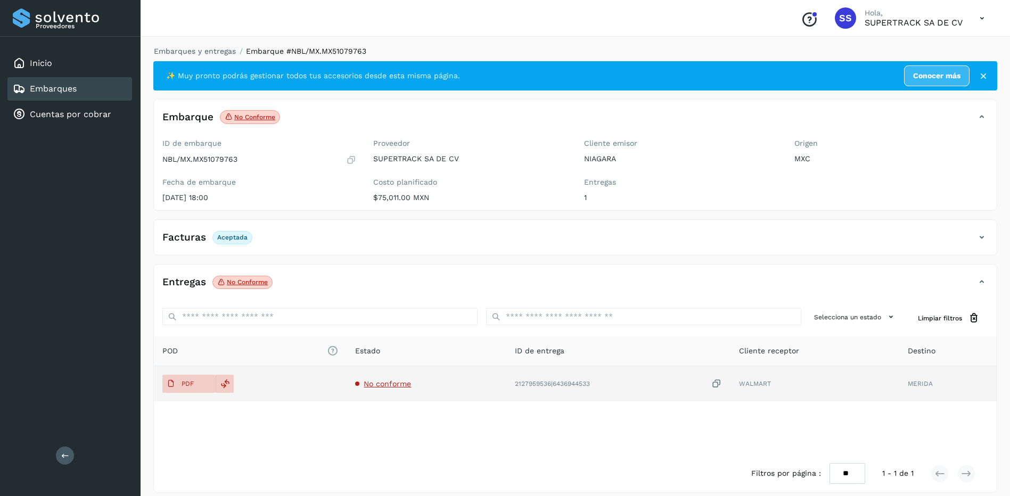
click at [389, 391] on td "No conforme" at bounding box center [425, 383] width 159 height 35
click at [392, 387] on span "No conforme" at bounding box center [387, 383] width 47 height 9
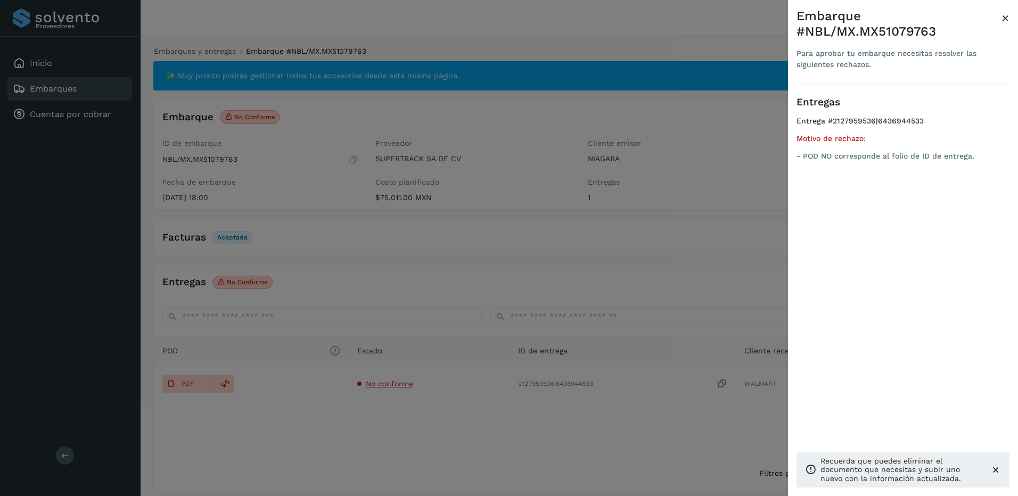
click at [474, 352] on div at bounding box center [509, 248] width 1018 height 496
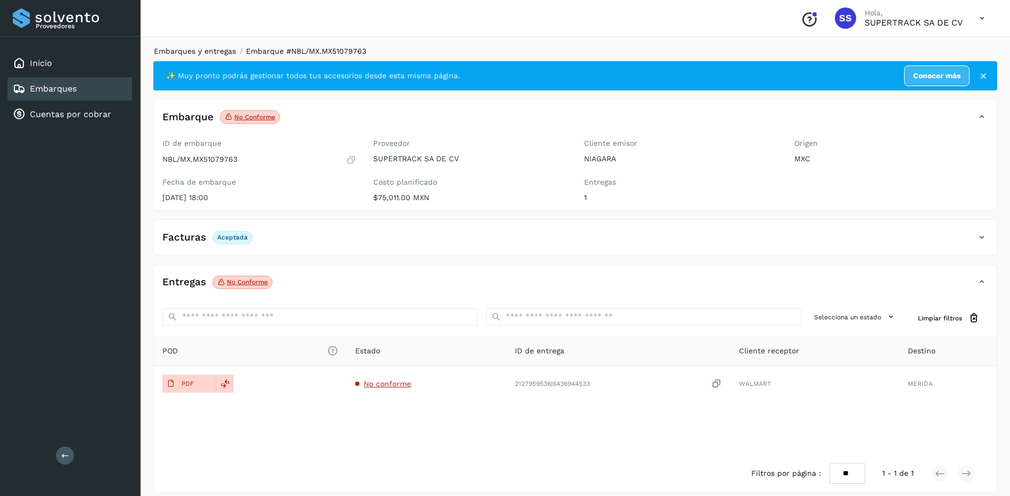
click at [200, 48] on link "Embarques y entregas" at bounding box center [195, 51] width 82 height 9
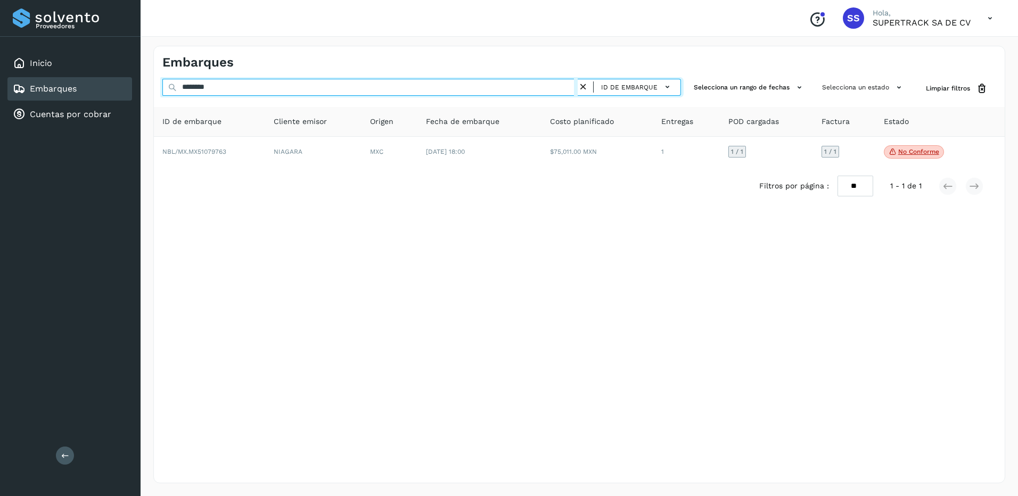
drag, startPoint x: 232, startPoint y: 93, endPoint x: 110, endPoint y: 93, distance: 121.4
click at [110, 93] on div "Proveedores Inicio Embarques Cuentas por cobrar Salir Conoce nuestros beneficio…" at bounding box center [509, 248] width 1018 height 496
paste input "**"
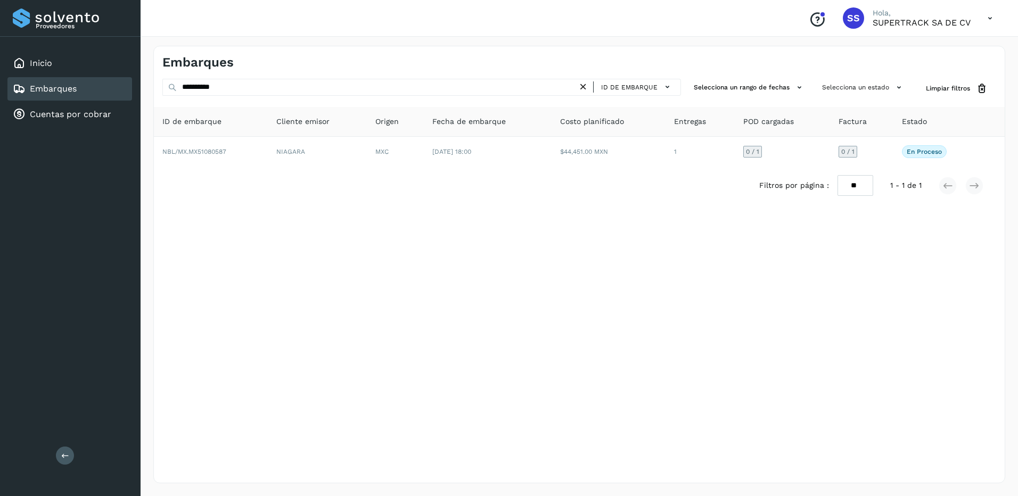
click at [524, 293] on div "**********" at bounding box center [579, 265] width 852 height 438
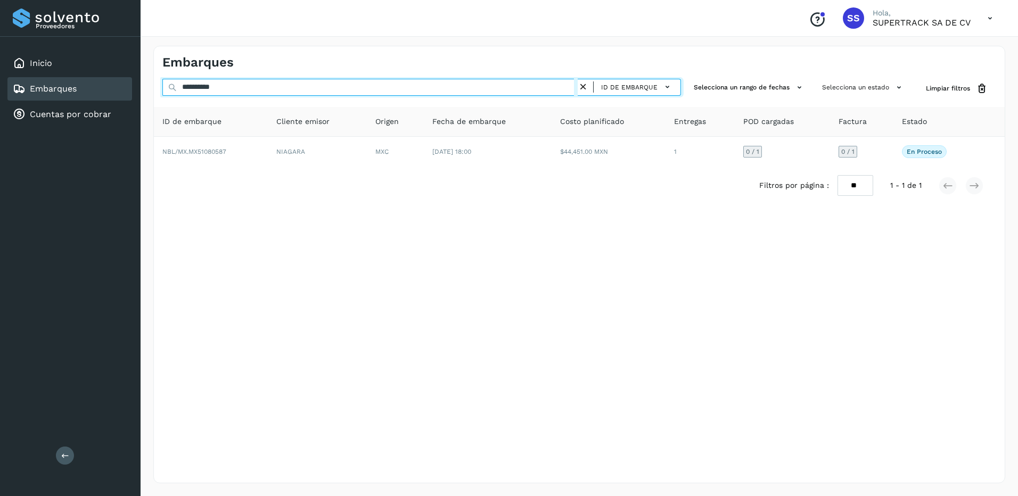
drag, startPoint x: 251, startPoint y: 91, endPoint x: 113, endPoint y: 92, distance: 137.3
click at [113, 92] on div "**********" at bounding box center [509, 248] width 1018 height 496
type input "*"
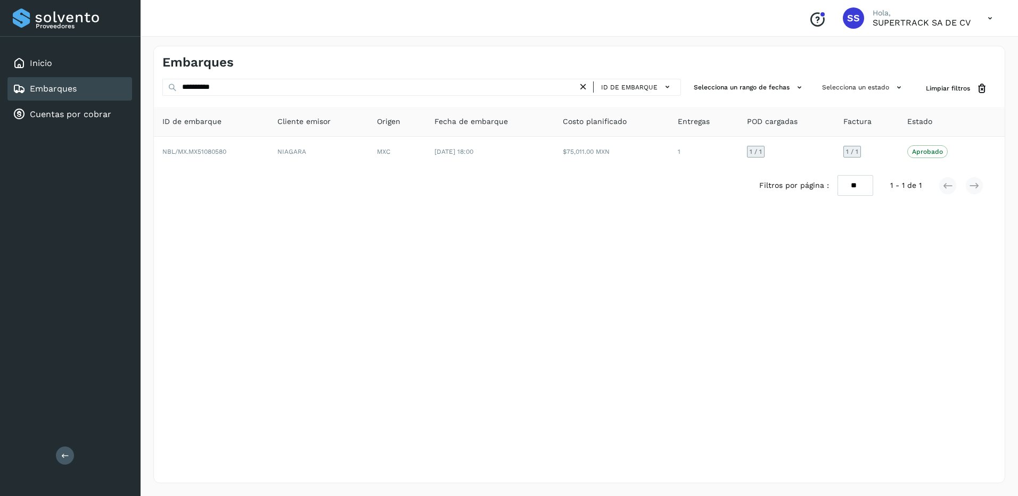
click at [403, 303] on div "**********" at bounding box center [579, 265] width 852 height 438
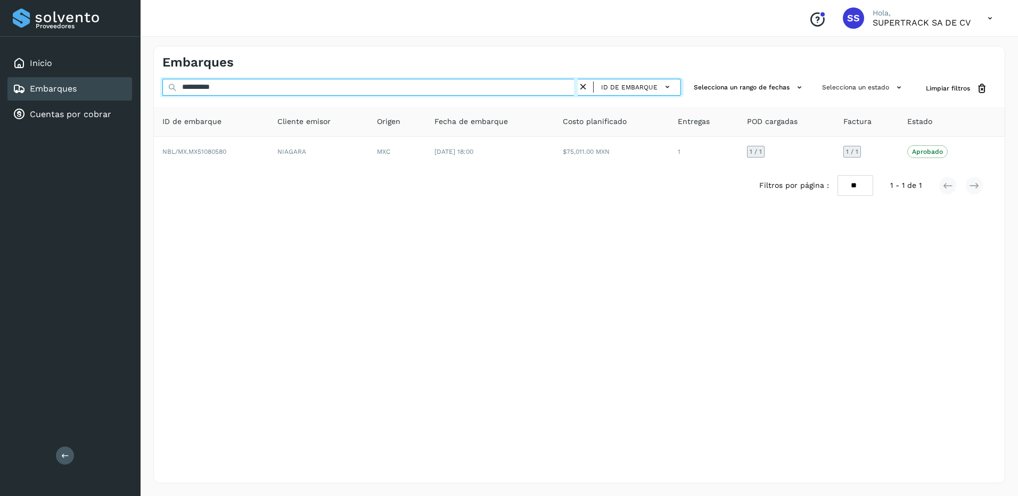
drag, startPoint x: 249, startPoint y: 85, endPoint x: 58, endPoint y: 85, distance: 190.5
click at [58, 85] on div "**********" at bounding box center [509, 248] width 1018 height 496
drag, startPoint x: 233, startPoint y: 92, endPoint x: -2, endPoint y: 92, distance: 235.3
click at [0, 92] on html "Proveedores Inicio Embarques Cuentas por cobrar Salir Conoce nuestros beneficio…" at bounding box center [509, 248] width 1018 height 496
drag, startPoint x: 227, startPoint y: 88, endPoint x: -2, endPoint y: 85, distance: 229.4
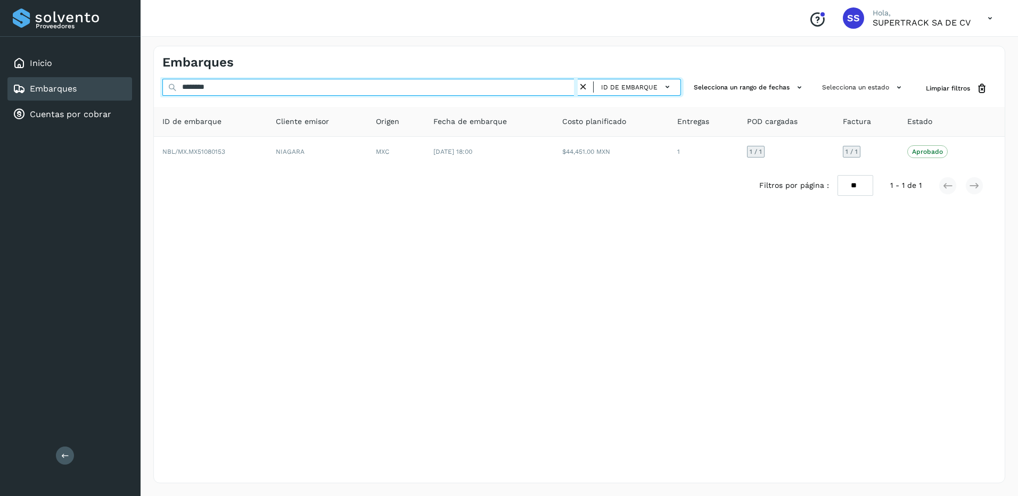
click at [0, 85] on html "Proveedores Inicio Embarques Cuentas por cobrar Salir Conoce nuestros beneficio…" at bounding box center [509, 248] width 1018 height 496
type input "*"
drag, startPoint x: 102, startPoint y: 87, endPoint x: 113, endPoint y: 85, distance: 10.9
click at [102, 87] on div "Proveedores Inicio Embarques Cuentas por cobrar Salir Conoce nuestros beneficio…" at bounding box center [509, 248] width 1018 height 496
drag, startPoint x: 186, startPoint y: 93, endPoint x: 111, endPoint y: 93, distance: 75.0
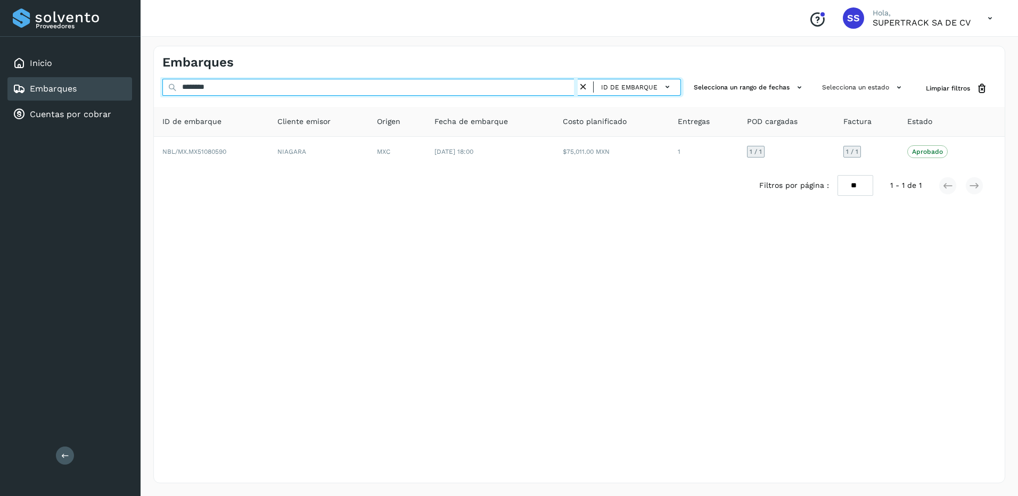
click at [108, 93] on div "Proveedores Inicio Embarques Cuentas por cobrar Salir Conoce nuestros beneficio…" at bounding box center [509, 248] width 1018 height 496
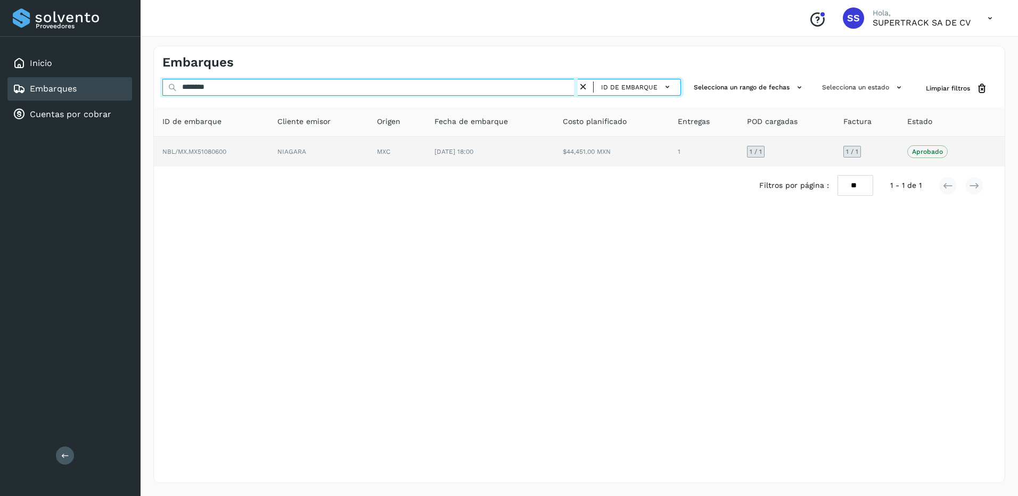
type input "********"
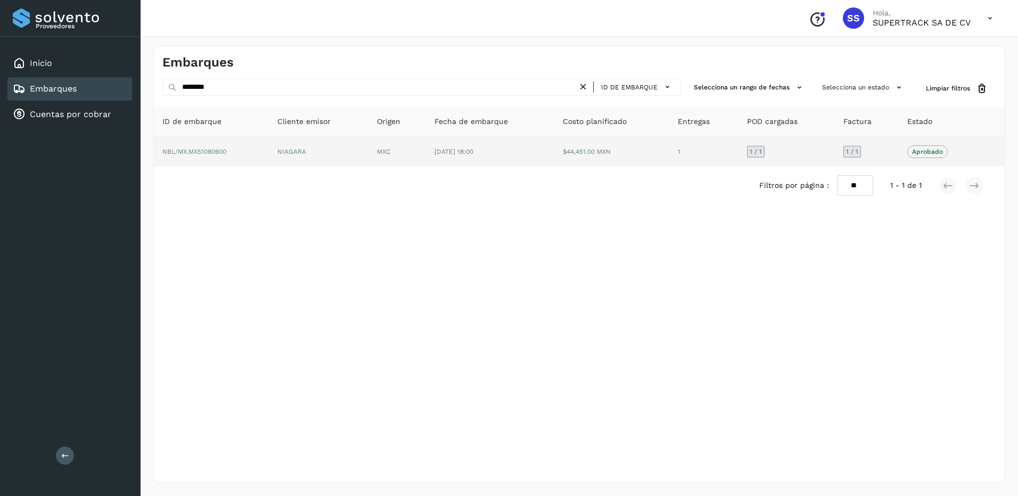
click at [481, 161] on td "[DATE] 18:00" at bounding box center [490, 152] width 128 height 30
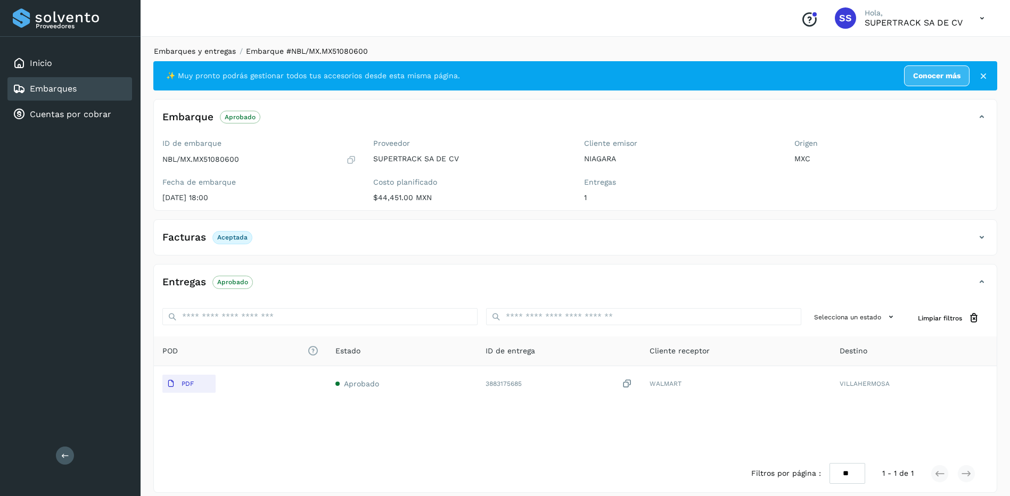
drag, startPoint x: 201, startPoint y: 66, endPoint x: 205, endPoint y: 52, distance: 14.5
click at [201, 66] on div "✨ Muy pronto podrás gestionar todos tus accesorios desde esta misma página. Con…" at bounding box center [567, 75] width 803 height 21
click at [205, 52] on link "Embarques y entregas" at bounding box center [195, 51] width 82 height 9
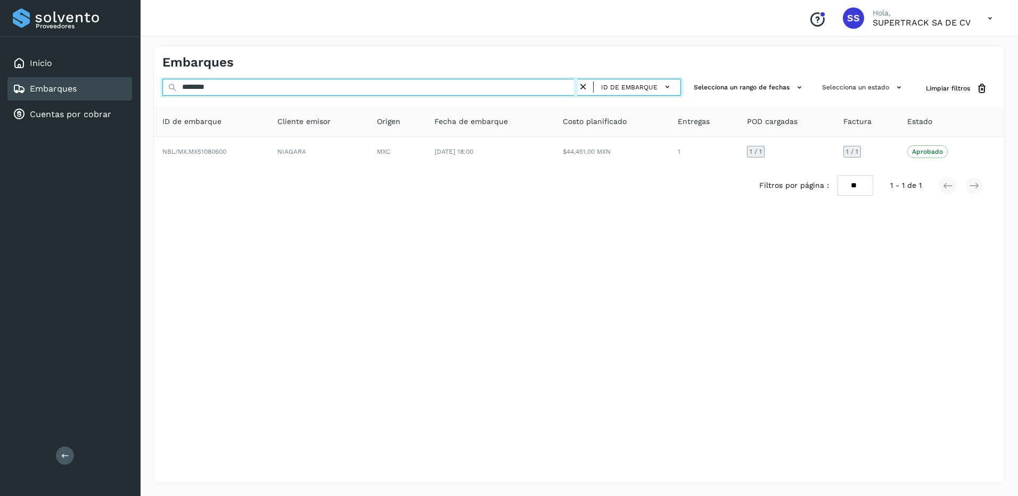
drag, startPoint x: 184, startPoint y: 92, endPoint x: 135, endPoint y: 88, distance: 49.1
click at [139, 89] on div "Proveedores Inicio Embarques Cuentas por cobrar Salir Conoce nuestros beneficio…" at bounding box center [509, 248] width 1018 height 496
drag, startPoint x: 222, startPoint y: 92, endPoint x: 123, endPoint y: 89, distance: 99.0
click at [129, 89] on div "Proveedores Inicio Embarques Cuentas por cobrar Salir Conoce nuestros beneficio…" at bounding box center [509, 248] width 1018 height 496
drag, startPoint x: 182, startPoint y: 86, endPoint x: 106, endPoint y: 86, distance: 75.6
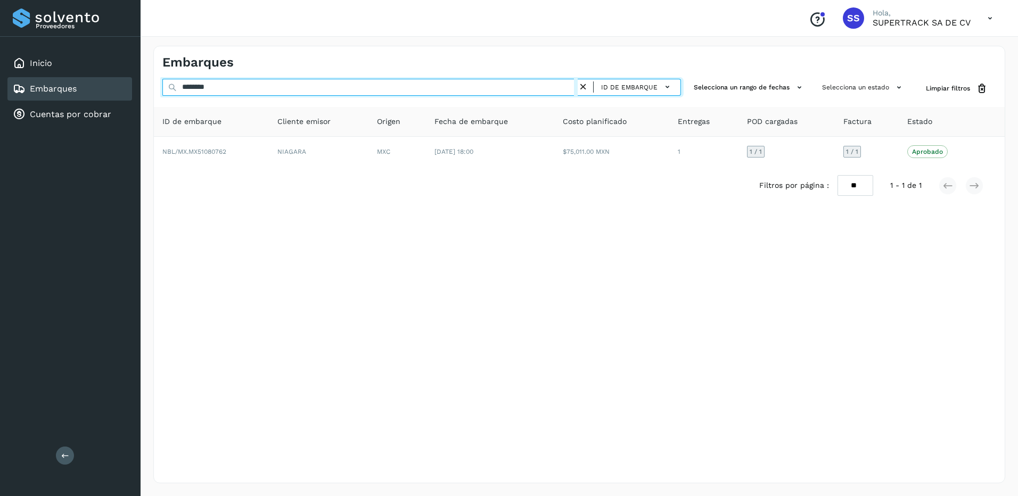
click at [106, 86] on div "Proveedores Inicio Embarques Cuentas por cobrar Salir Conoce nuestros beneficio…" at bounding box center [509, 248] width 1018 height 496
drag, startPoint x: 235, startPoint y: 86, endPoint x: 108, endPoint y: 80, distance: 127.4
click at [96, 86] on div "Proveedores Inicio Embarques Cuentas por cobrar Salir Conoce nuestros beneficio…" at bounding box center [509, 248] width 1018 height 496
drag, startPoint x: 211, startPoint y: 88, endPoint x: 154, endPoint y: 82, distance: 57.3
click at [124, 86] on div "Proveedores Inicio Embarques Cuentas por cobrar Salir Conoce nuestros beneficio…" at bounding box center [509, 248] width 1018 height 496
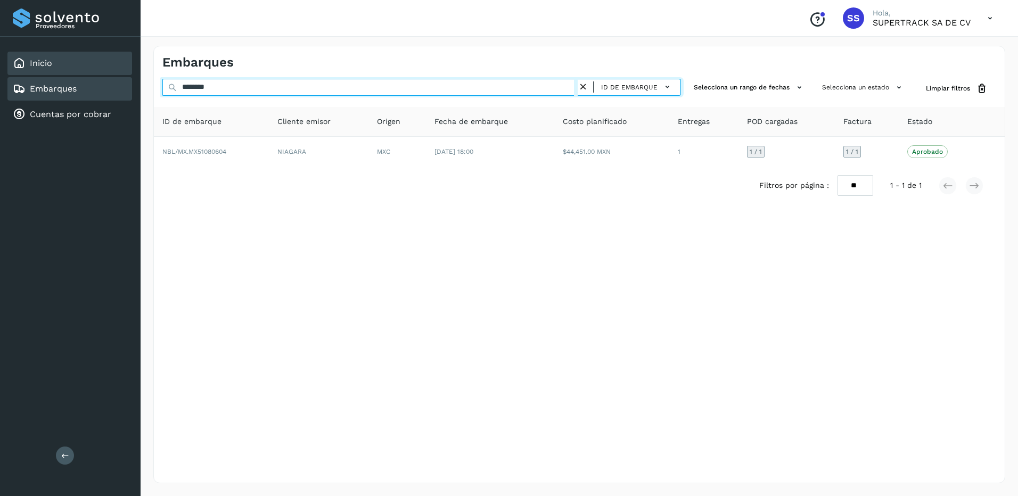
drag, startPoint x: 233, startPoint y: 88, endPoint x: 31, endPoint y: 61, distance: 203.5
click at [34, 62] on div "Proveedores Inicio Embarques Cuentas por cobrar Salir Conoce nuestros beneficio…" at bounding box center [509, 248] width 1018 height 496
drag, startPoint x: 255, startPoint y: 94, endPoint x: 101, endPoint y: 91, distance: 154.4
click at [101, 91] on div "Proveedores Inicio Embarques Cuentas por cobrar Salir Conoce nuestros beneficio…" at bounding box center [509, 248] width 1018 height 496
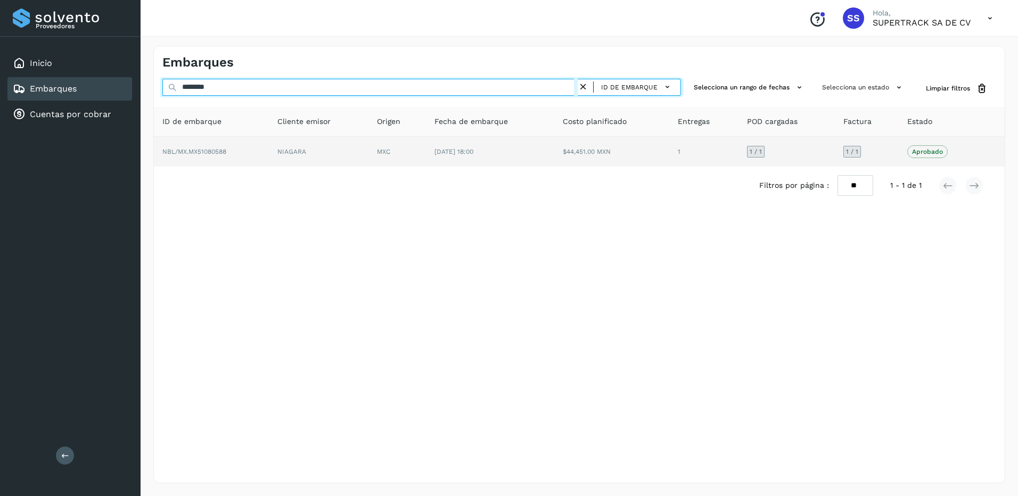
type input "********"
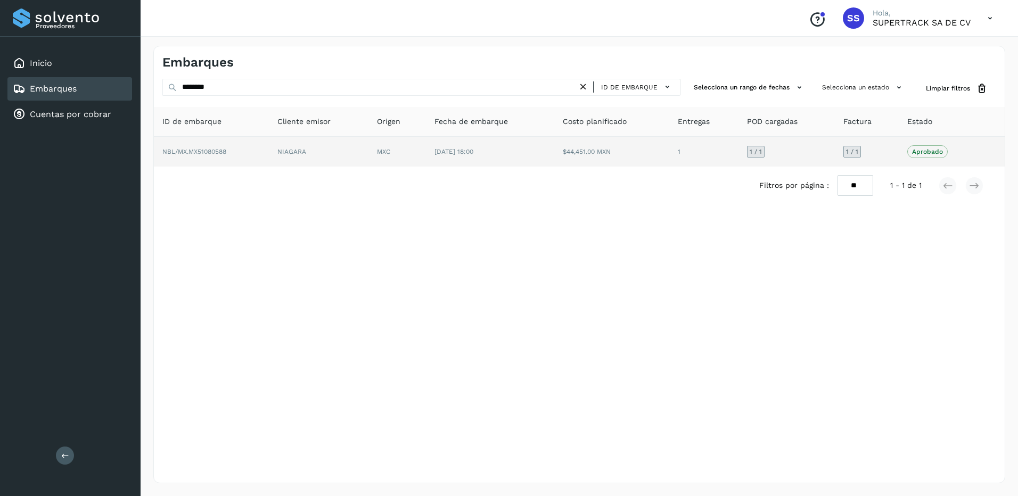
click at [262, 152] on td "NBL/MX.MX51080588" at bounding box center [211, 152] width 115 height 30
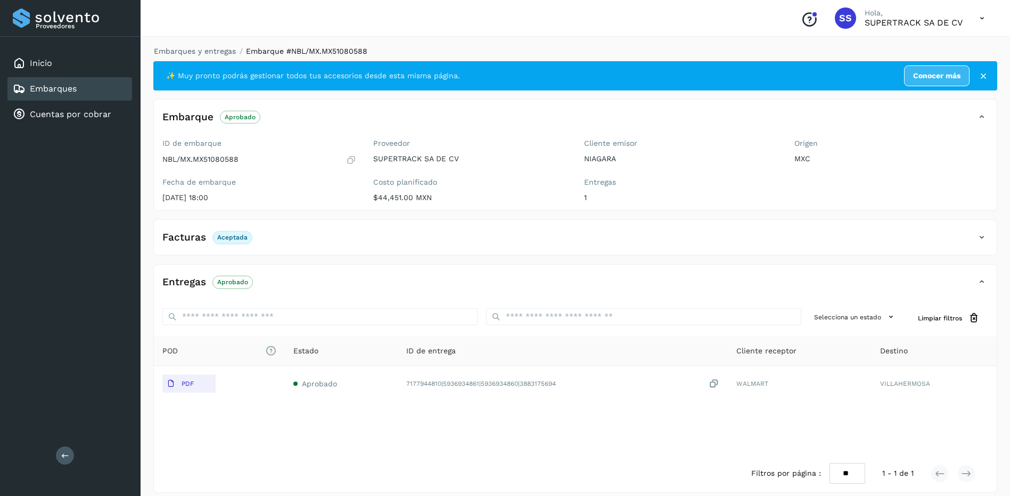
drag, startPoint x: 340, startPoint y: 190, endPoint x: 342, endPoint y: 180, distance: 9.9
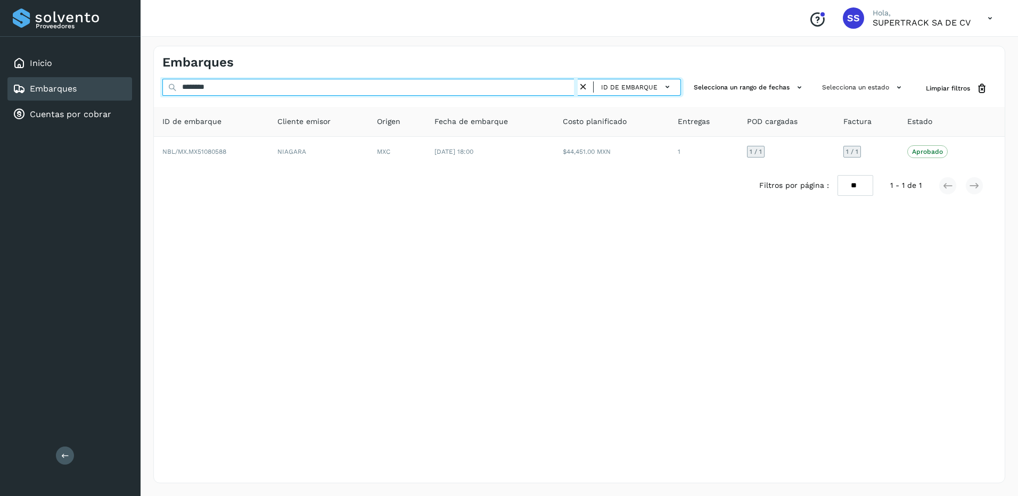
drag, startPoint x: 234, startPoint y: 88, endPoint x: 17, endPoint y: 84, distance: 217.2
click at [18, 86] on div "Proveedores Inicio Embarques Cuentas por cobrar Salir Conoce nuestros beneficio…" at bounding box center [509, 248] width 1018 height 496
drag, startPoint x: 243, startPoint y: 92, endPoint x: 136, endPoint y: 91, distance: 107.0
click at [136, 91] on div "Proveedores Inicio Embarques Cuentas por cobrar Salir Conoce nuestros beneficio…" at bounding box center [509, 248] width 1018 height 496
type input "********"
